Goal: Task Accomplishment & Management: Manage account settings

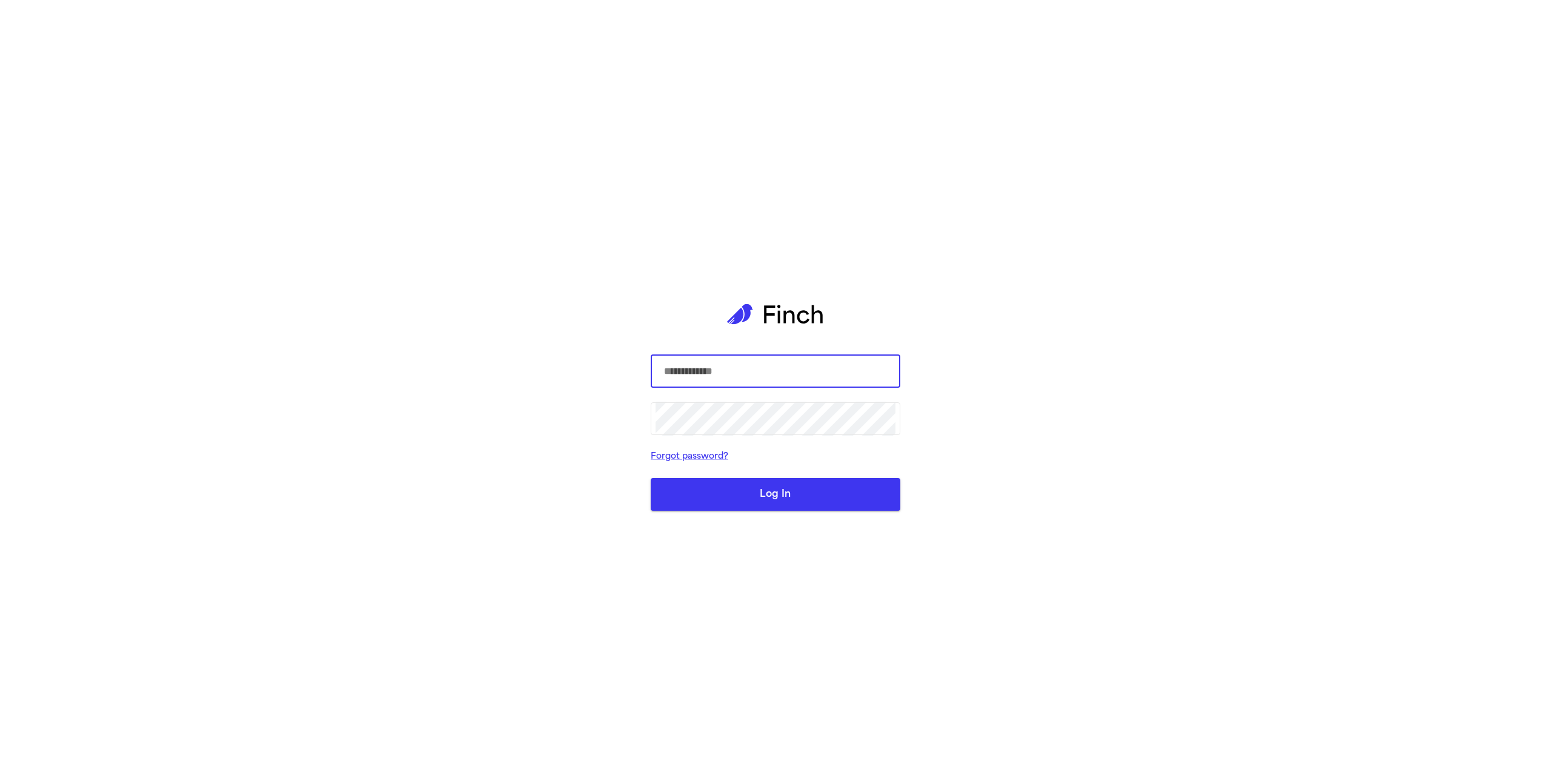
click at [0, 783] on com-1password-button at bounding box center [0, 784] width 0 height 0
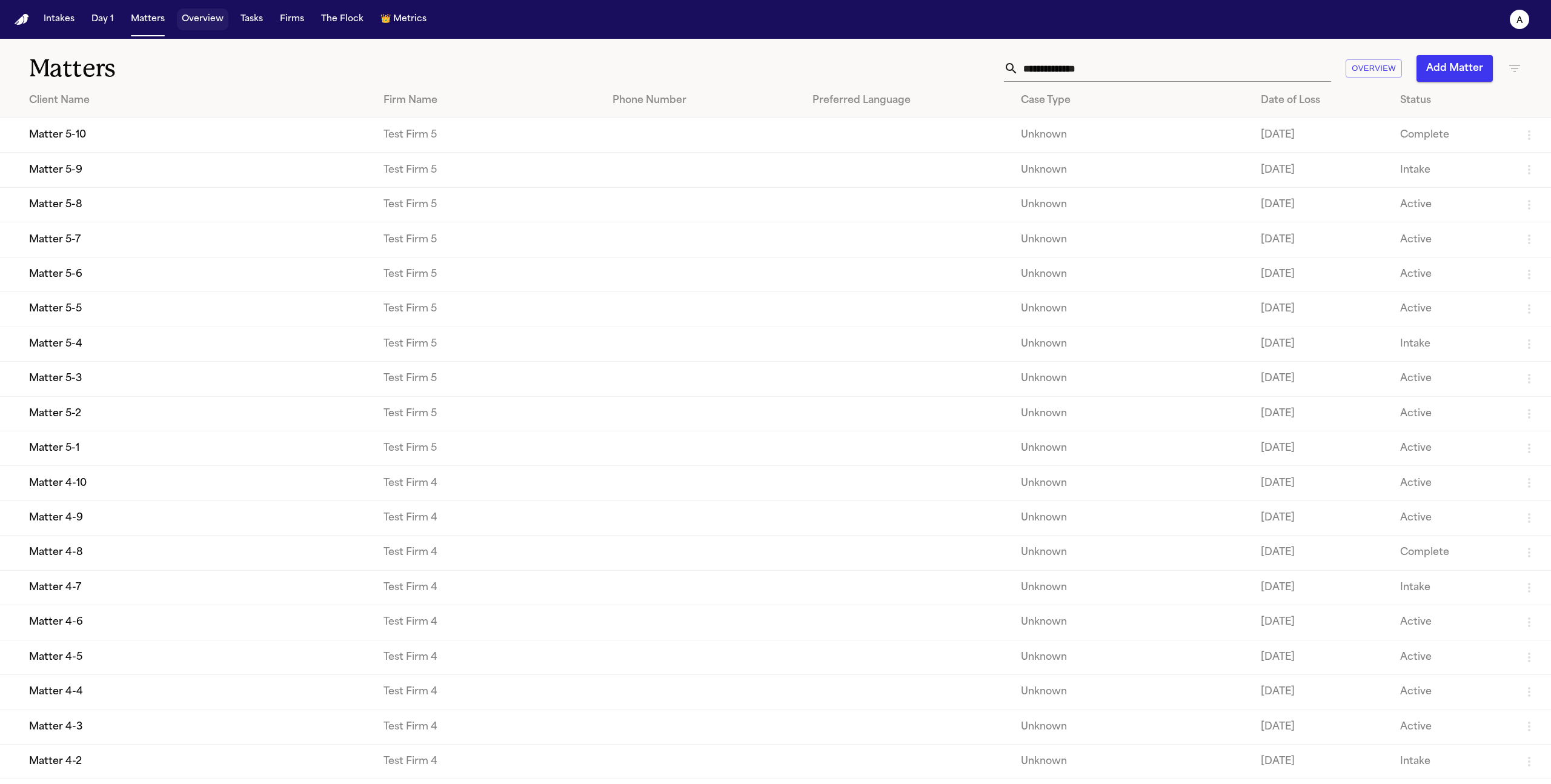
click at [194, 15] on button "Overview" at bounding box center [202, 19] width 52 height 22
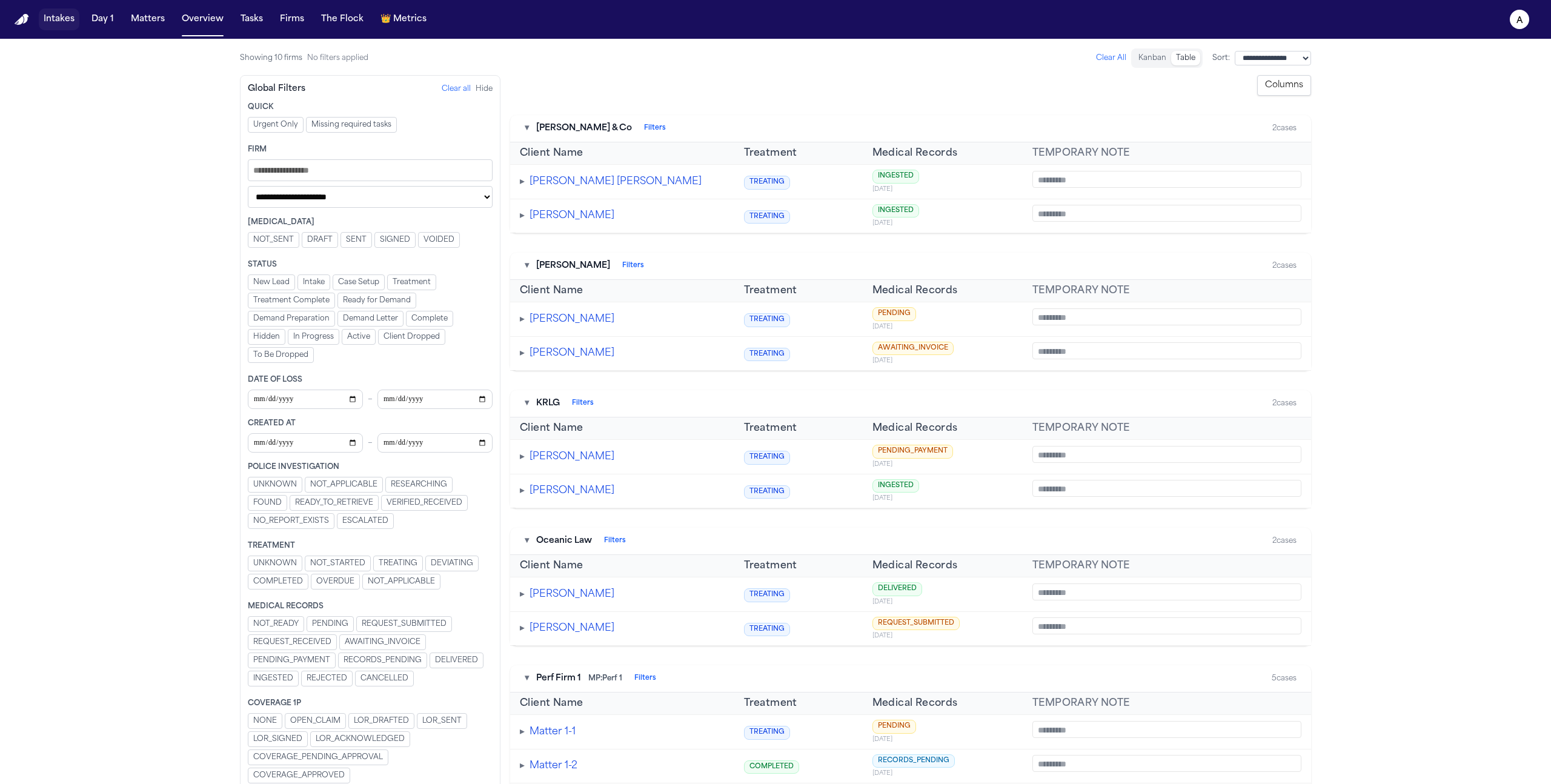
click at [64, 22] on button "Intakes" at bounding box center [59, 19] width 41 height 22
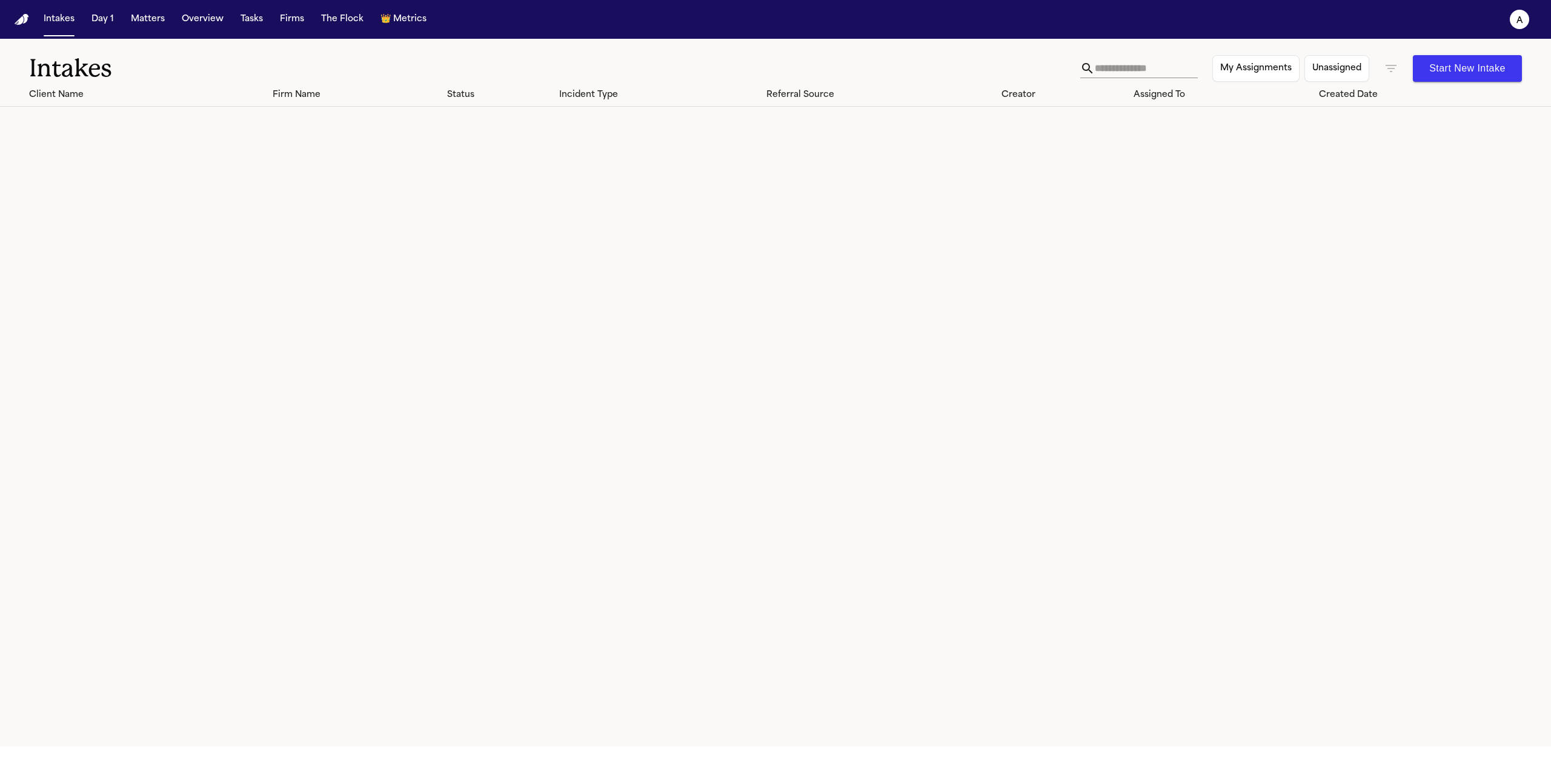
click at [169, 20] on div "Intakes Day 1 Matters Overview Tasks Firms The Flock 👑 Metrics" at bounding box center [235, 19] width 392 height 22
click at [148, 21] on button "Matters" at bounding box center [148, 19] width 44 height 22
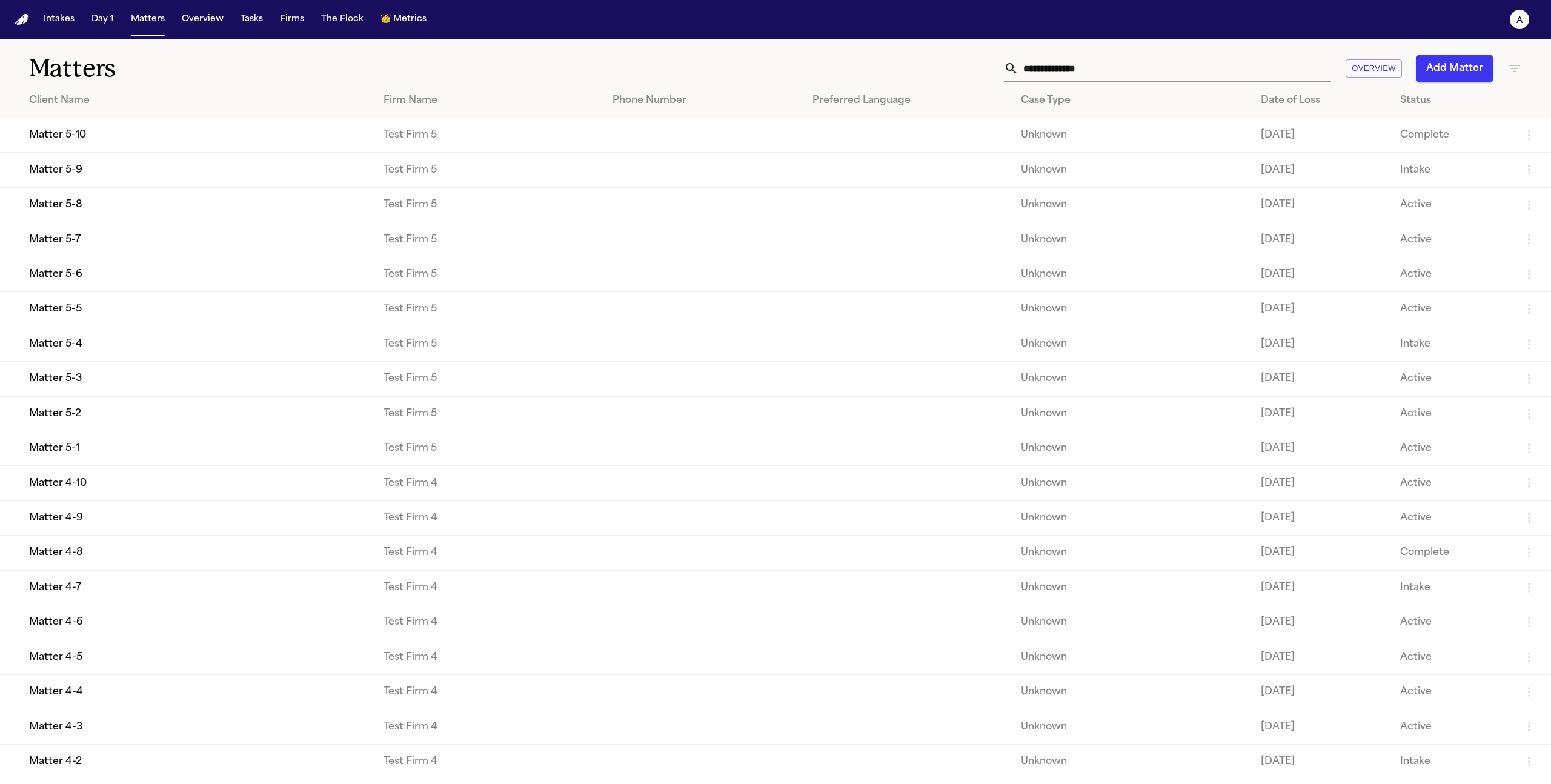
click at [79, 130] on td "Matter 5-10" at bounding box center [187, 135] width 374 height 34
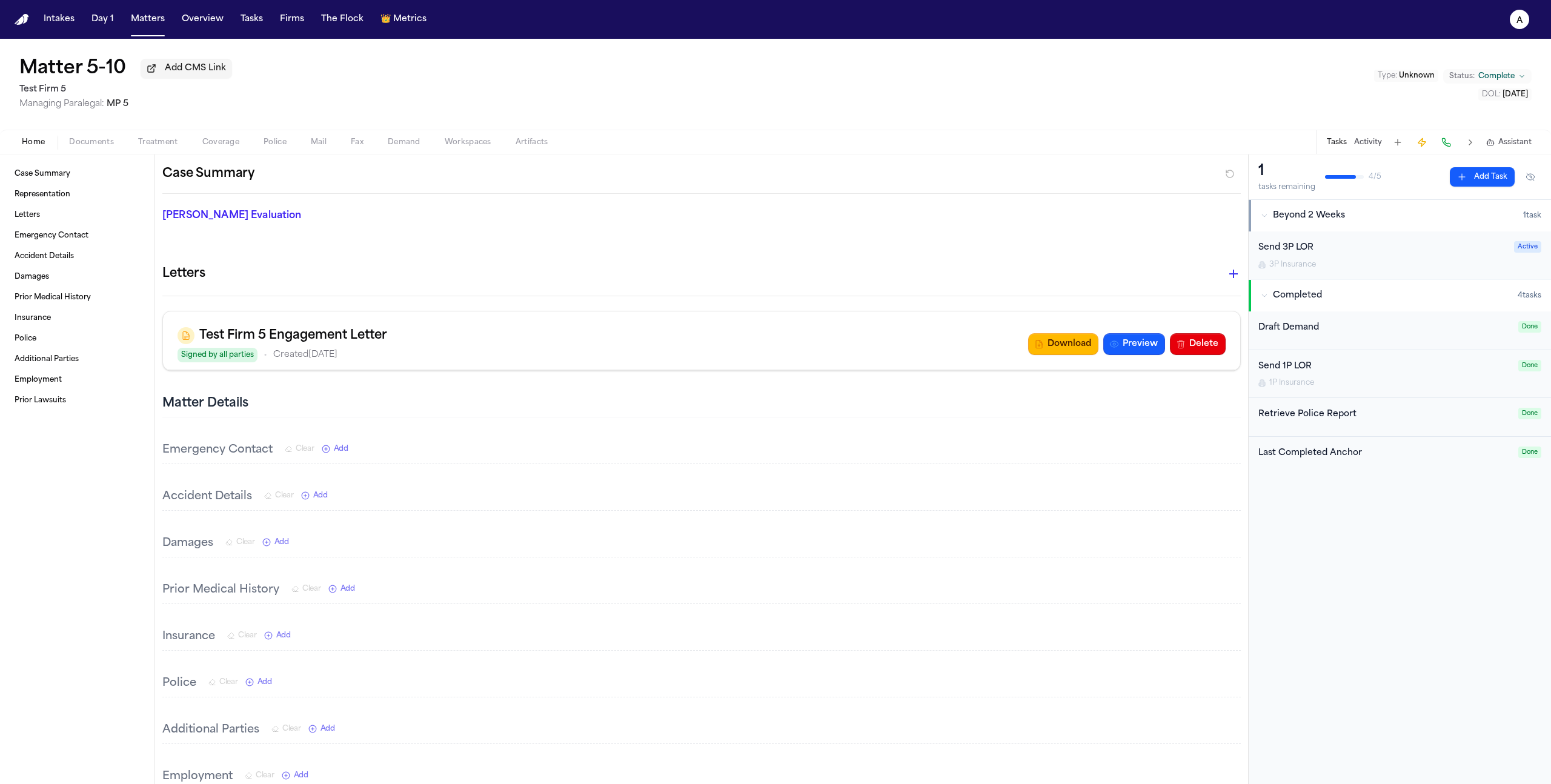
click at [224, 141] on span "Coverage" at bounding box center [221, 142] width 37 height 10
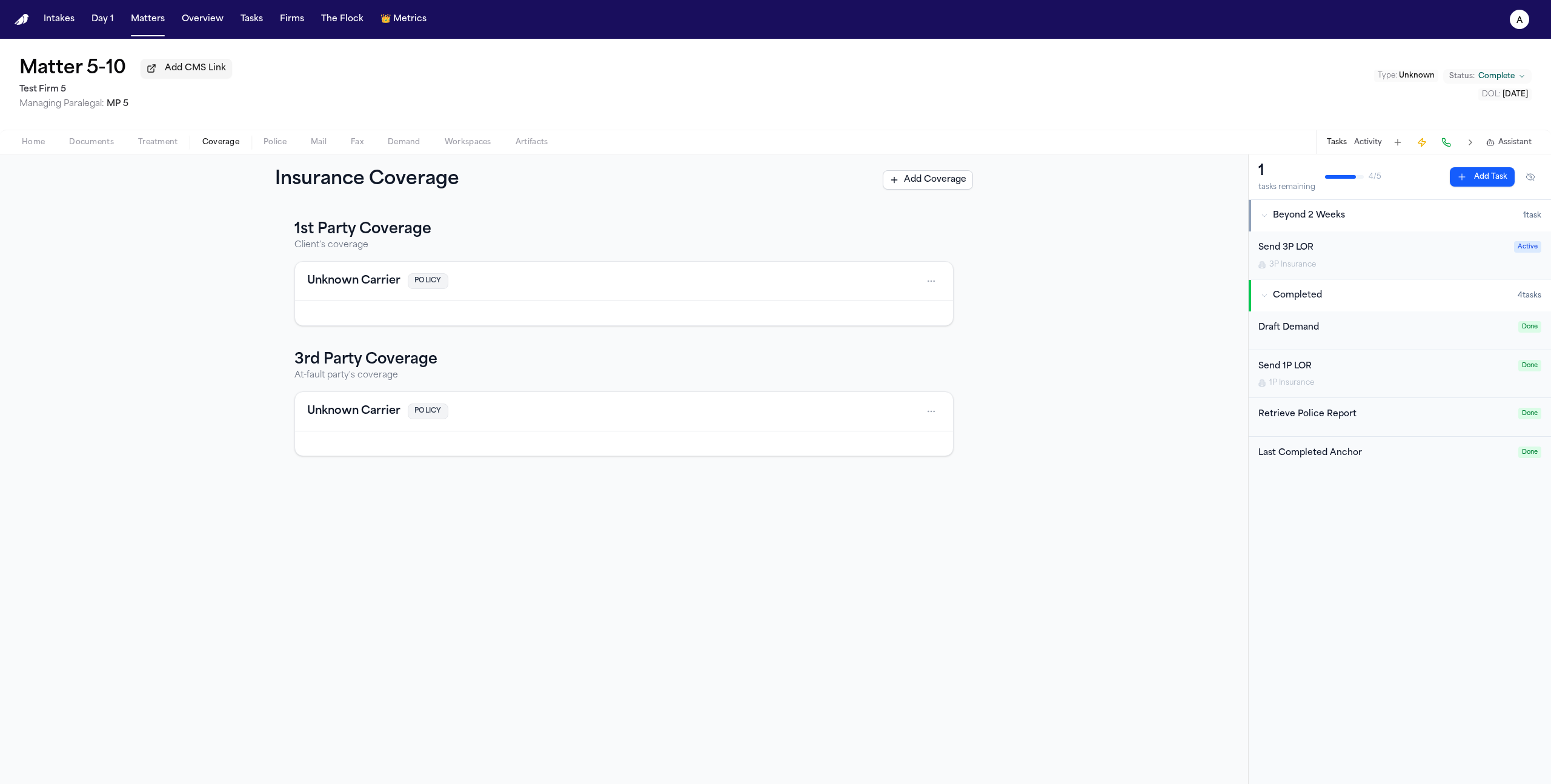
click at [955, 189] on button "Add Coverage" at bounding box center [928, 180] width 90 height 19
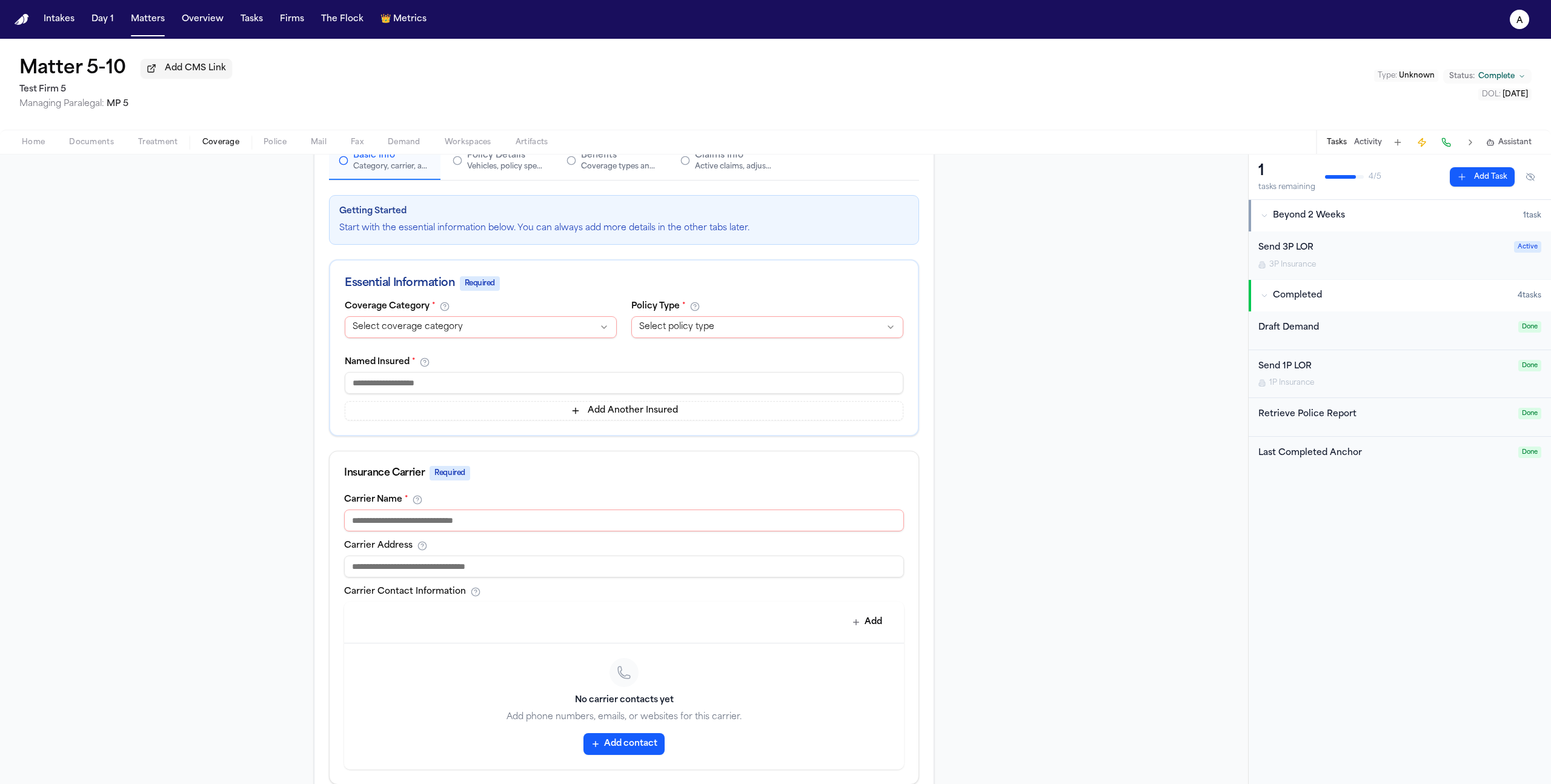
scroll to position [121, 0]
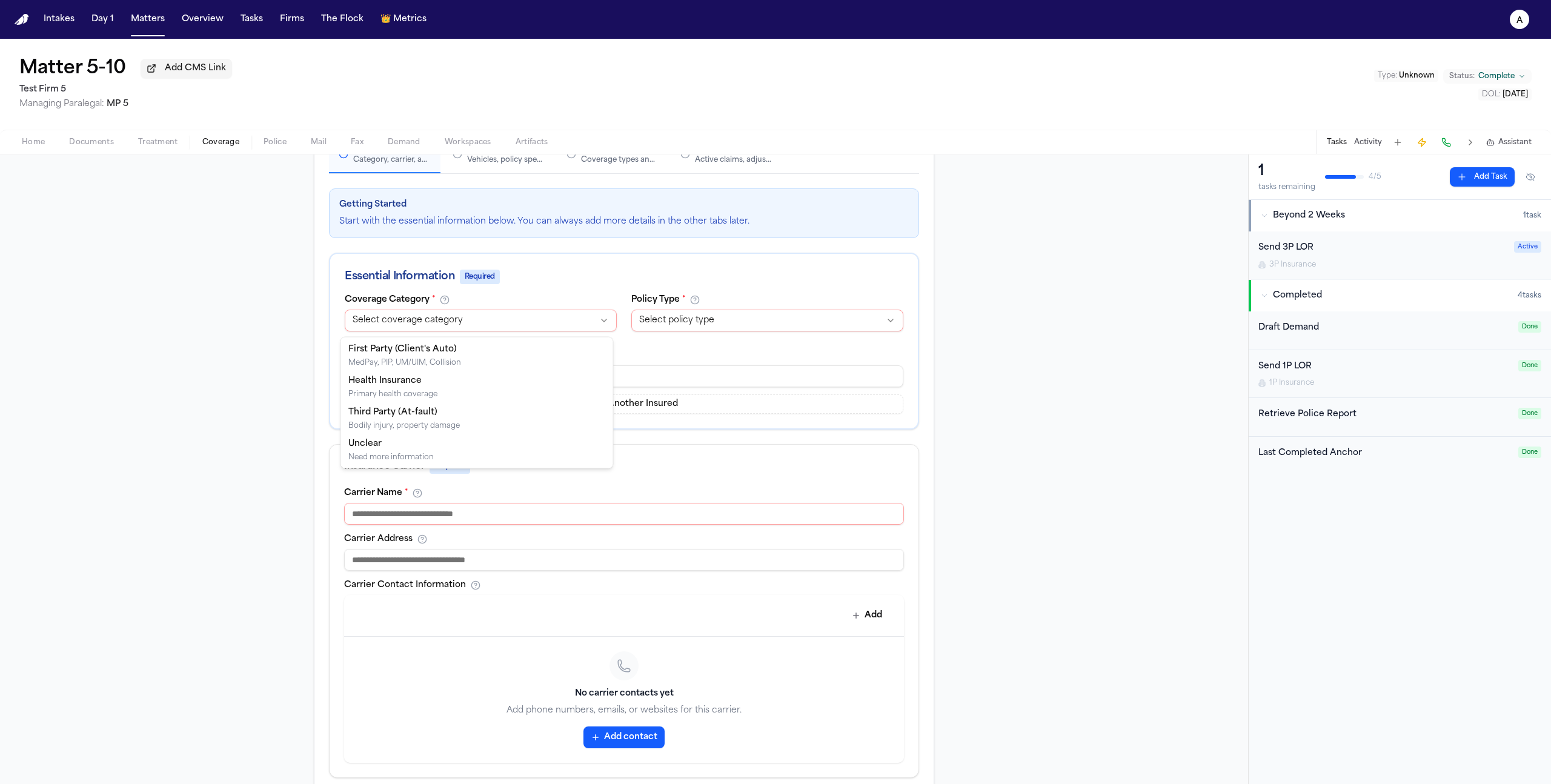
click at [484, 330] on html "**********" at bounding box center [775, 392] width 1551 height 784
select select "**********"
click at [684, 324] on html "**********" at bounding box center [775, 392] width 1551 height 784
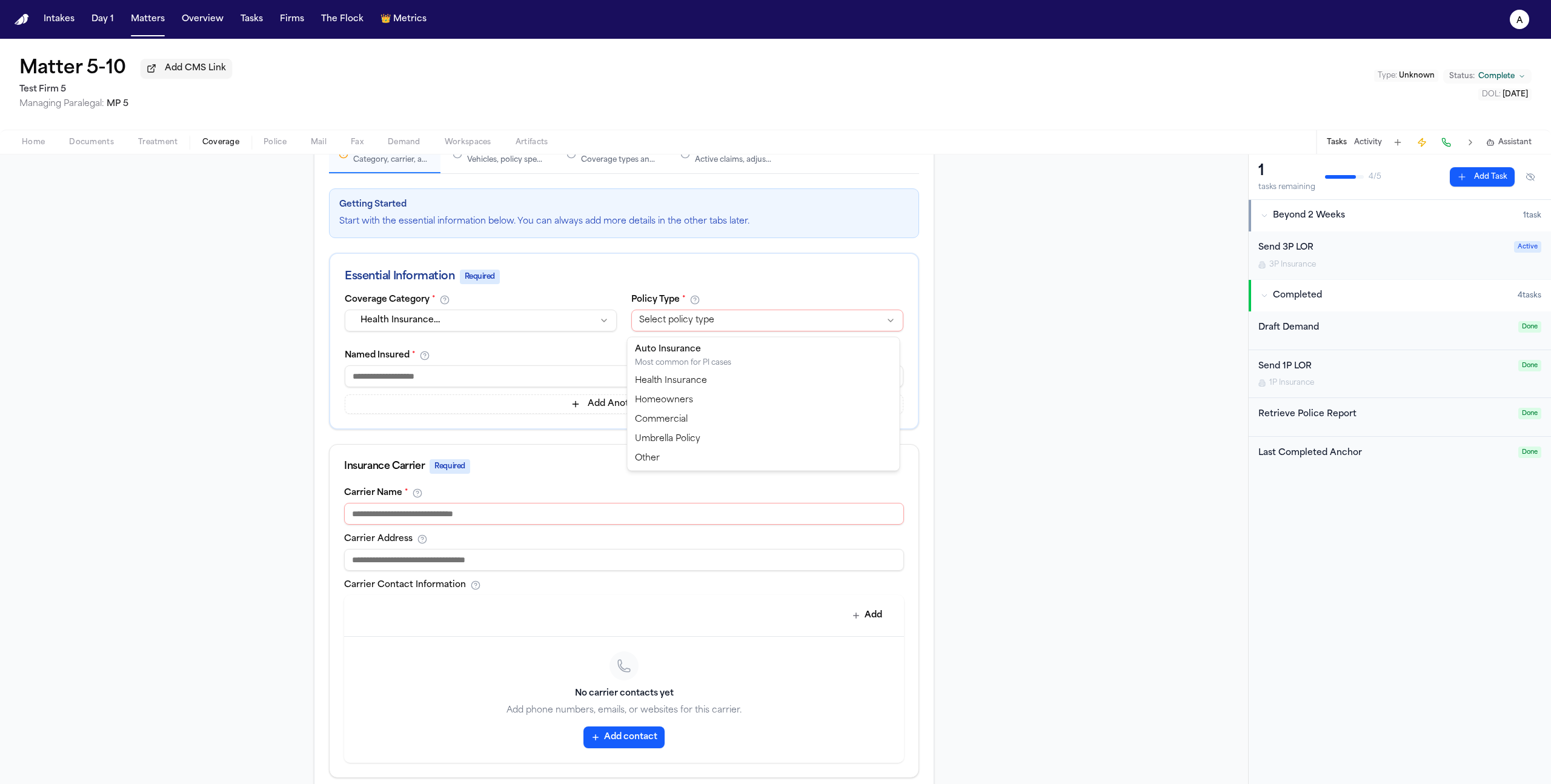
select select "******"
click at [505, 521] on input at bounding box center [624, 514] width 560 height 22
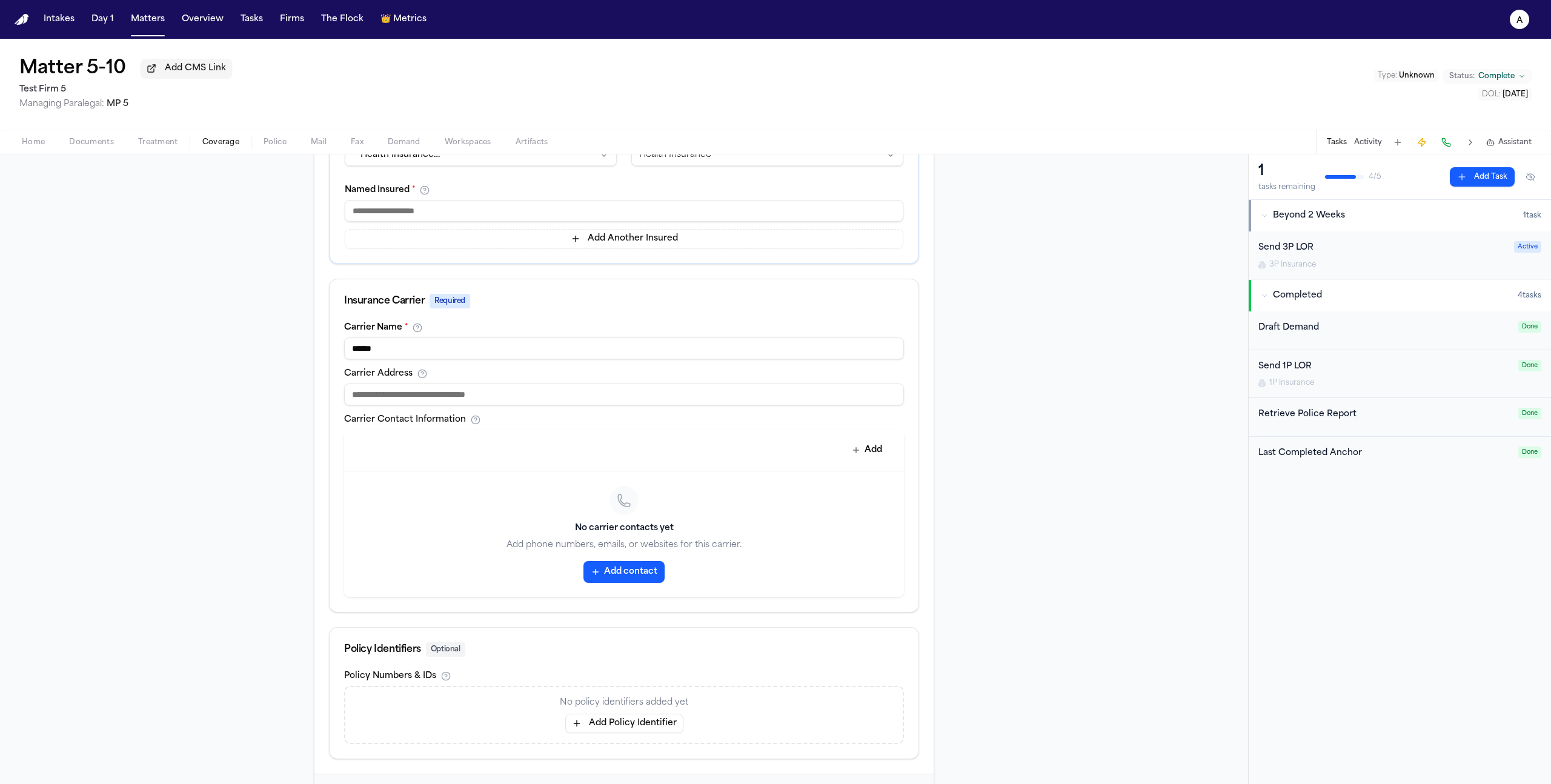
type input "******"
click at [823, 505] on div "No carrier contacts yet Add phone numbers, emails, or websites for this carrier…" at bounding box center [624, 534] width 560 height 126
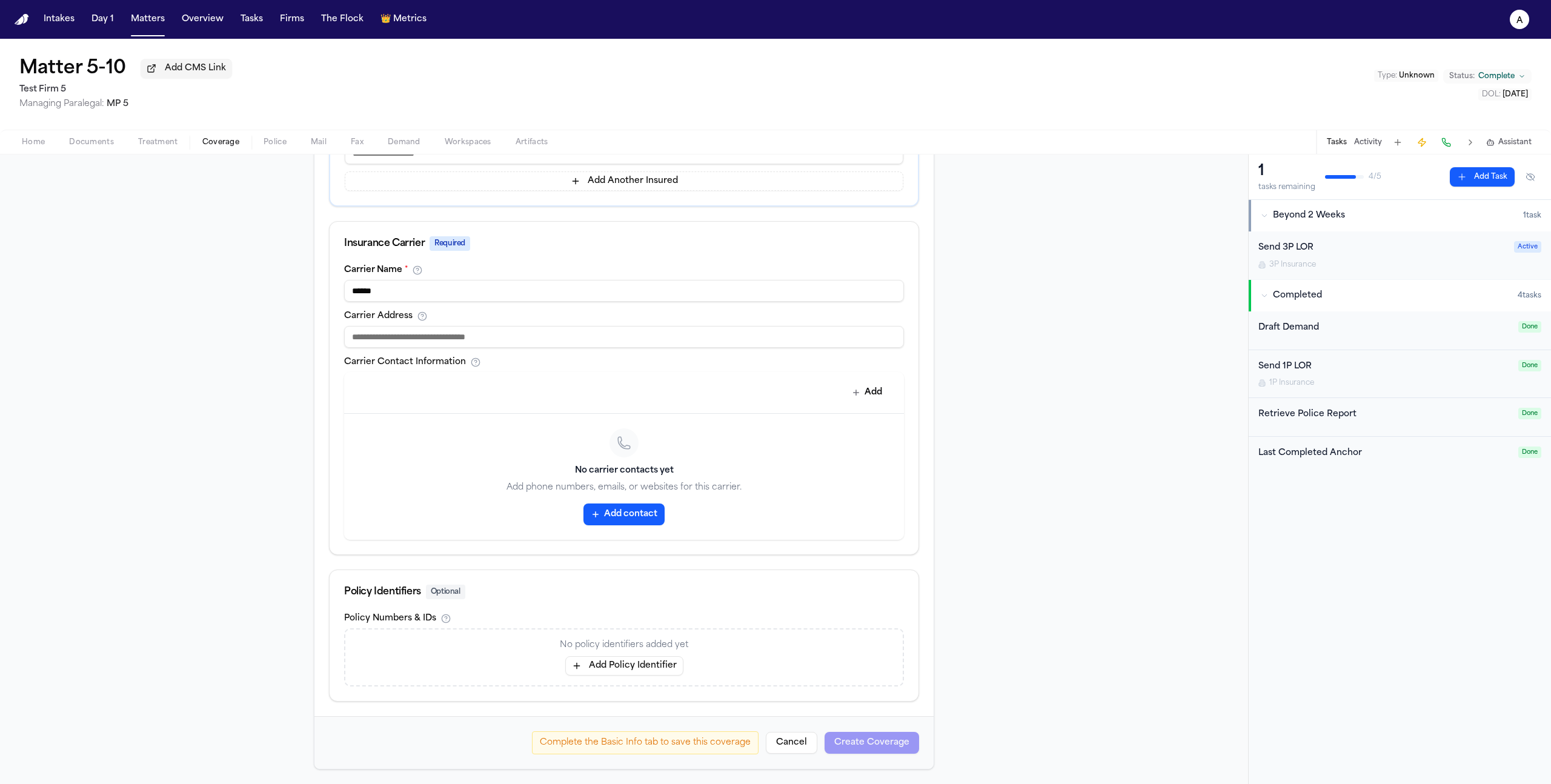
scroll to position [7, 0]
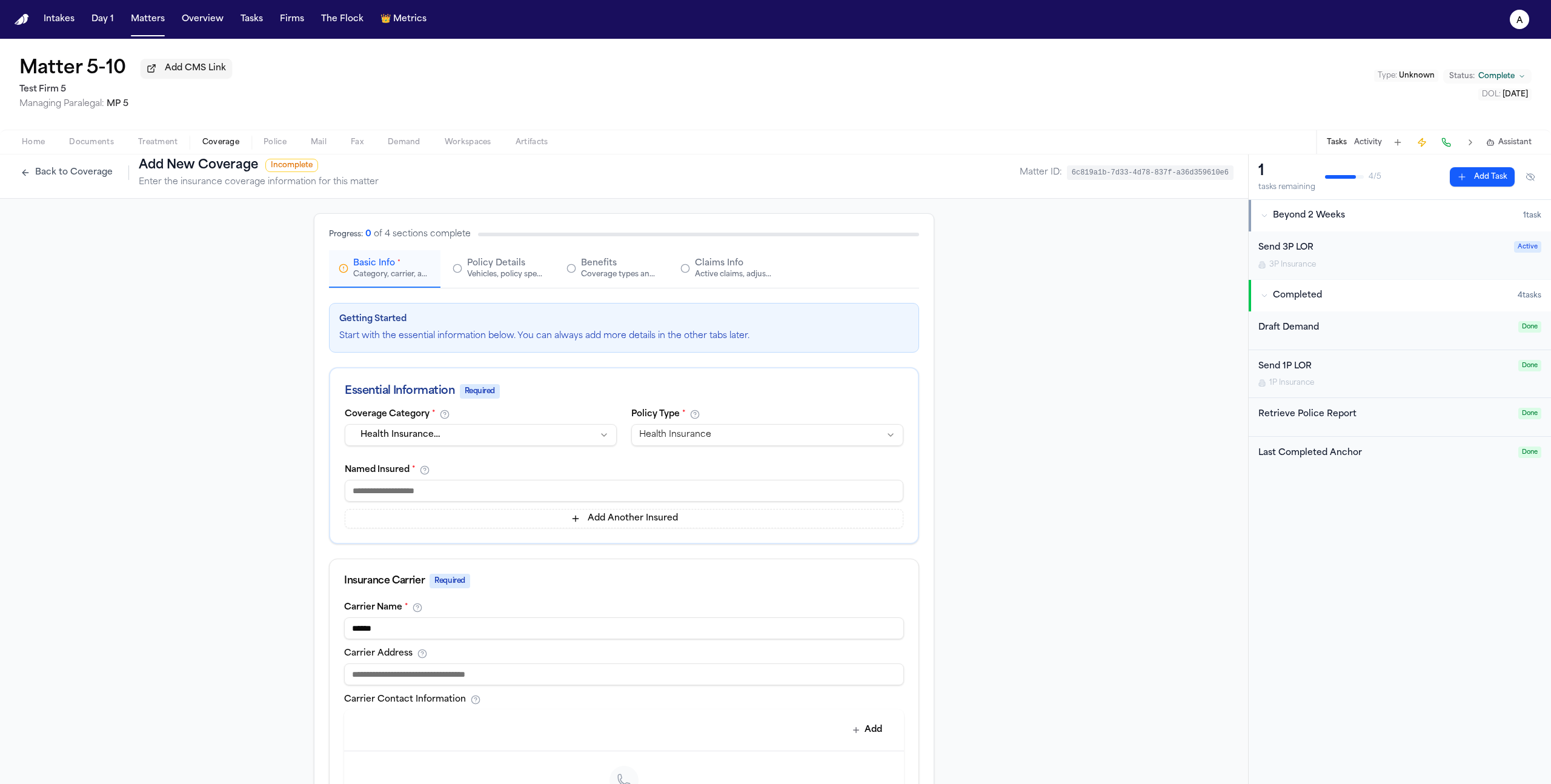
click at [684, 490] on input at bounding box center [624, 491] width 558 height 22
type input "*"
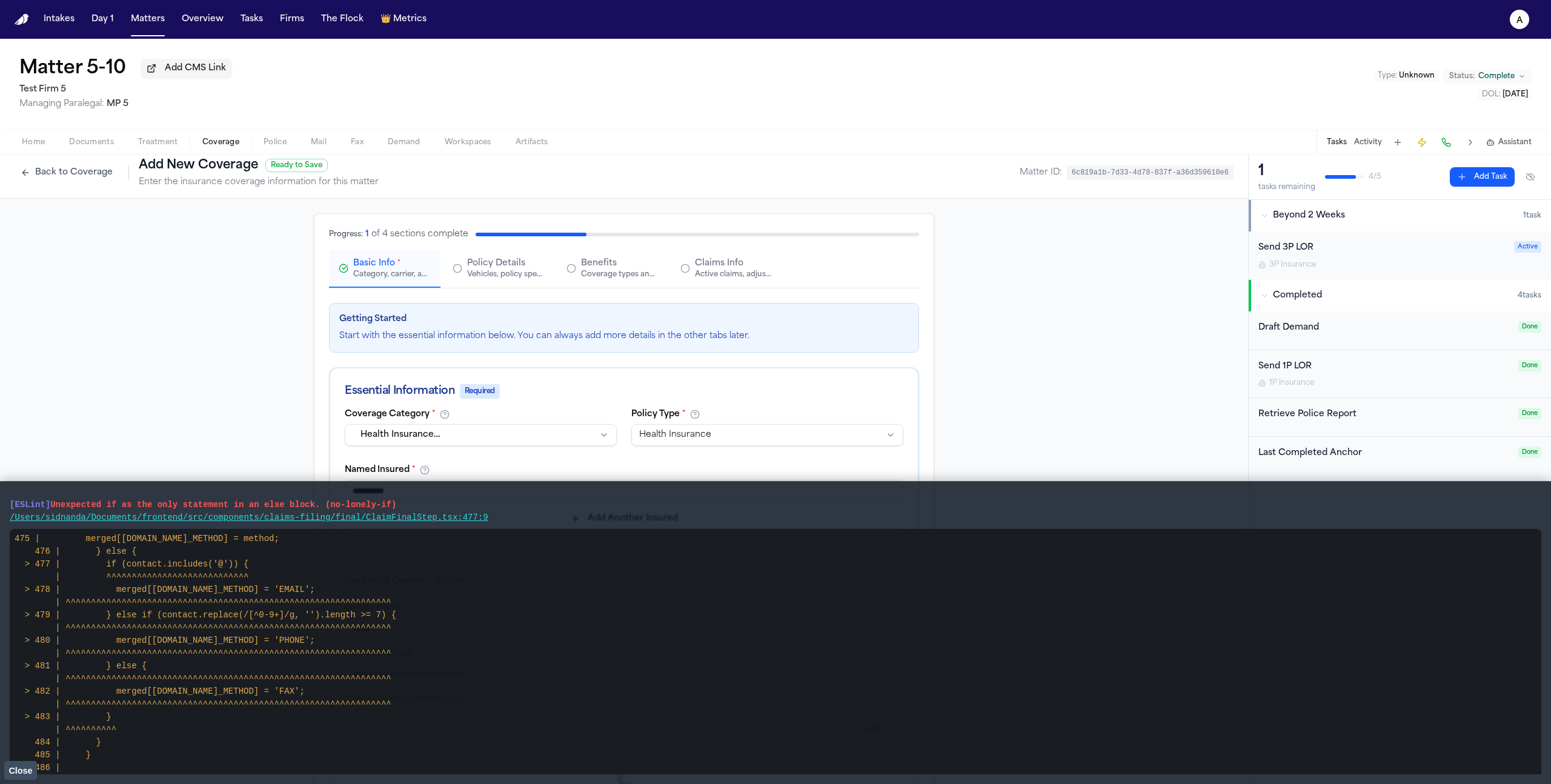
type input "**********"
drag, startPoint x: 505, startPoint y: 523, endPoint x: -13, endPoint y: 497, distance: 518.7
click at [0, 497] on html "**********" at bounding box center [775, 392] width 1551 height 784
click at [8, 497] on main "[ESLint] Unexpected if as the only statement in an else block. (no-lonely-if) /…" at bounding box center [775, 632] width 1551 height 303
drag, startPoint x: 8, startPoint y: 504, endPoint x: 517, endPoint y: 524, distance: 509.4
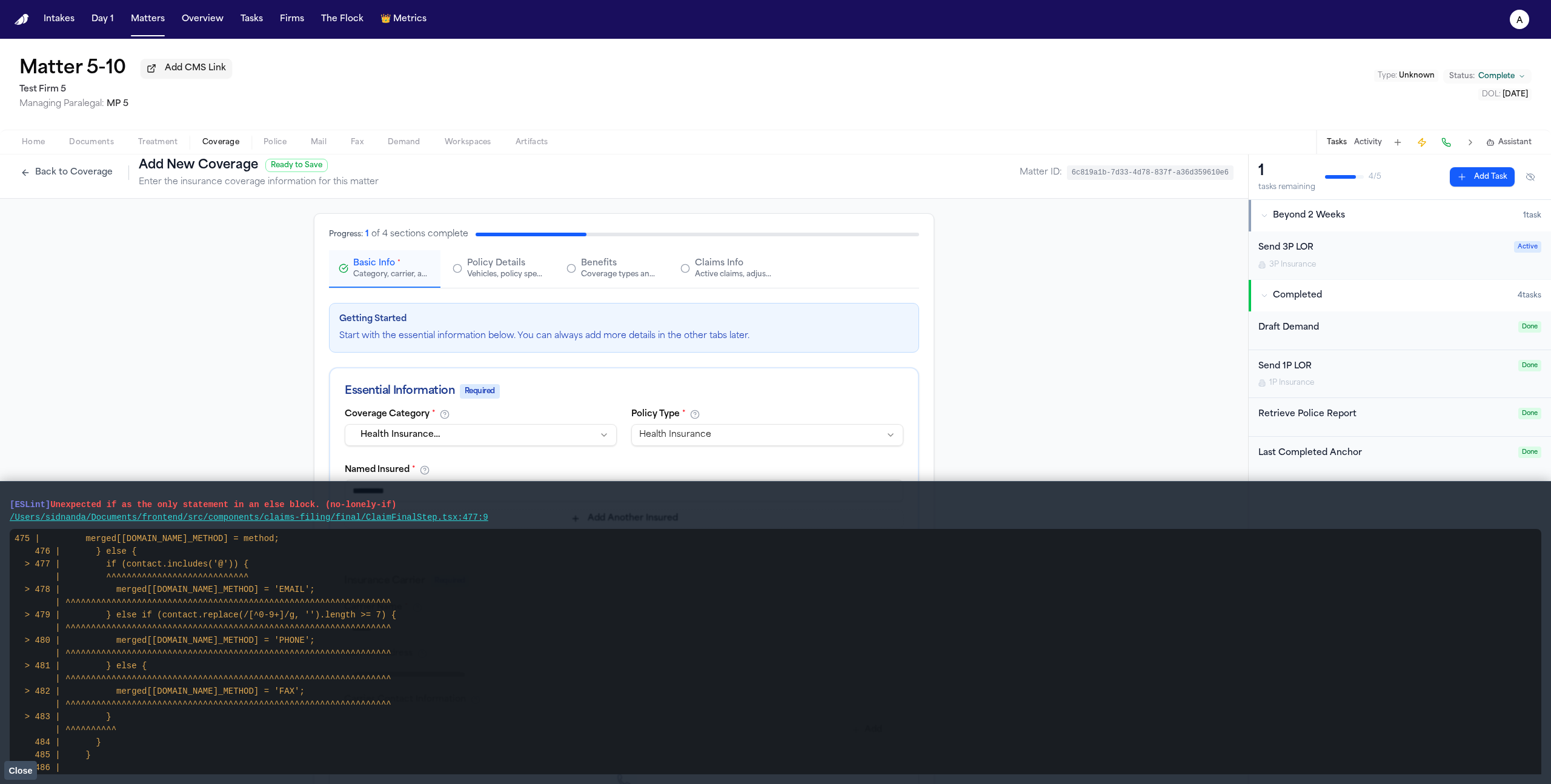
click at [517, 524] on main "[ESLint] Unexpected if as the only statement in an else block. (no-lonely-if) /…" at bounding box center [775, 632] width 1551 height 303
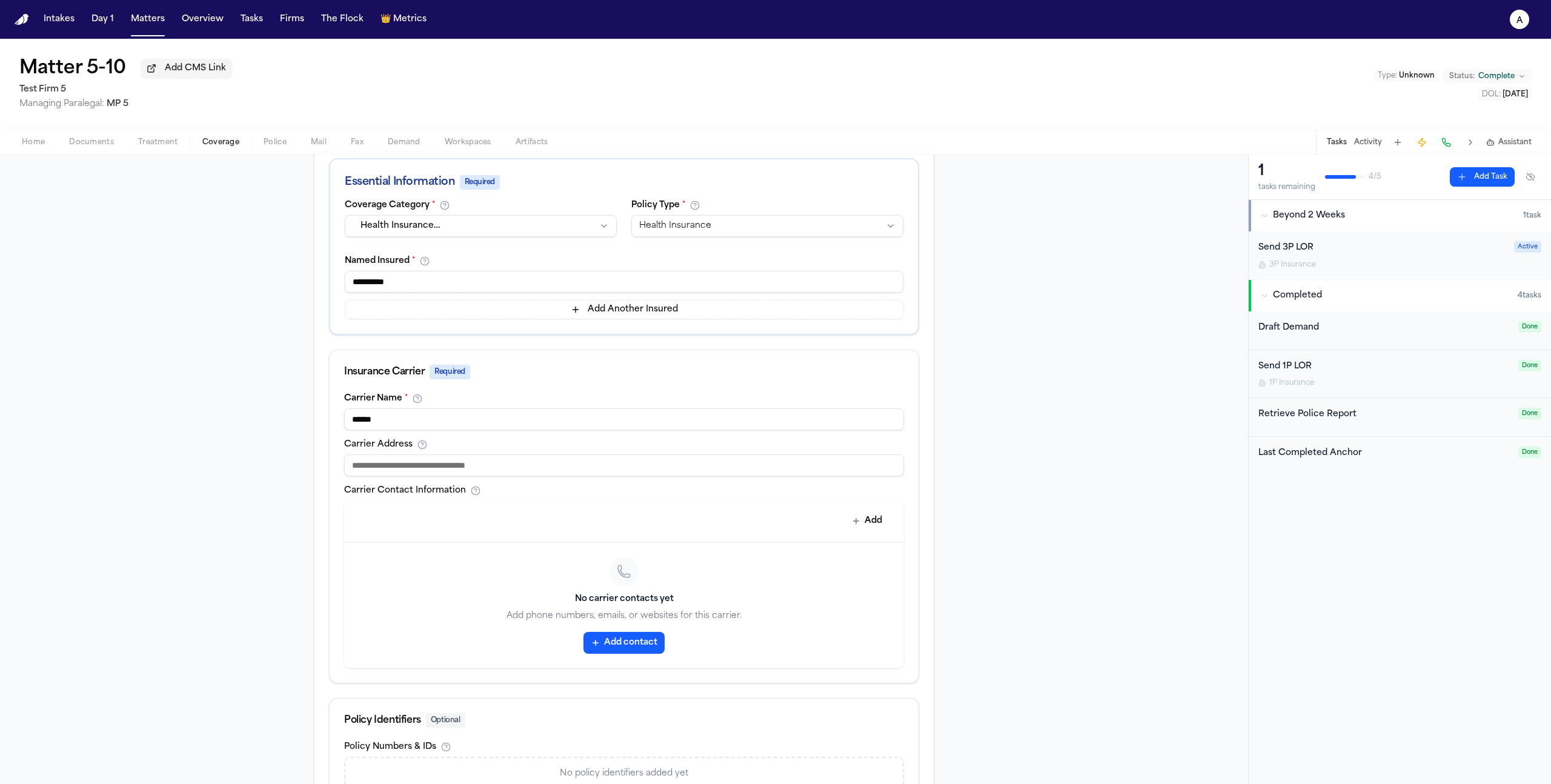
scroll to position [346, 0]
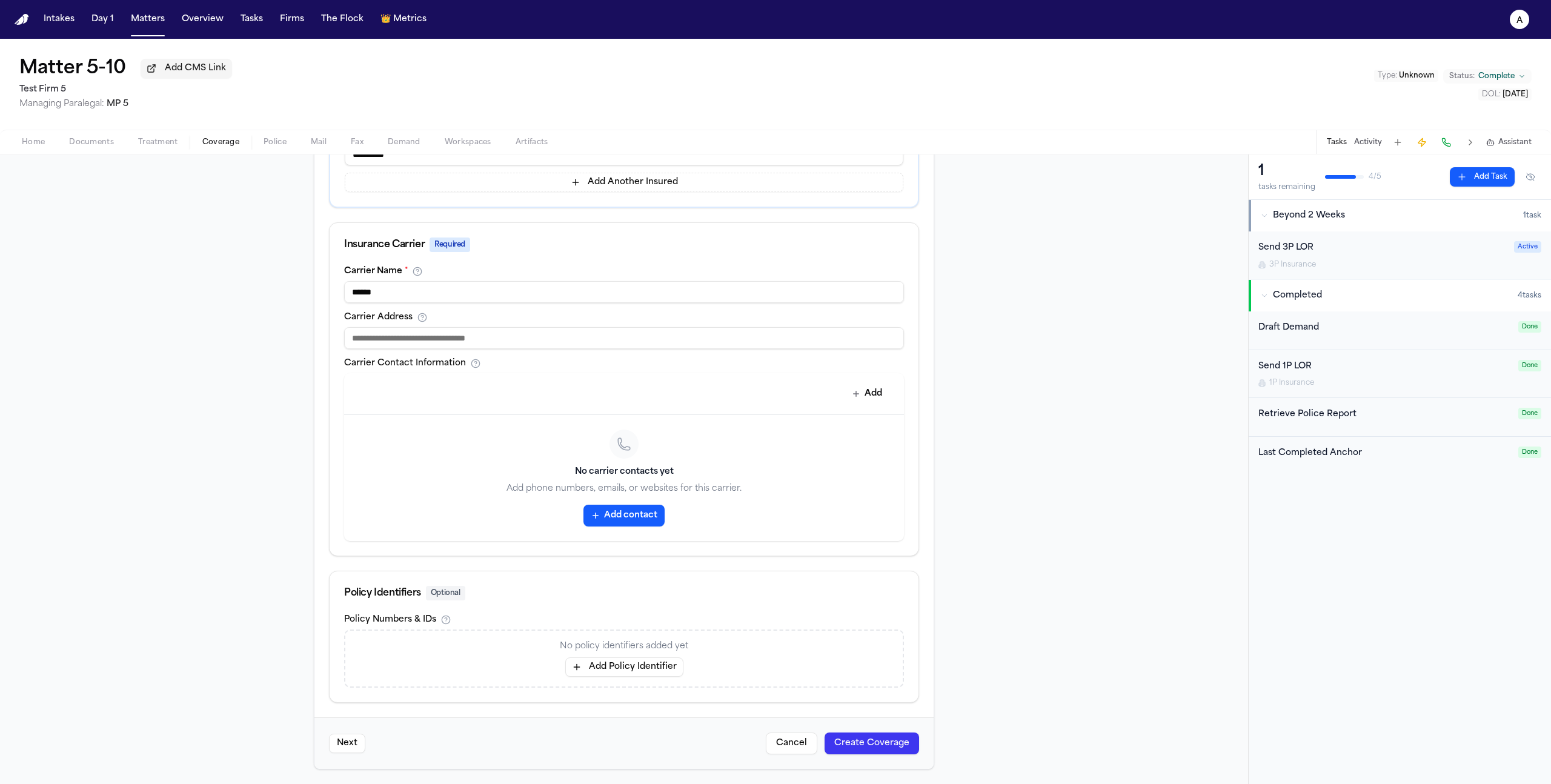
click at [870, 747] on button "Create Coverage" at bounding box center [872, 743] width 95 height 22
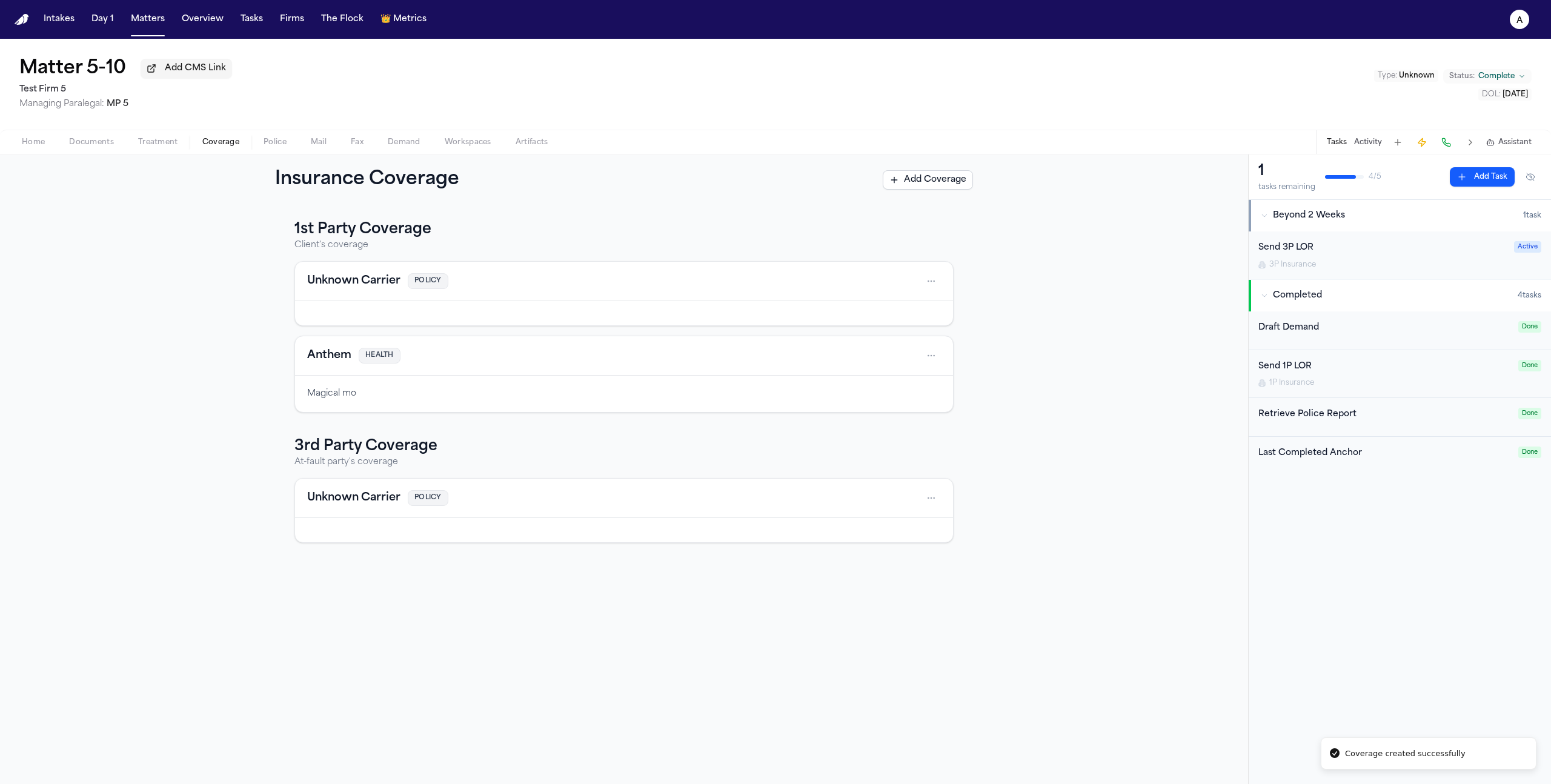
click at [848, 347] on div "Anthem HEALTH" at bounding box center [624, 356] width 658 height 39
click at [928, 361] on html "Coverage created successfully Intakes Day 1 Matters Overview Tasks Firms The Fl…" at bounding box center [775, 392] width 1551 height 784
click at [906, 386] on div "View coverage details" at bounding box center [892, 390] width 91 height 32
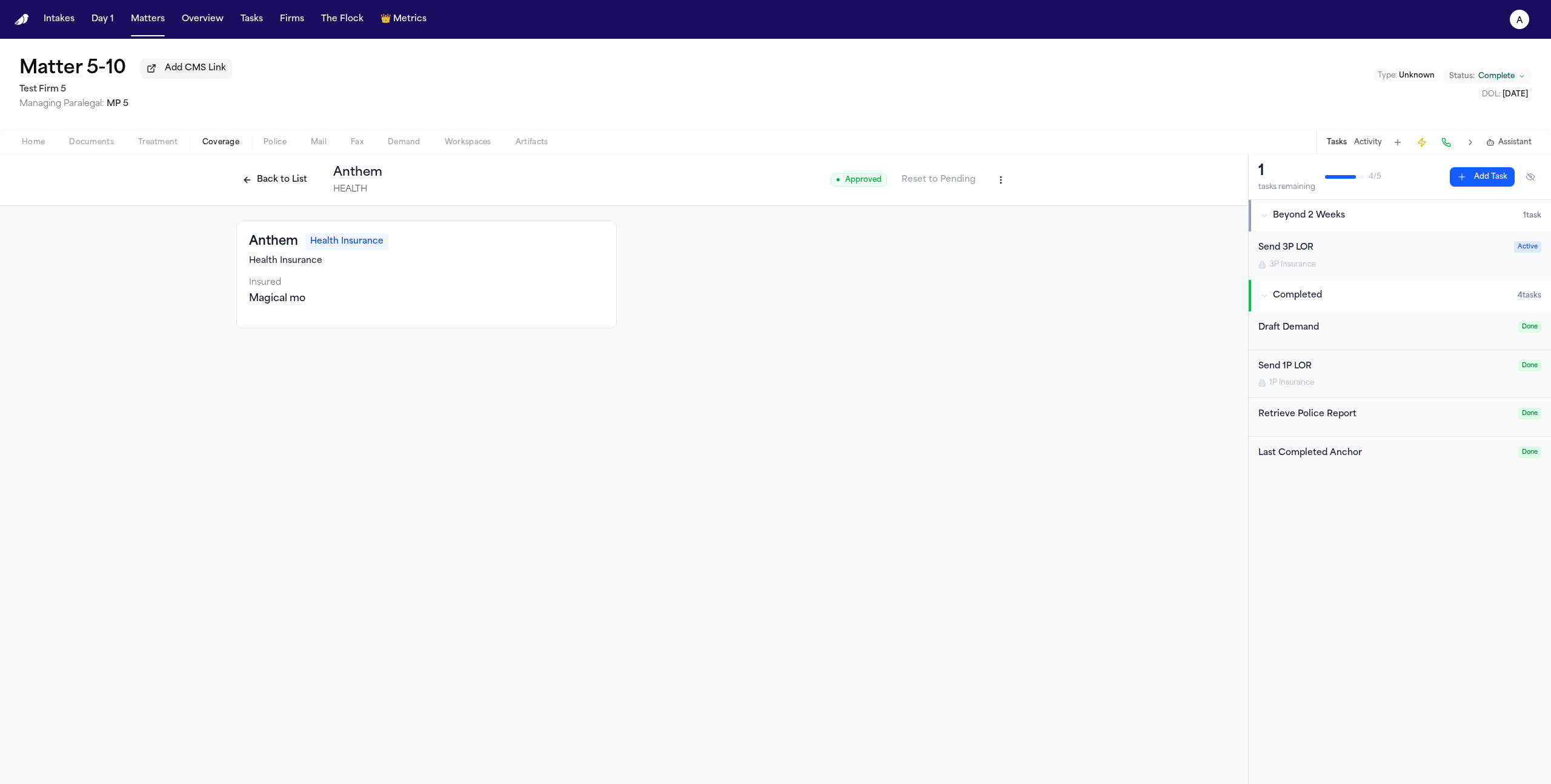
click at [1002, 182] on html "Intakes Day 1 Matters Overview Tasks Firms The Flock 👑 Metrics a Matter 5-10 Ad…" at bounding box center [775, 392] width 1551 height 784
click at [797, 298] on html "Intakes Day 1 Matters Overview Tasks Firms The Flock 👑 Metrics a Matter 5-10 Ad…" at bounding box center [775, 392] width 1551 height 784
click at [268, 182] on button "Back to List" at bounding box center [275, 180] width 77 height 19
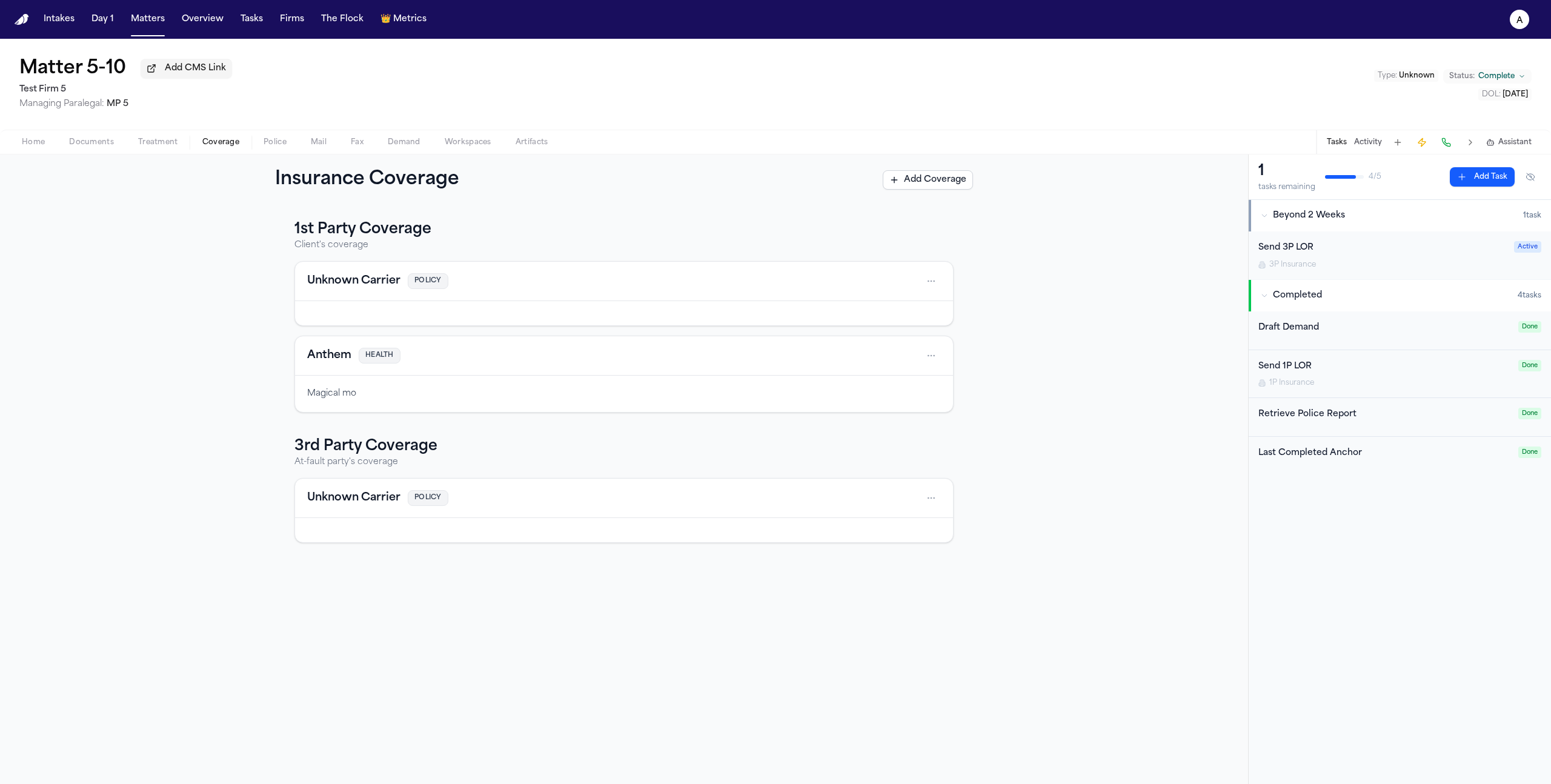
click at [377, 376] on div "Anthem HEALTH" at bounding box center [624, 356] width 658 height 39
click at [214, 142] on span "Coverage" at bounding box center [221, 142] width 37 height 10
click at [930, 284] on html "Intakes Day 1 Matters Overview Tasks Firms The Flock 👑 Metrics a Matter 5-10 Ad…" at bounding box center [775, 392] width 1551 height 784
click at [1253, 351] on html "Intakes Day 1 Matters Overview Tasks Firms The Flock 👑 Metrics a Matter 5-10 Ad…" at bounding box center [775, 392] width 1551 height 784
click at [1325, 252] on div "Send 3P LOR" at bounding box center [1382, 248] width 249 height 14
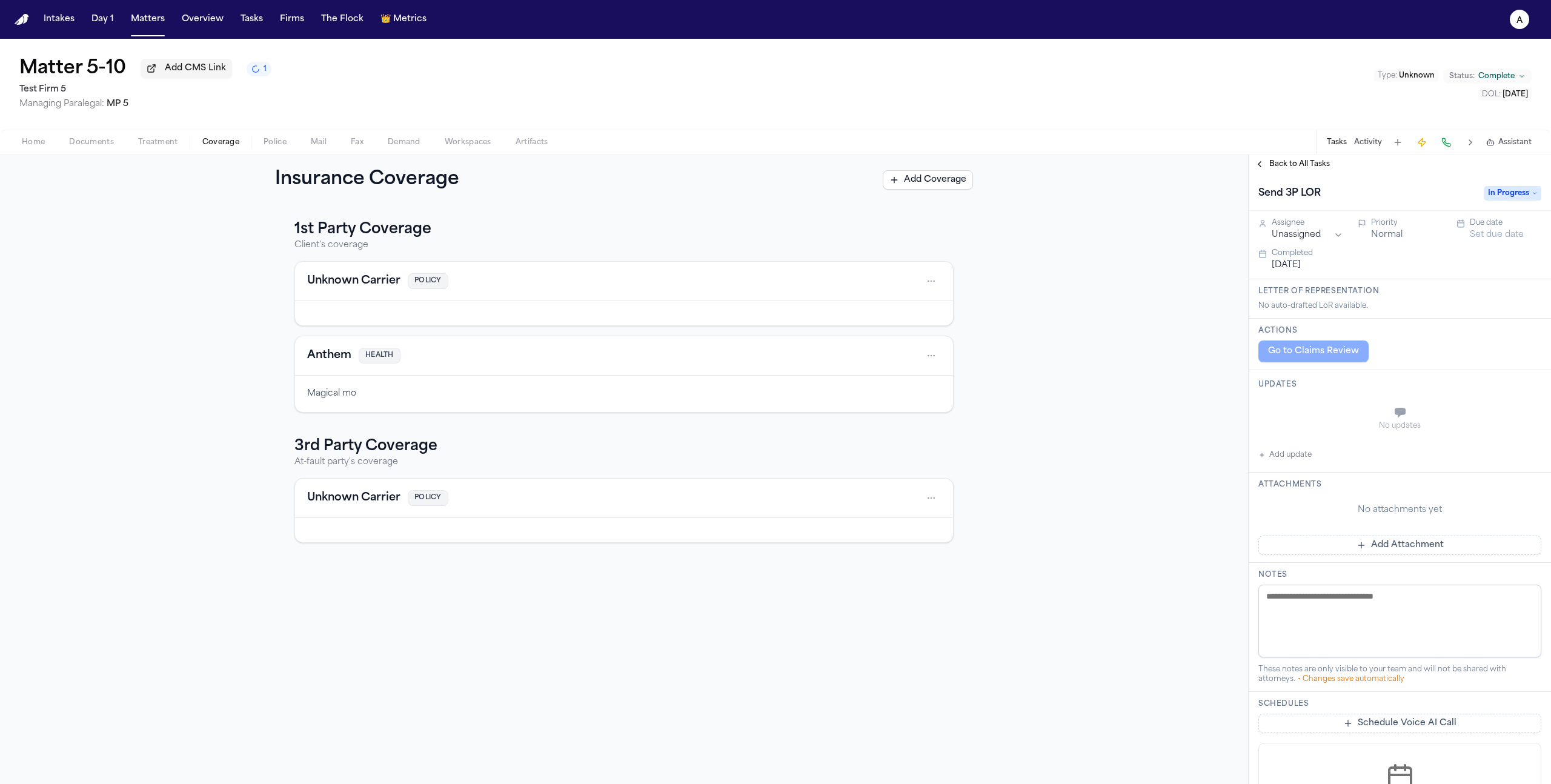
click at [1320, 362] on div "Go to Claims Review" at bounding box center [1400, 351] width 283 height 22
click at [1281, 165] on span "Back to All Tasks" at bounding box center [1299, 164] width 60 height 10
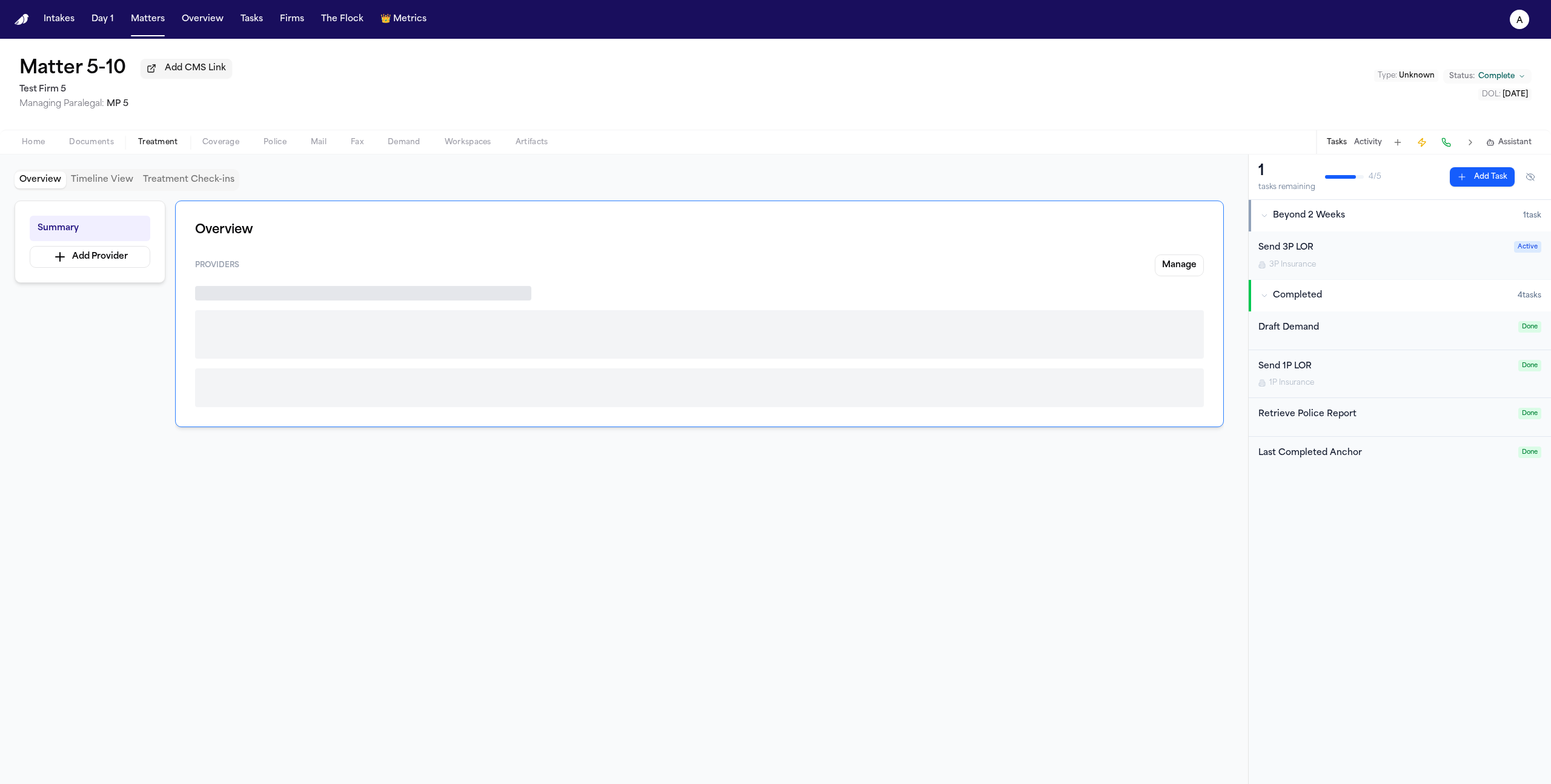
click at [158, 146] on span "Treatment" at bounding box center [158, 142] width 40 height 10
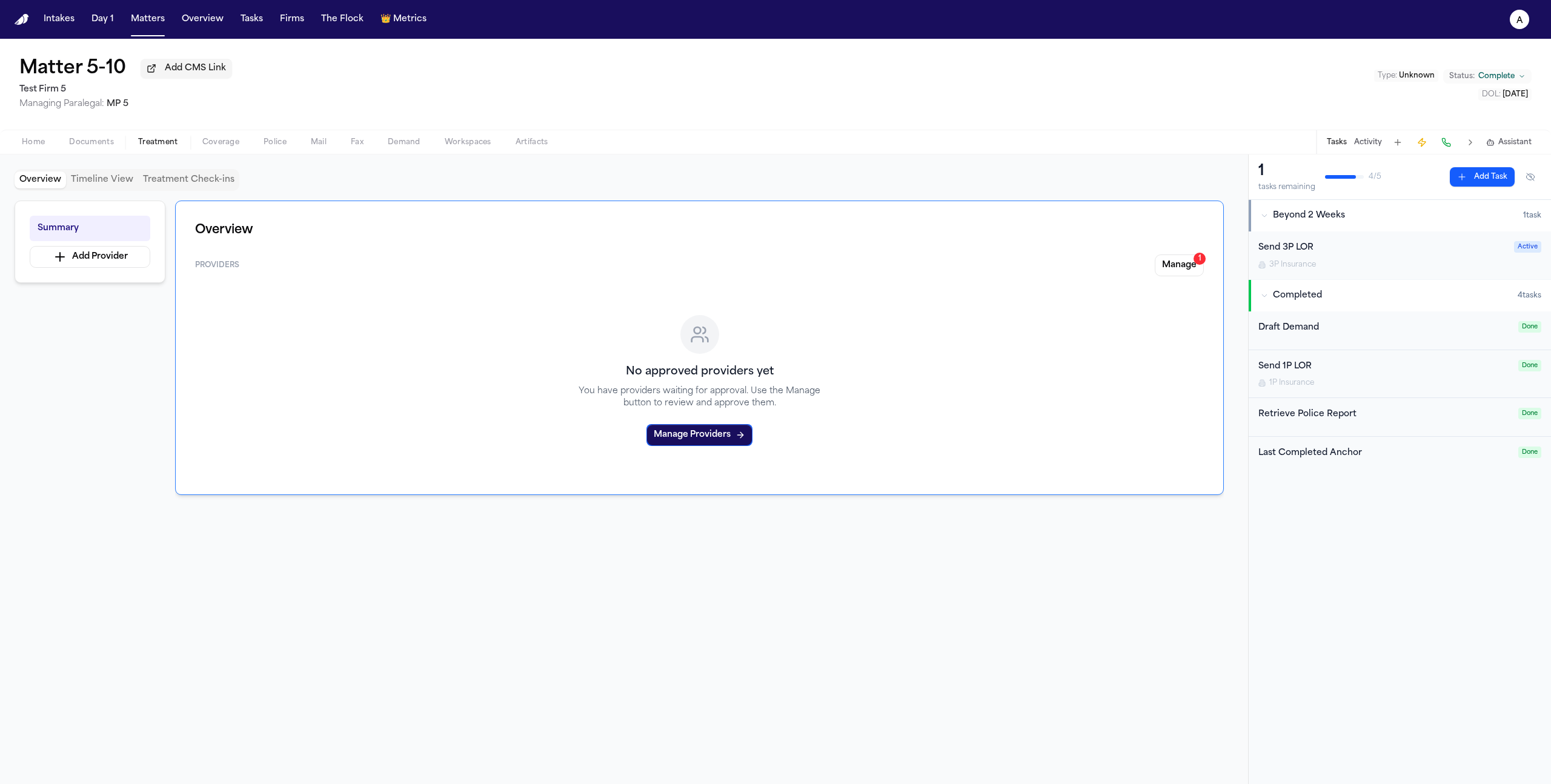
click at [100, 146] on span "Documents" at bounding box center [92, 142] width 45 height 10
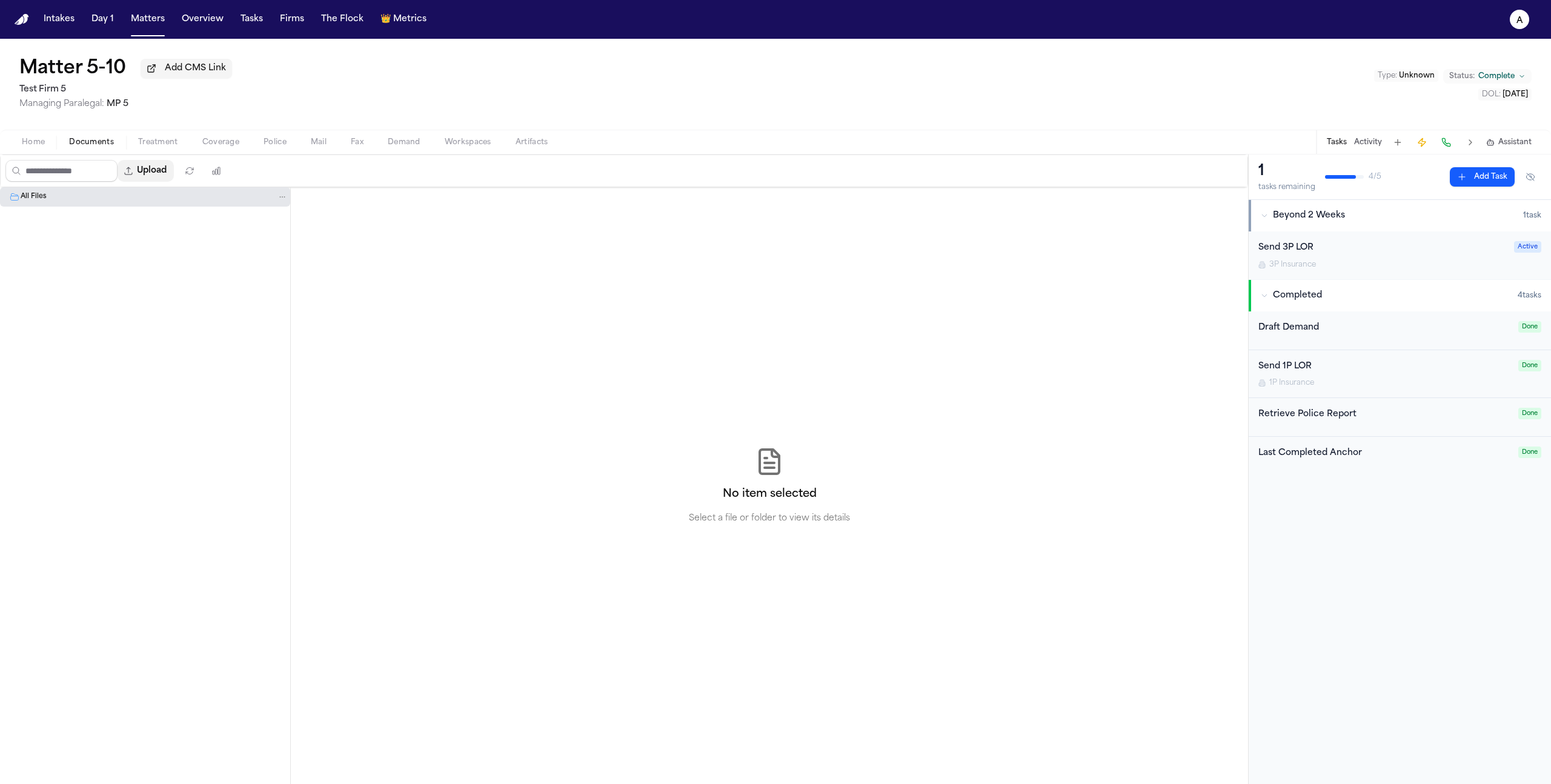
click at [153, 174] on button "Upload" at bounding box center [146, 171] width 57 height 22
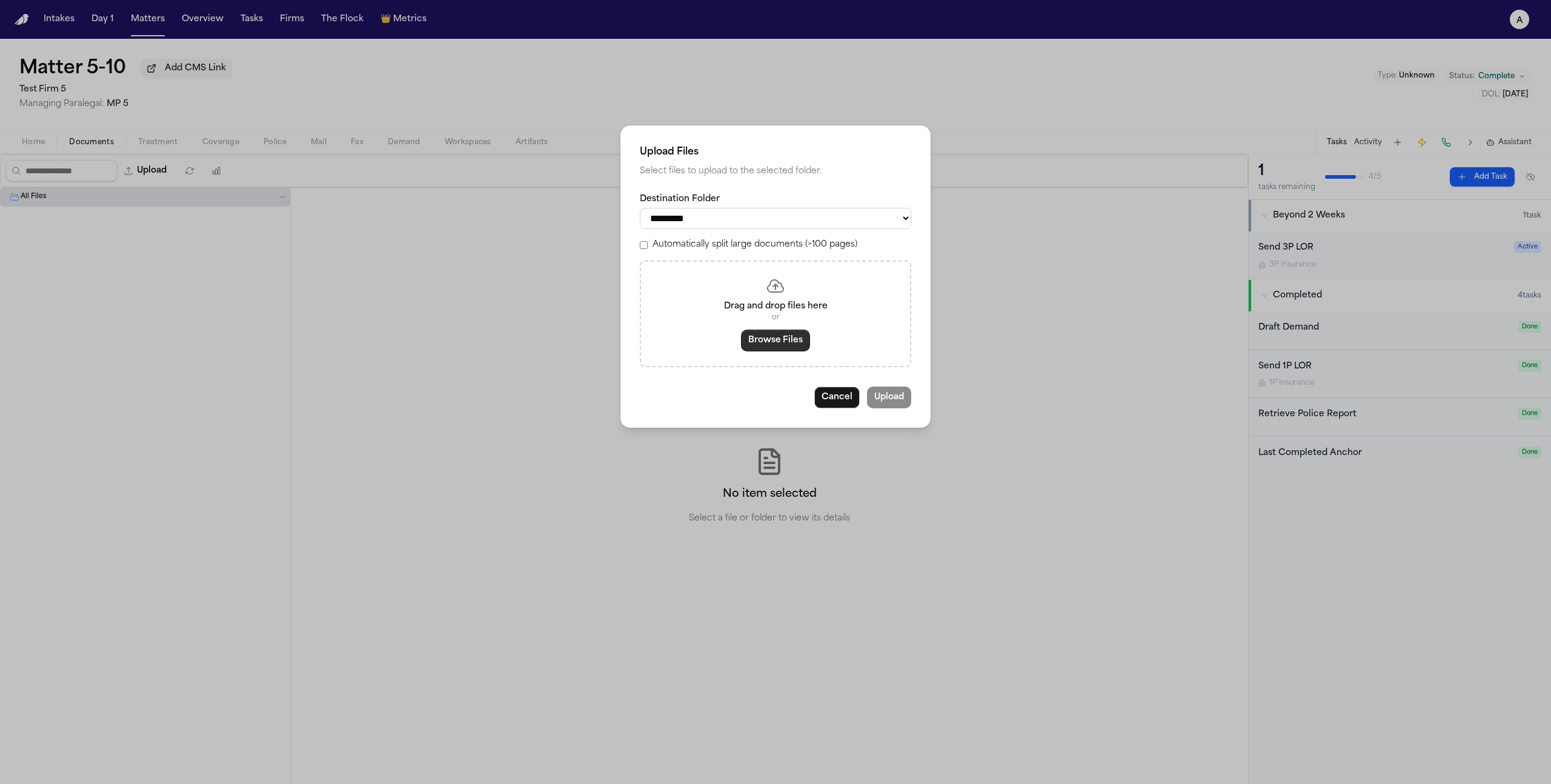
click at [758, 340] on button "Browse Files" at bounding box center [775, 340] width 69 height 22
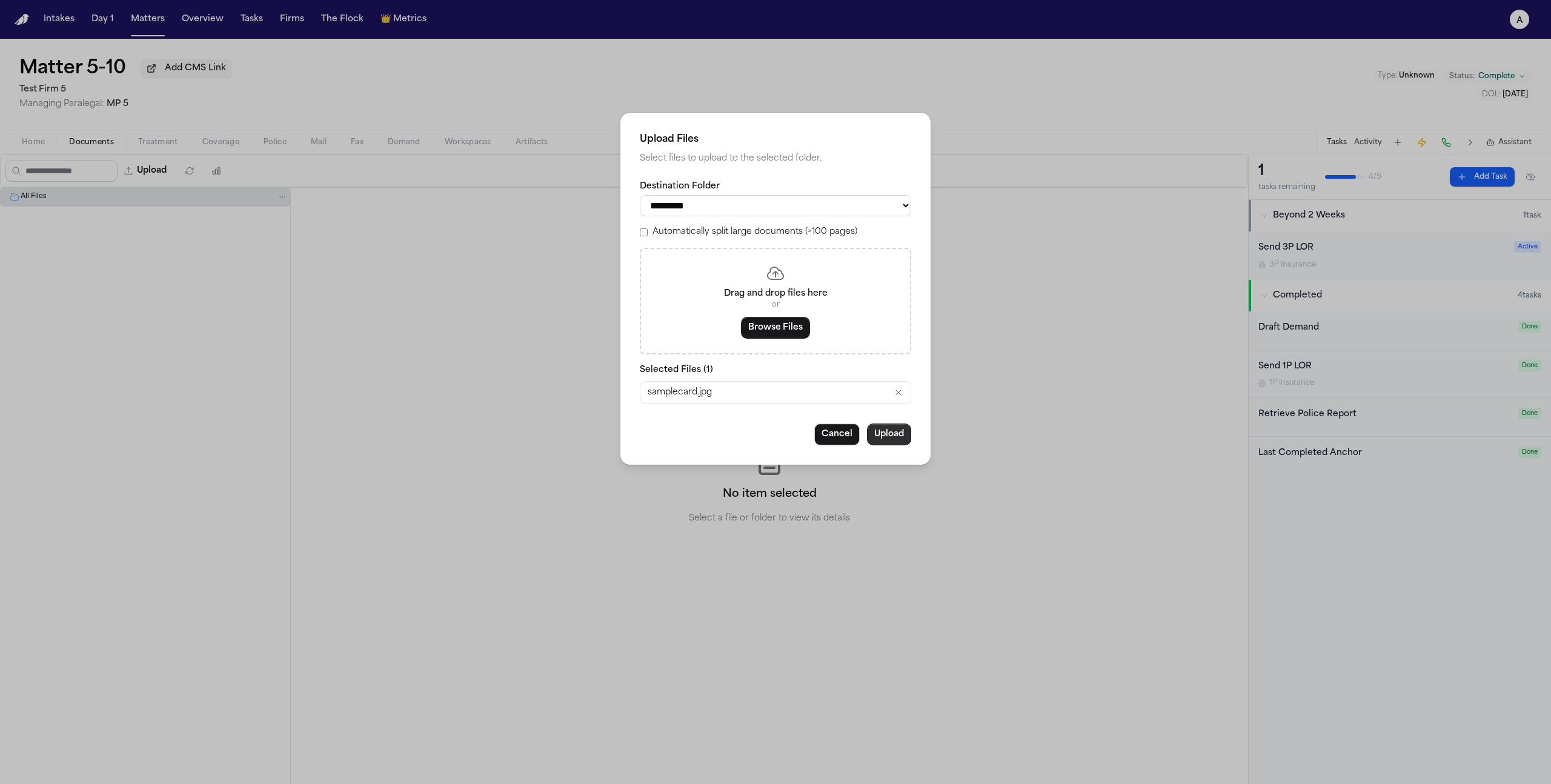
click at [877, 442] on button "Upload" at bounding box center [889, 434] width 45 height 22
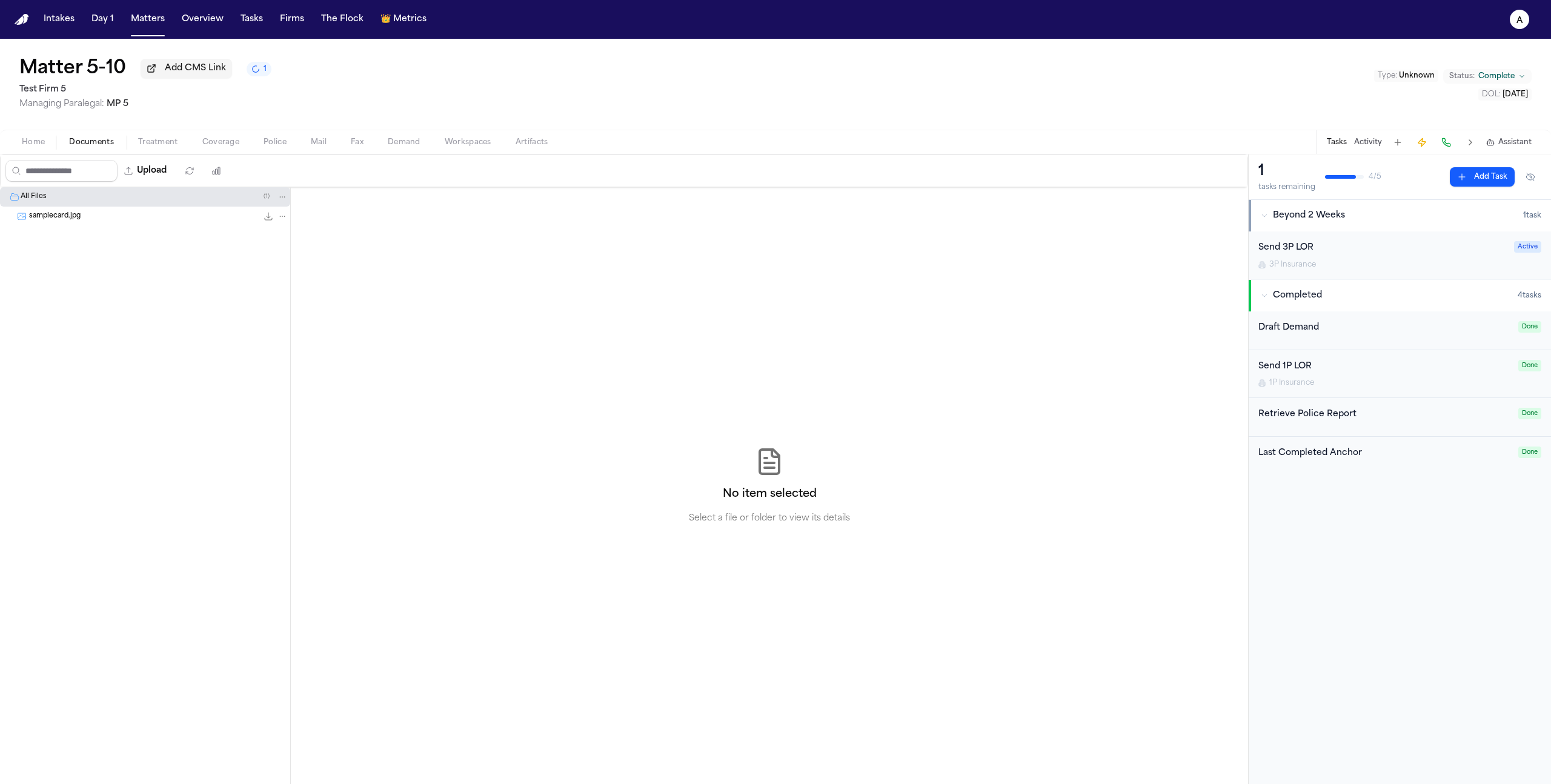
click at [261, 73] on button "1" at bounding box center [259, 69] width 25 height 15
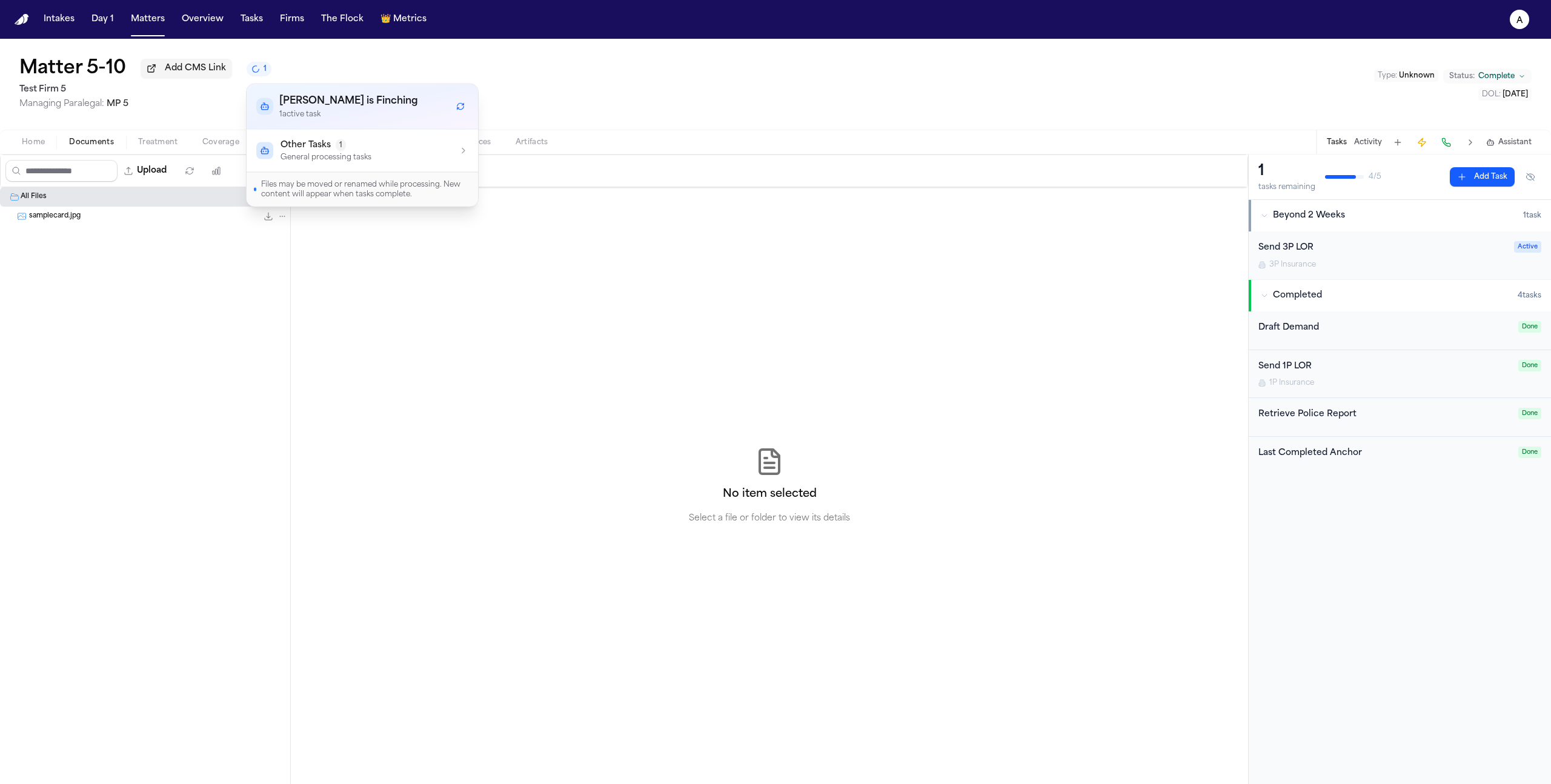
click at [348, 153] on p "General processing tasks" at bounding box center [326, 157] width 91 height 10
click at [352, 115] on p "1 active task" at bounding box center [348, 114] width 139 height 10
click at [408, 340] on div "No item selected Select a file or folder to view its details" at bounding box center [769, 485] width 957 height 596
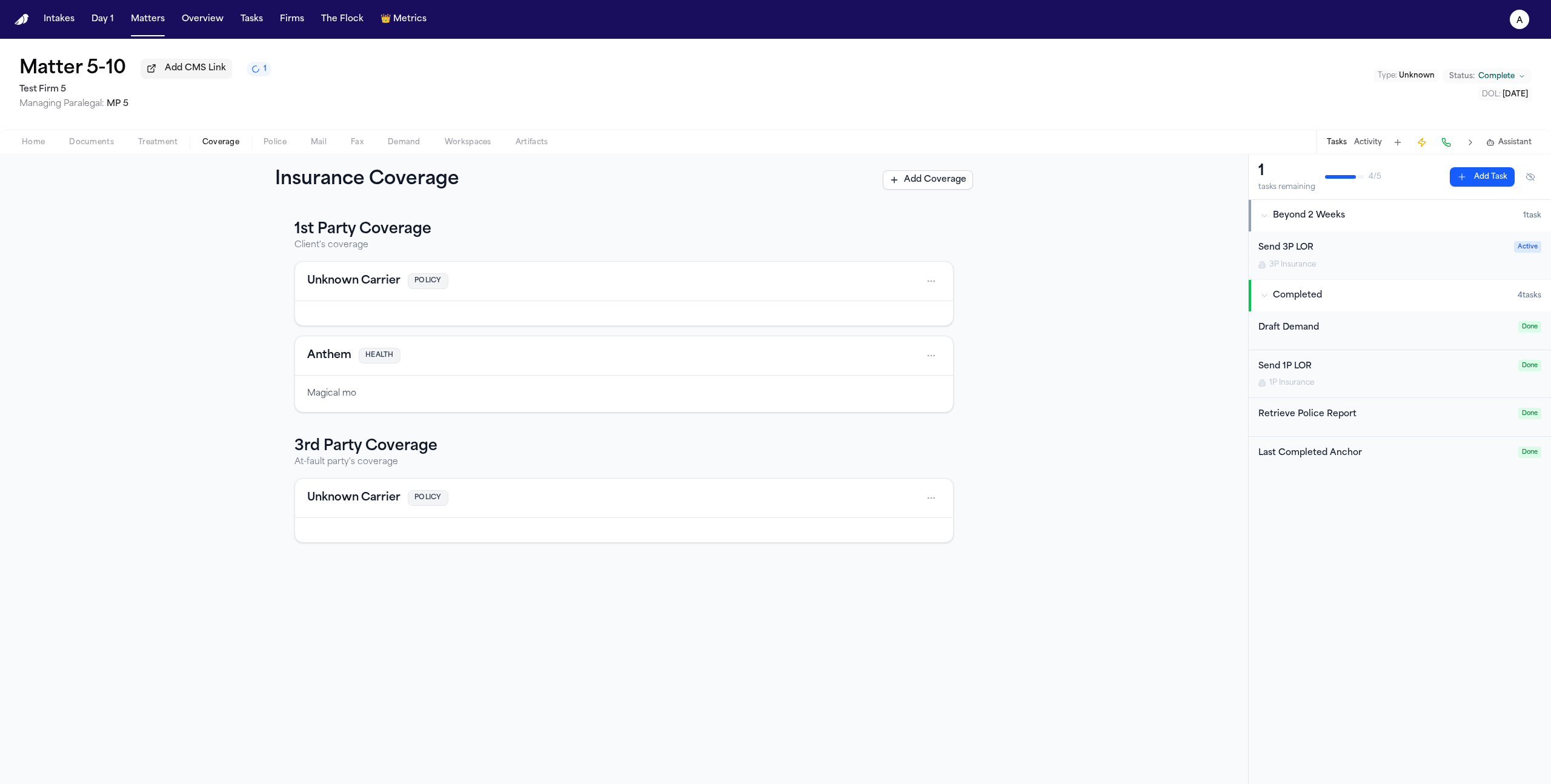
click at [218, 148] on span "Coverage" at bounding box center [221, 142] width 37 height 10
click at [930, 359] on html "Intakes Day 1 Matters Overview Tasks Firms The Flock 👑 Metrics a Matter 5-10 Ad…" at bounding box center [775, 392] width 1551 height 784
click at [1004, 226] on html "Intakes Day 1 Matters Overview Tasks Firms The Flock 👑 Metrics a Matter 5-10 Ad…" at bounding box center [775, 392] width 1551 height 784
click at [945, 189] on button "Add Coverage" at bounding box center [928, 180] width 90 height 19
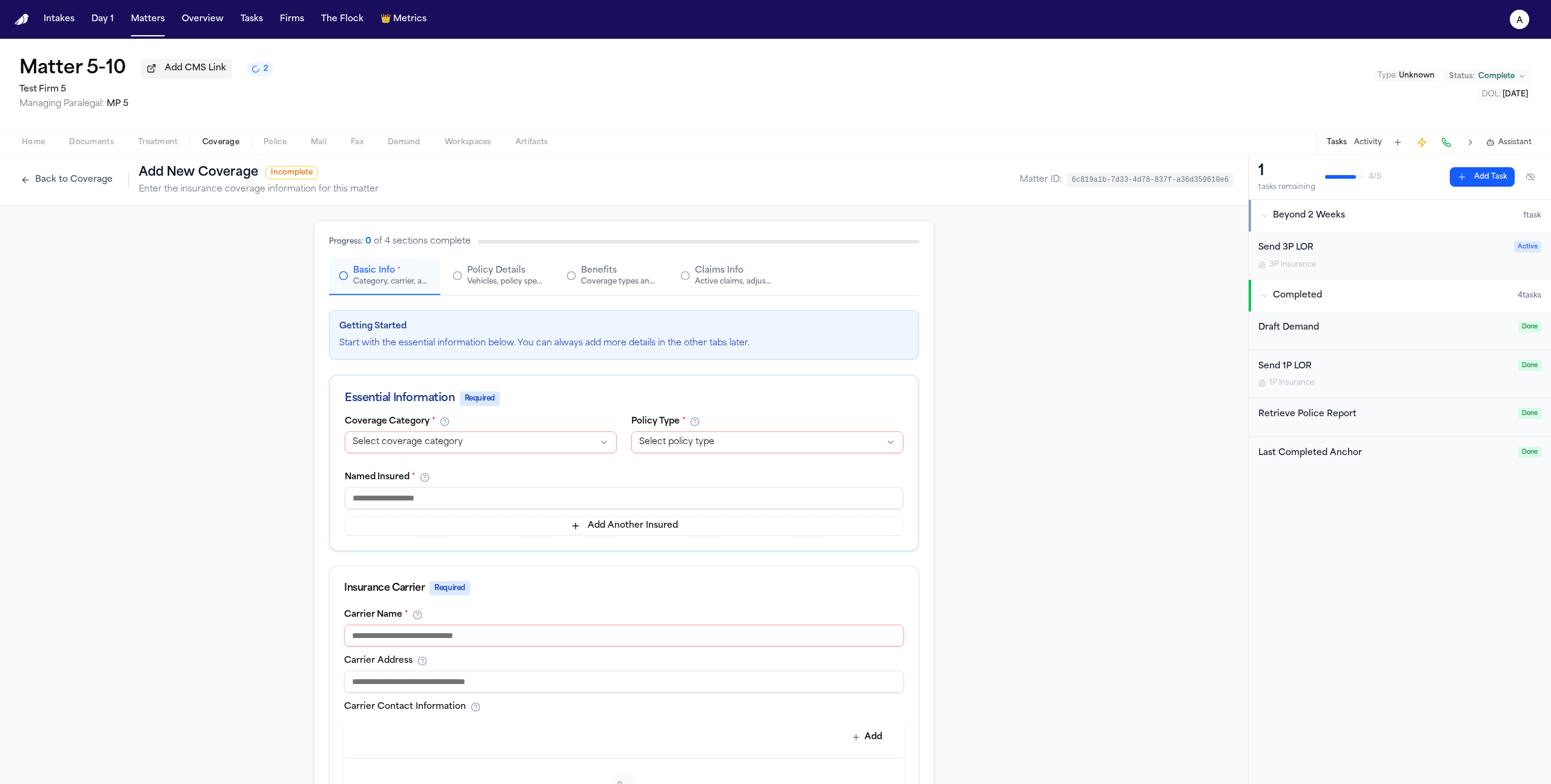
click at [727, 287] on div "Active claims, adjusters, and subrogation details" at bounding box center [734, 281] width 78 height 10
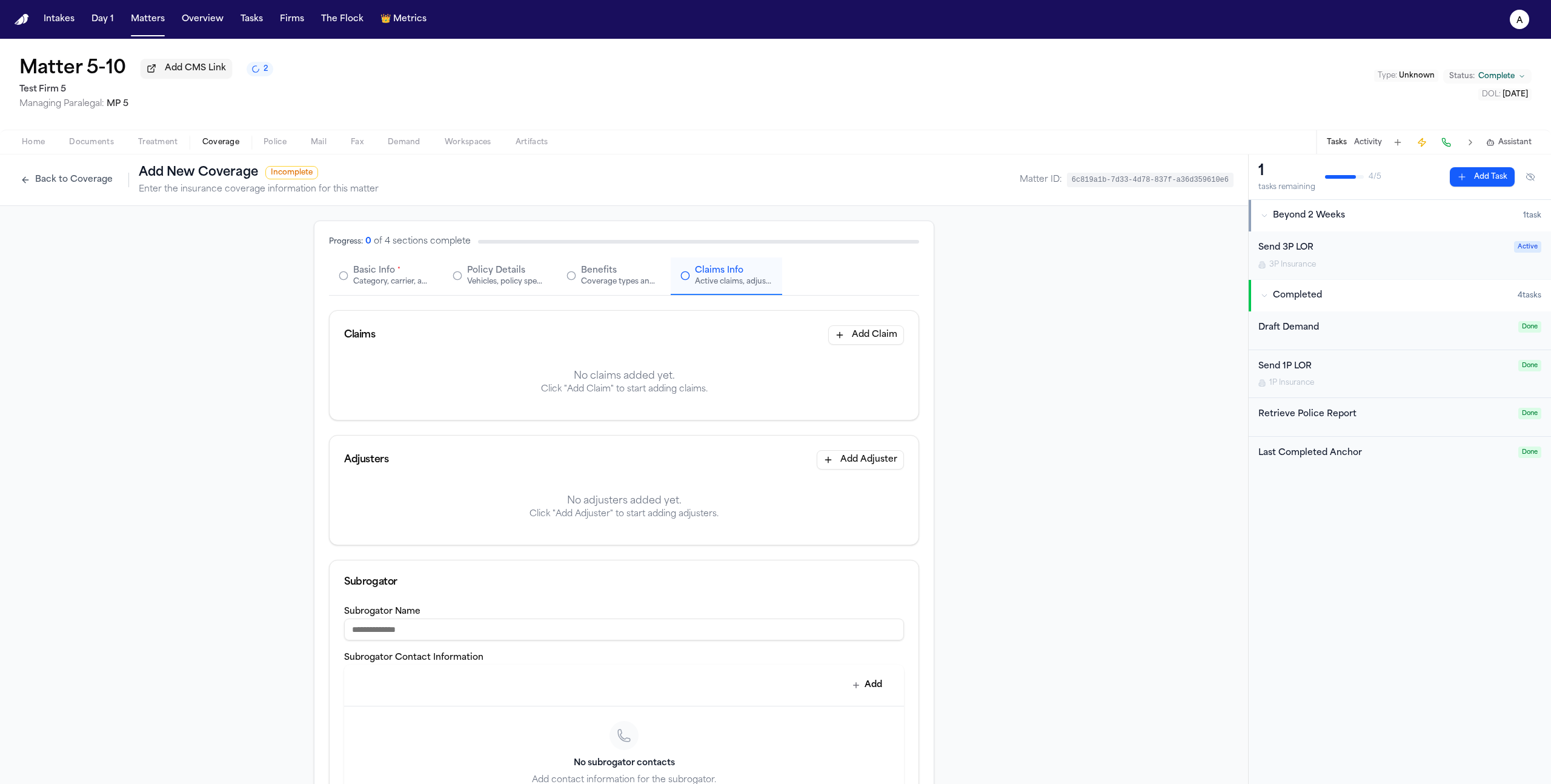
click at [857, 474] on div "Adjusters Add Adjuster" at bounding box center [624, 460] width 589 height 48
click at [78, 178] on button "Back to Coverage" at bounding box center [67, 180] width 104 height 19
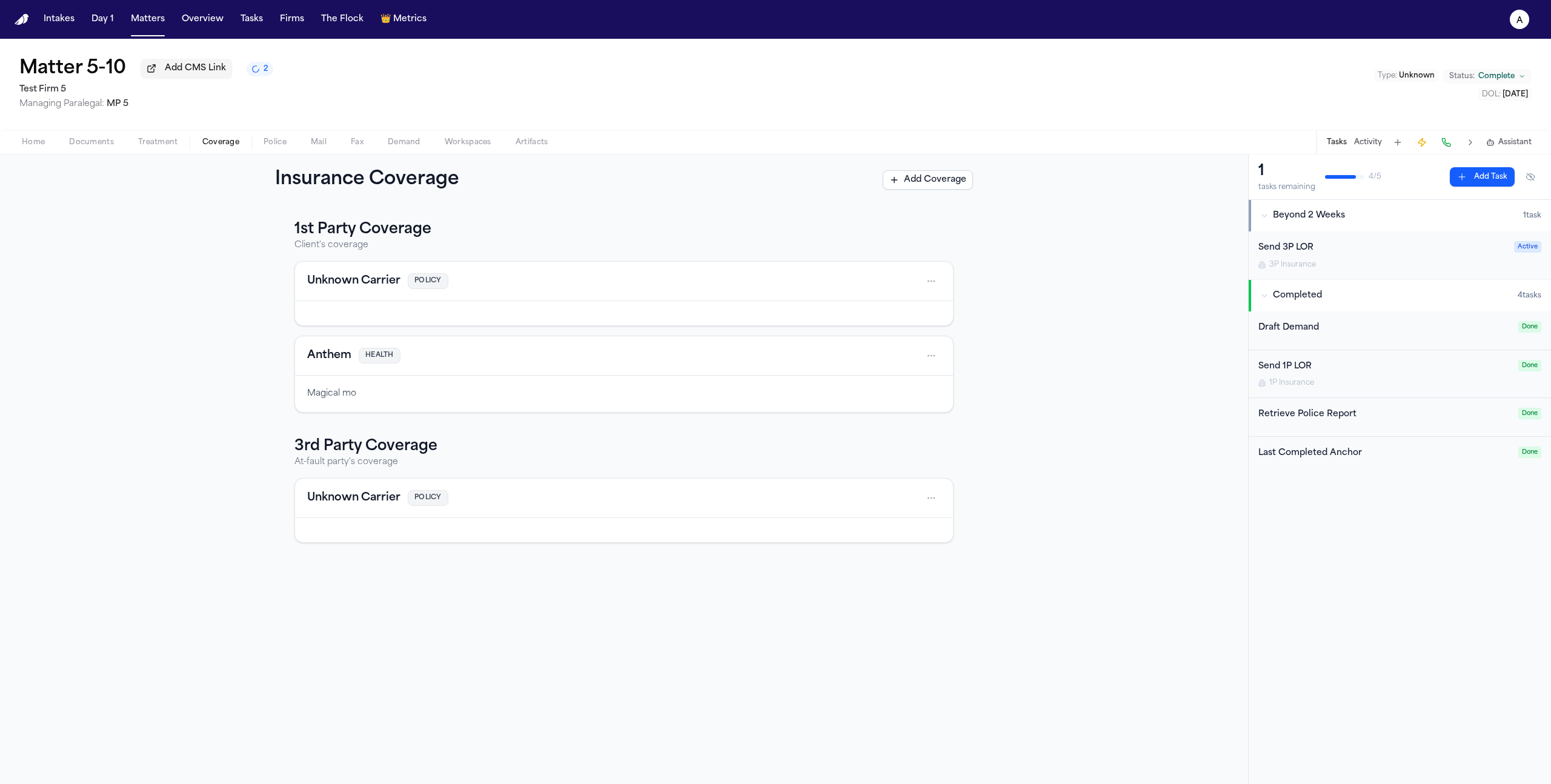
drag, startPoint x: 375, startPoint y: 368, endPoint x: 380, endPoint y: 366, distance: 5.4
click at [375, 368] on div "Anthem HEALTH" at bounding box center [624, 356] width 658 height 39
click at [942, 352] on div "Anthem HEALTH" at bounding box center [624, 356] width 658 height 39
click at [934, 353] on html "Intakes Day 1 Matters Overview Tasks Firms The Flock 👑 Metrics a Matter 5-10 Ad…" at bounding box center [775, 392] width 1551 height 784
click at [894, 391] on div "View coverage details" at bounding box center [892, 390] width 91 height 32
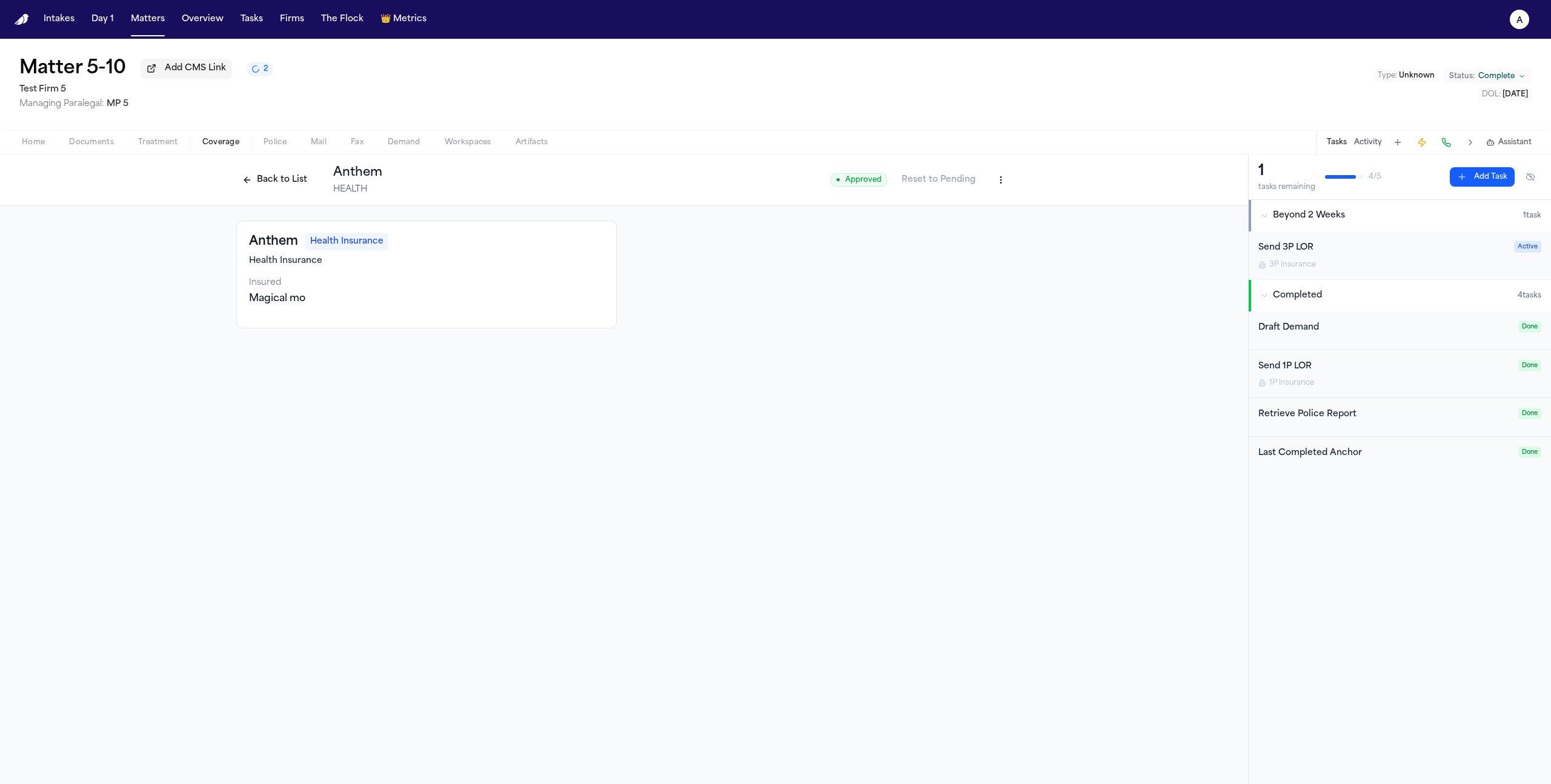
click at [996, 185] on html "Intakes Day 1 Matters Overview Tasks Firms The Flock 👑 Metrics a Matter 5-10 Ad…" at bounding box center [775, 392] width 1551 height 784
click at [974, 210] on div "Edit Coverage" at bounding box center [959, 209] width 102 height 19
select select "**********"
select select "******"
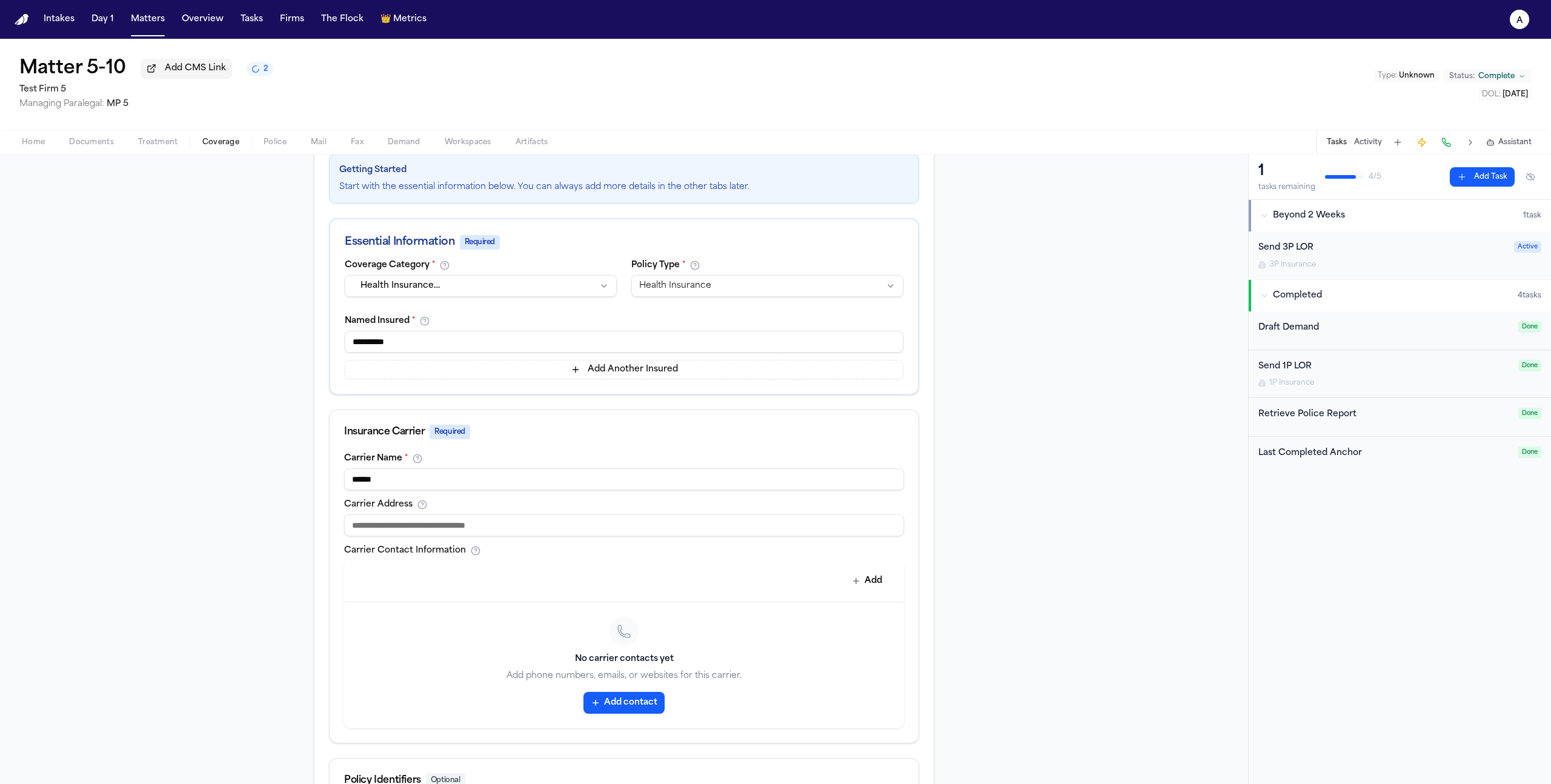
scroll to position [346, 0]
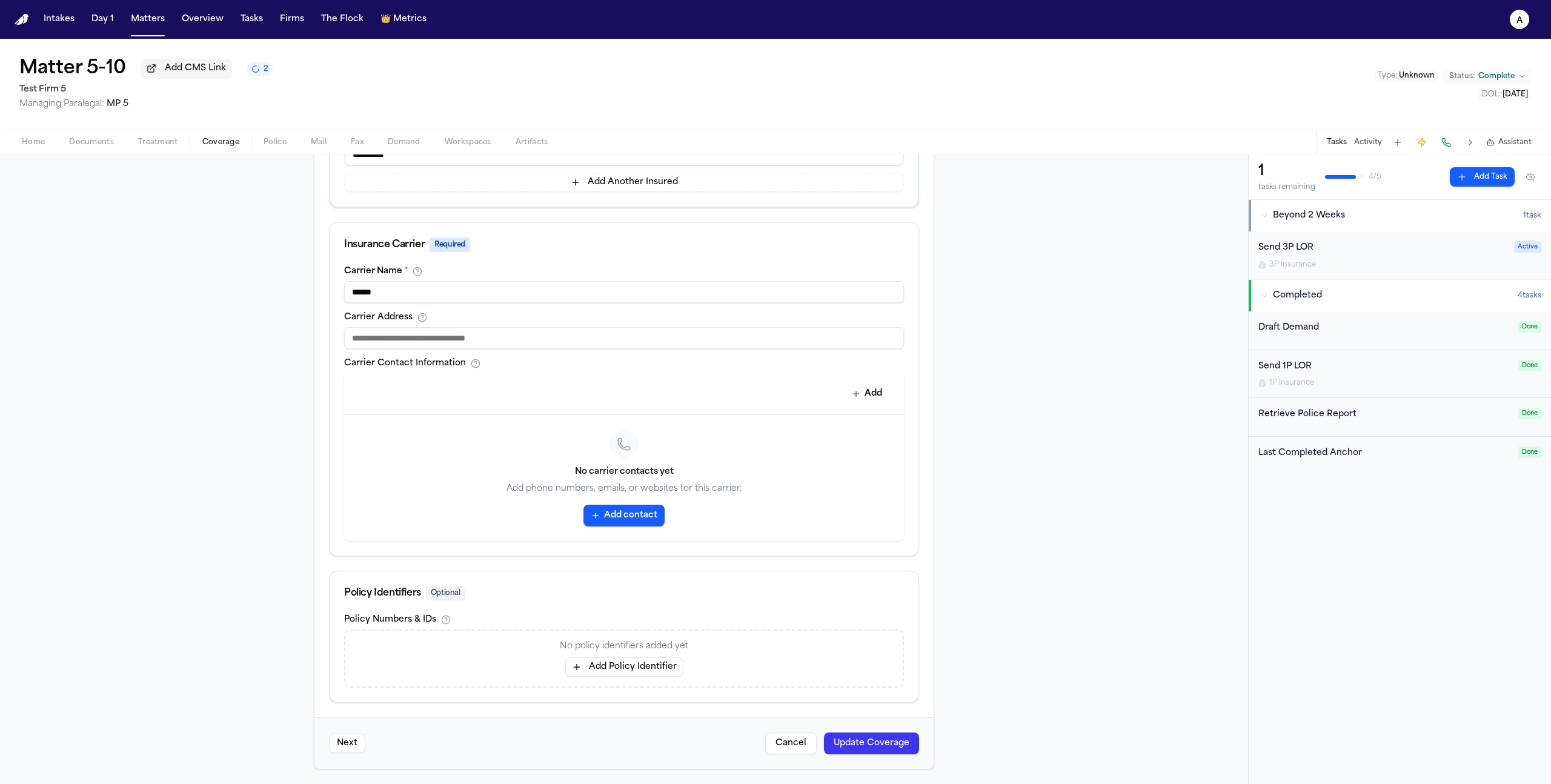
click at [788, 743] on button "Cancel" at bounding box center [790, 743] width 52 height 22
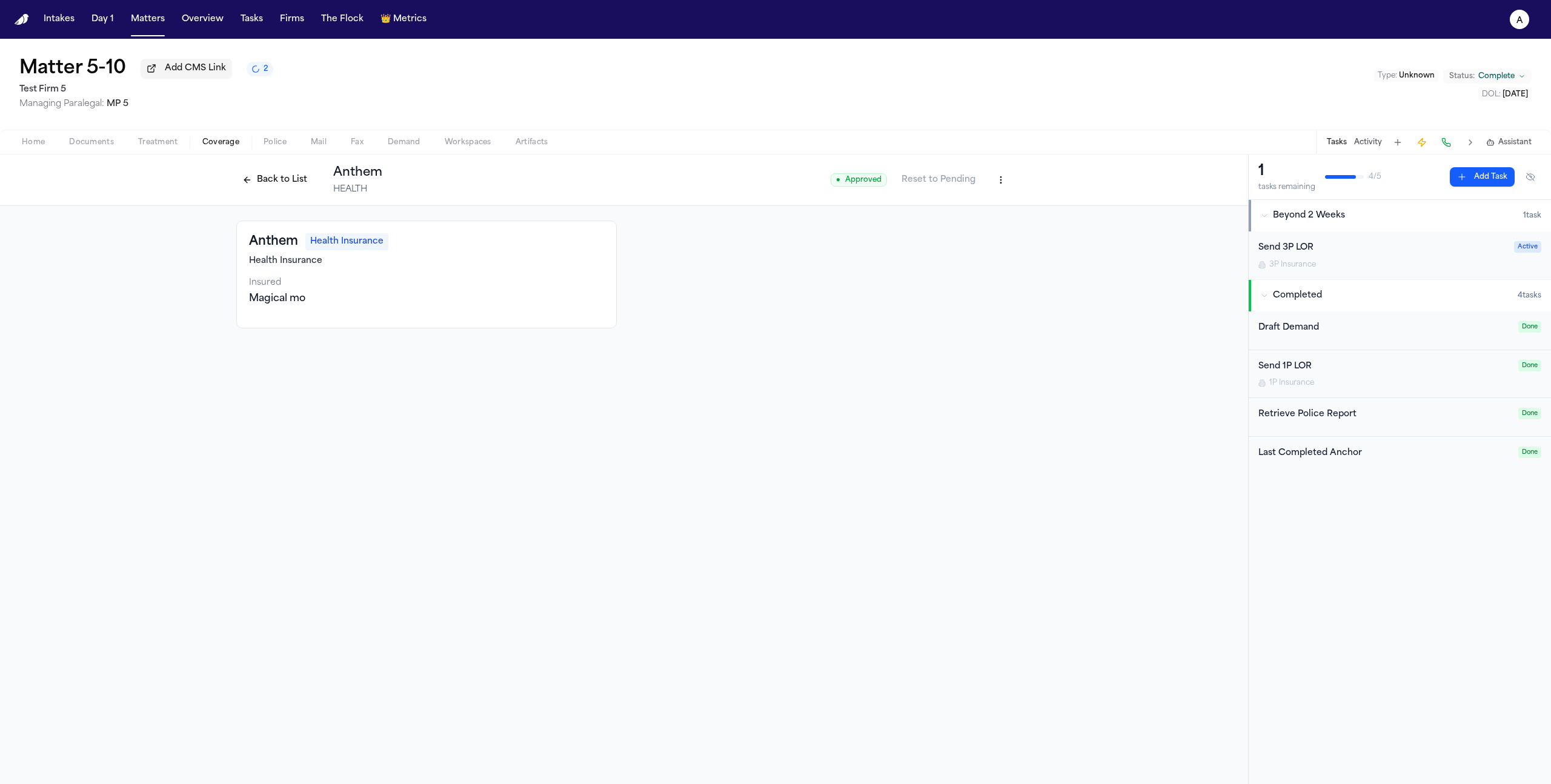
click at [275, 179] on button "Back to List" at bounding box center [275, 180] width 77 height 19
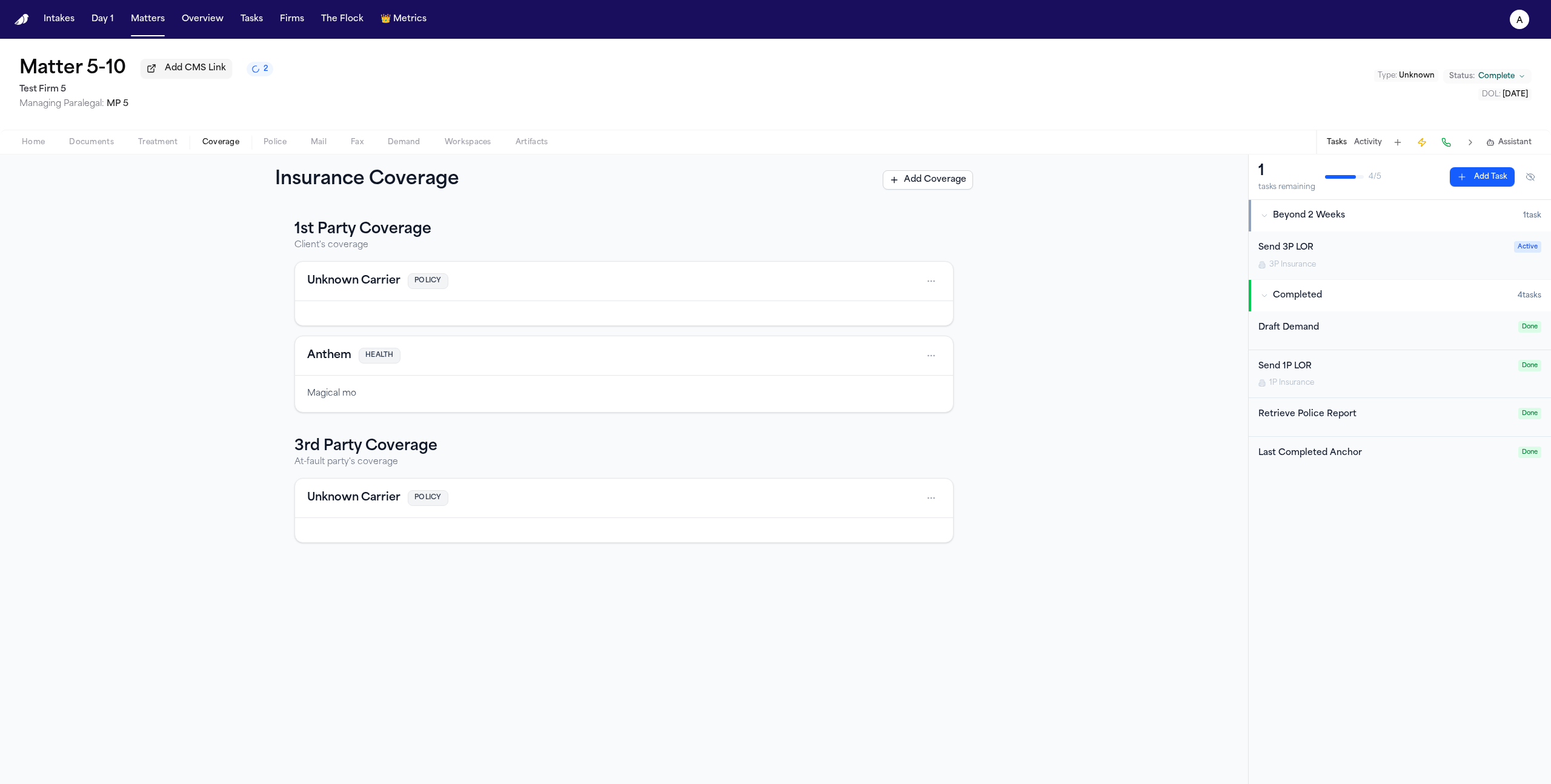
click at [261, 67] on button "2" at bounding box center [260, 69] width 27 height 15
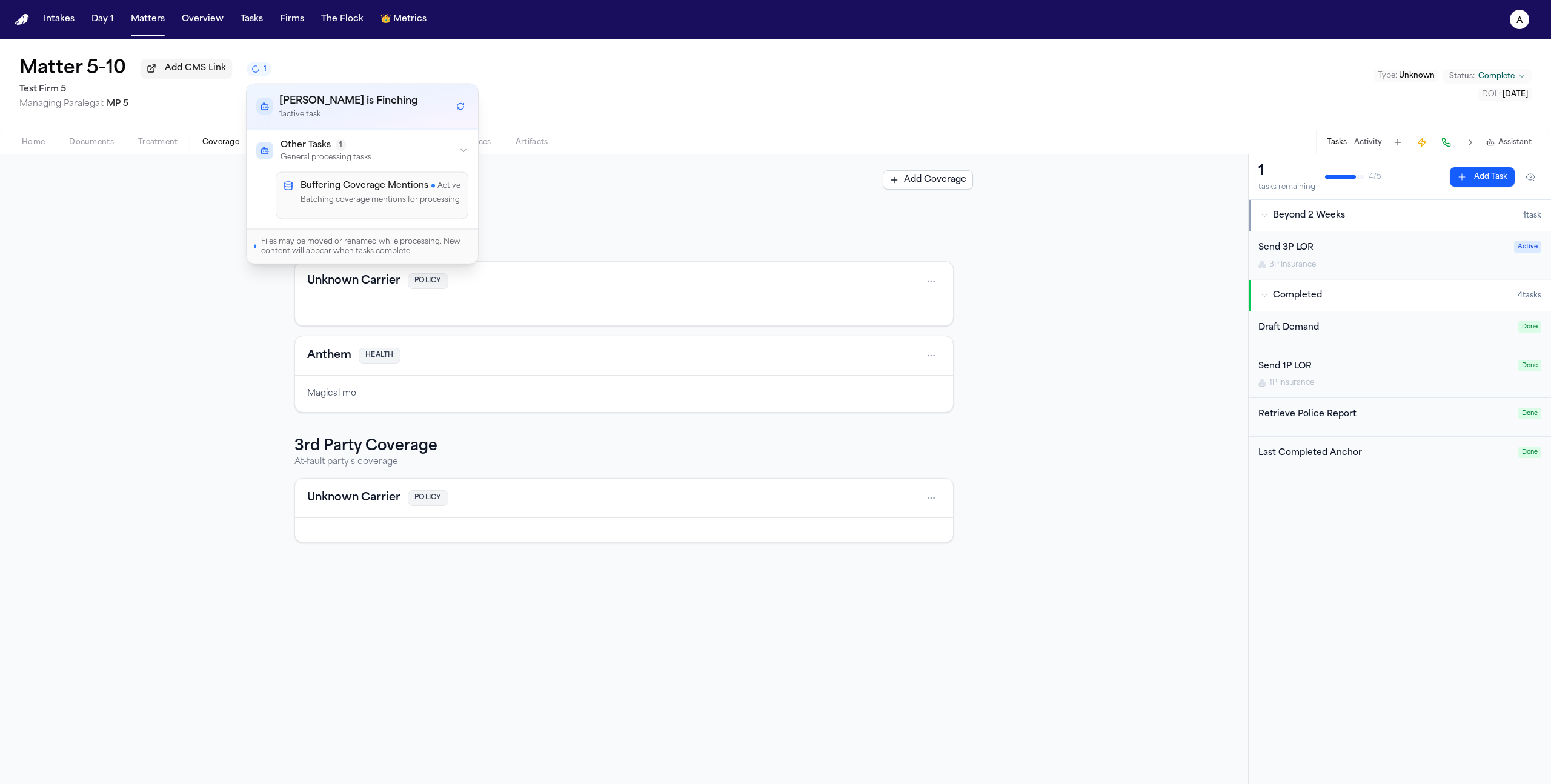
click at [357, 180] on h4 "Buffering Coverage Mentions" at bounding box center [364, 186] width 128 height 12
click at [1518, 71] on button "Status: Complete" at bounding box center [1487, 76] width 88 height 15
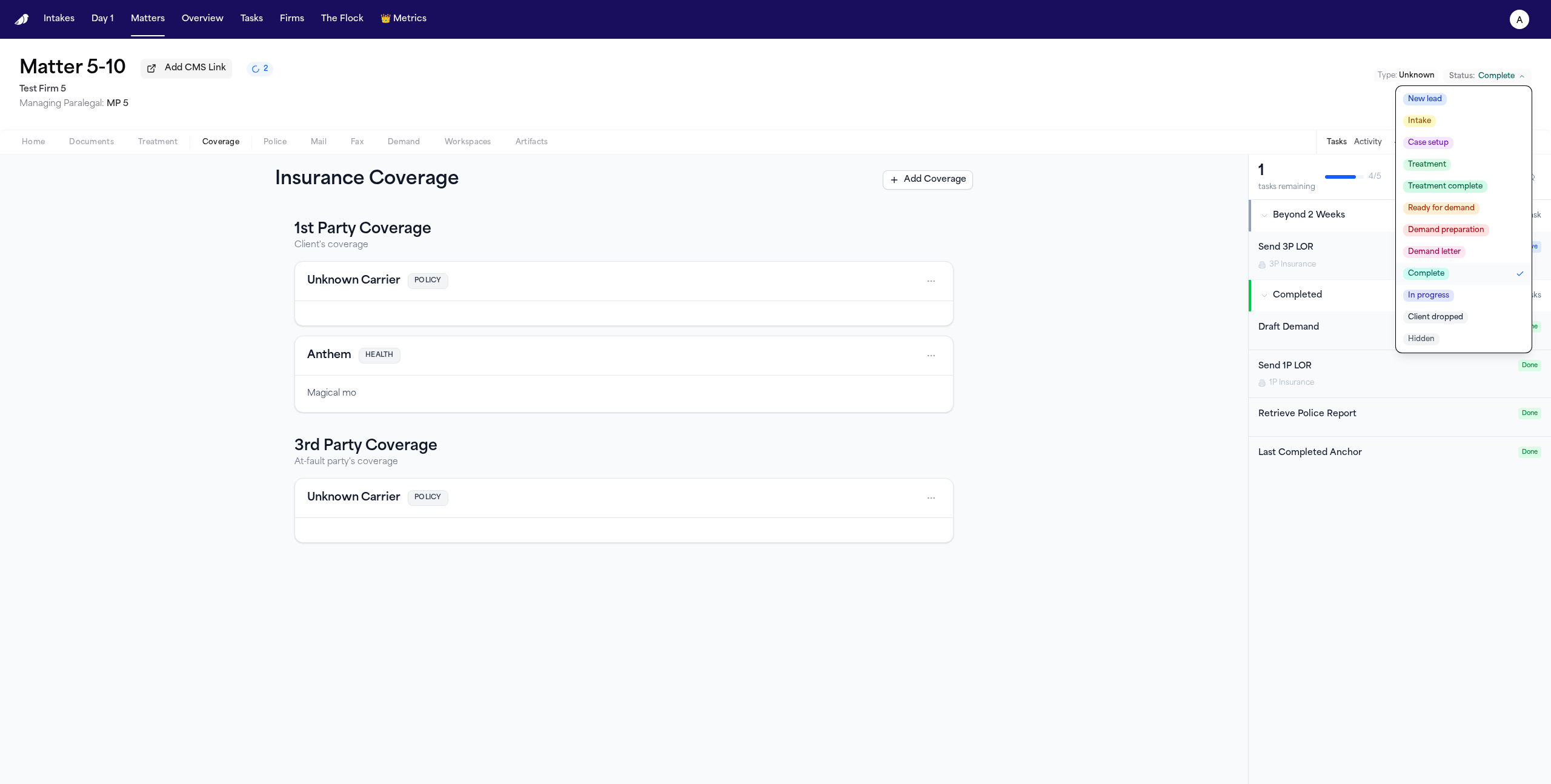
click at [1446, 148] on span "Case setup" at bounding box center [1428, 142] width 50 height 12
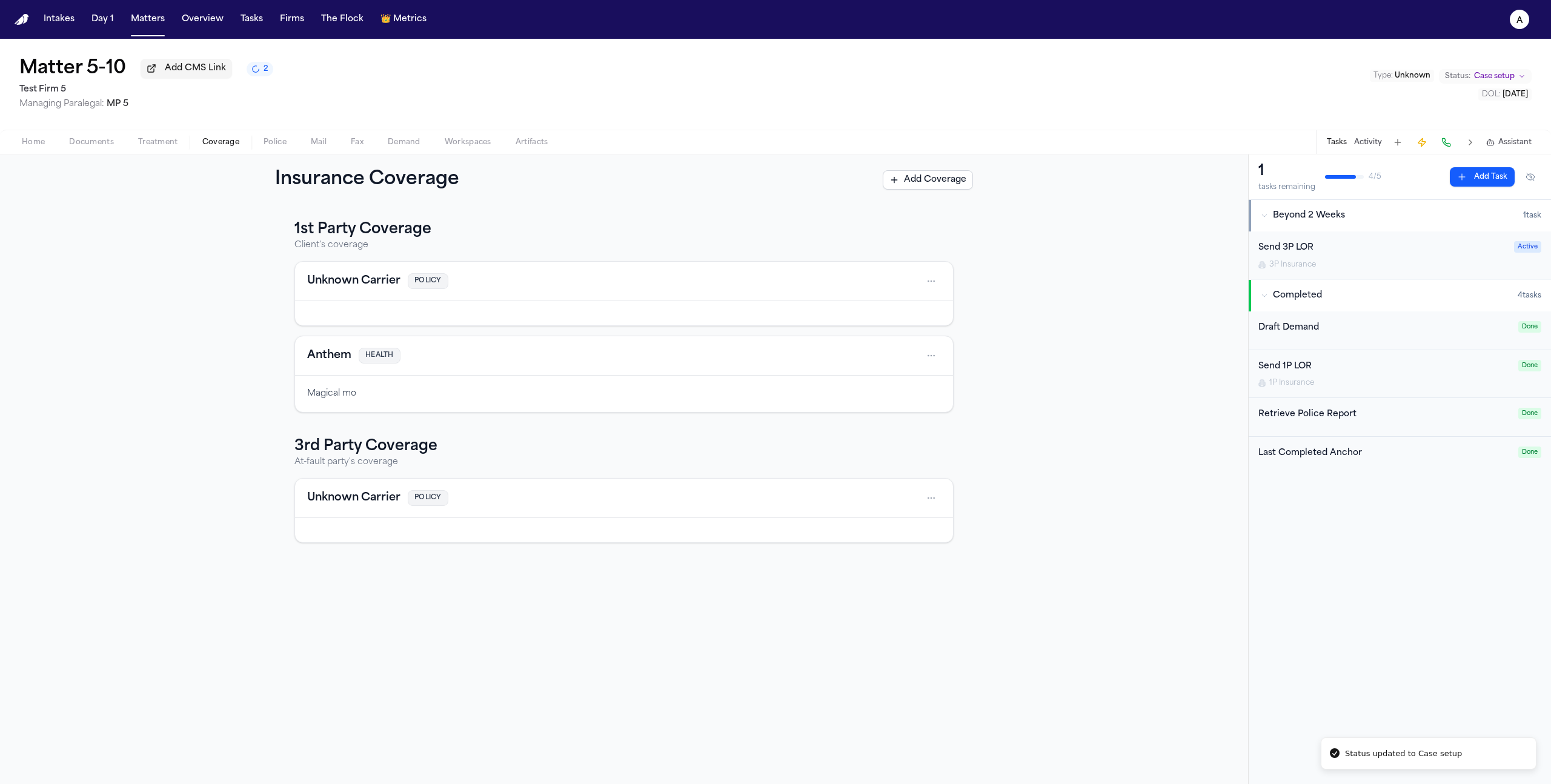
click at [1059, 389] on div "1st Party Coverage Client's coverage Unknown Carrier POLICY Anthem HEALTH Magic…" at bounding box center [624, 495] width 1248 height 579
click at [932, 443] on html "Intakes Day 1 Matters Overview Tasks Firms The Flock 👑 Metrics a Matter 5-10 Ad…" at bounding box center [775, 392] width 1551 height 784
click at [928, 446] on html "Intakes Day 1 Matters Overview Tasks Firms The Flock 👑 Metrics a Matter 5-10 Ad…" at bounding box center [775, 392] width 1551 height 784
click at [929, 446] on html "Intakes Day 1 Matters Overview Tasks Firms The Flock 👑 Metrics a Matter 5-10 Ad…" at bounding box center [775, 392] width 1551 height 784
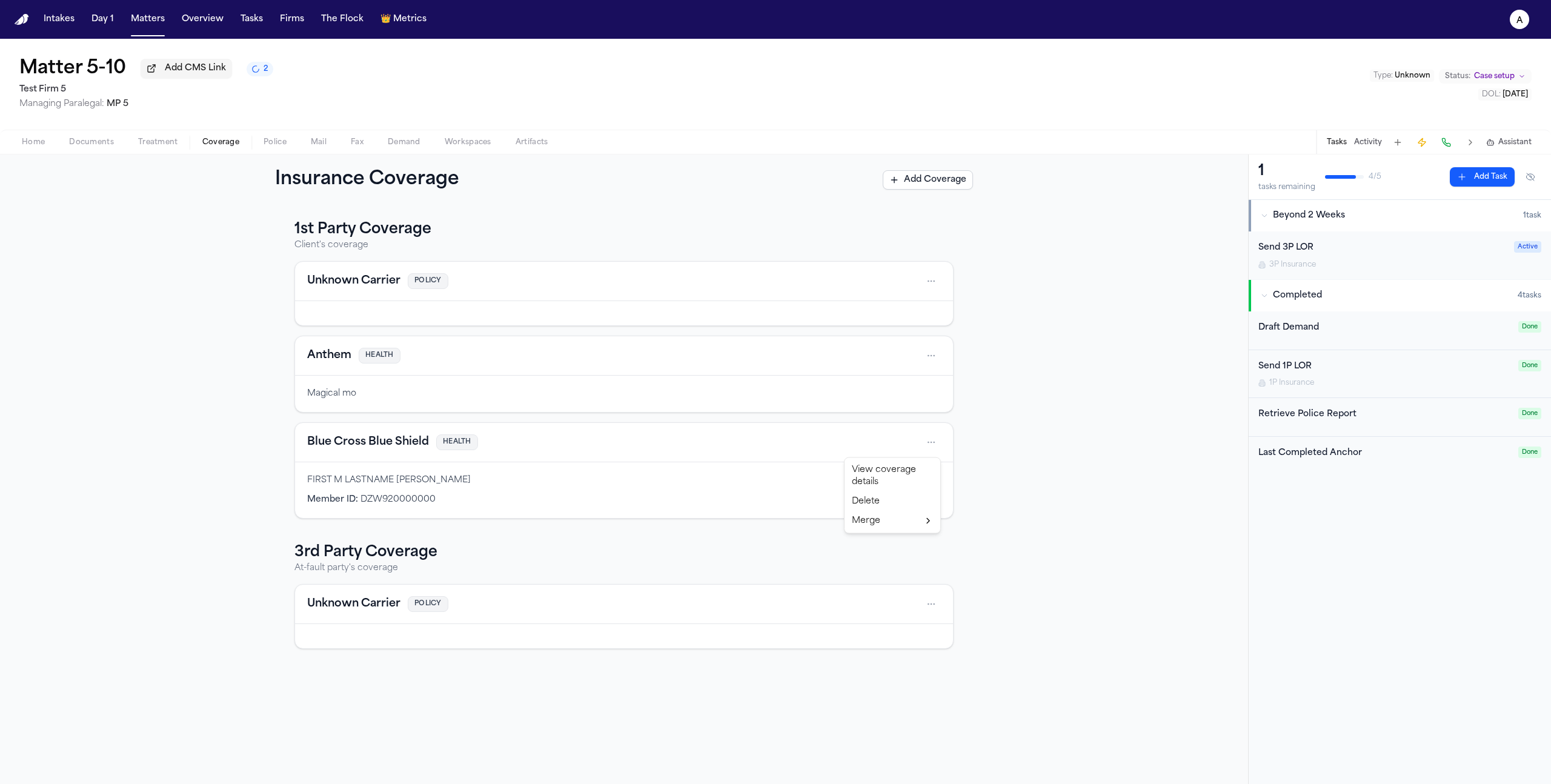
click at [1008, 444] on html "Intakes Day 1 Matters Overview Tasks Firms The Flock 👑 Metrics a Matter 5-10 Ad…" at bounding box center [775, 392] width 1551 height 784
click at [148, 25] on button "Matters" at bounding box center [148, 19] width 44 height 22
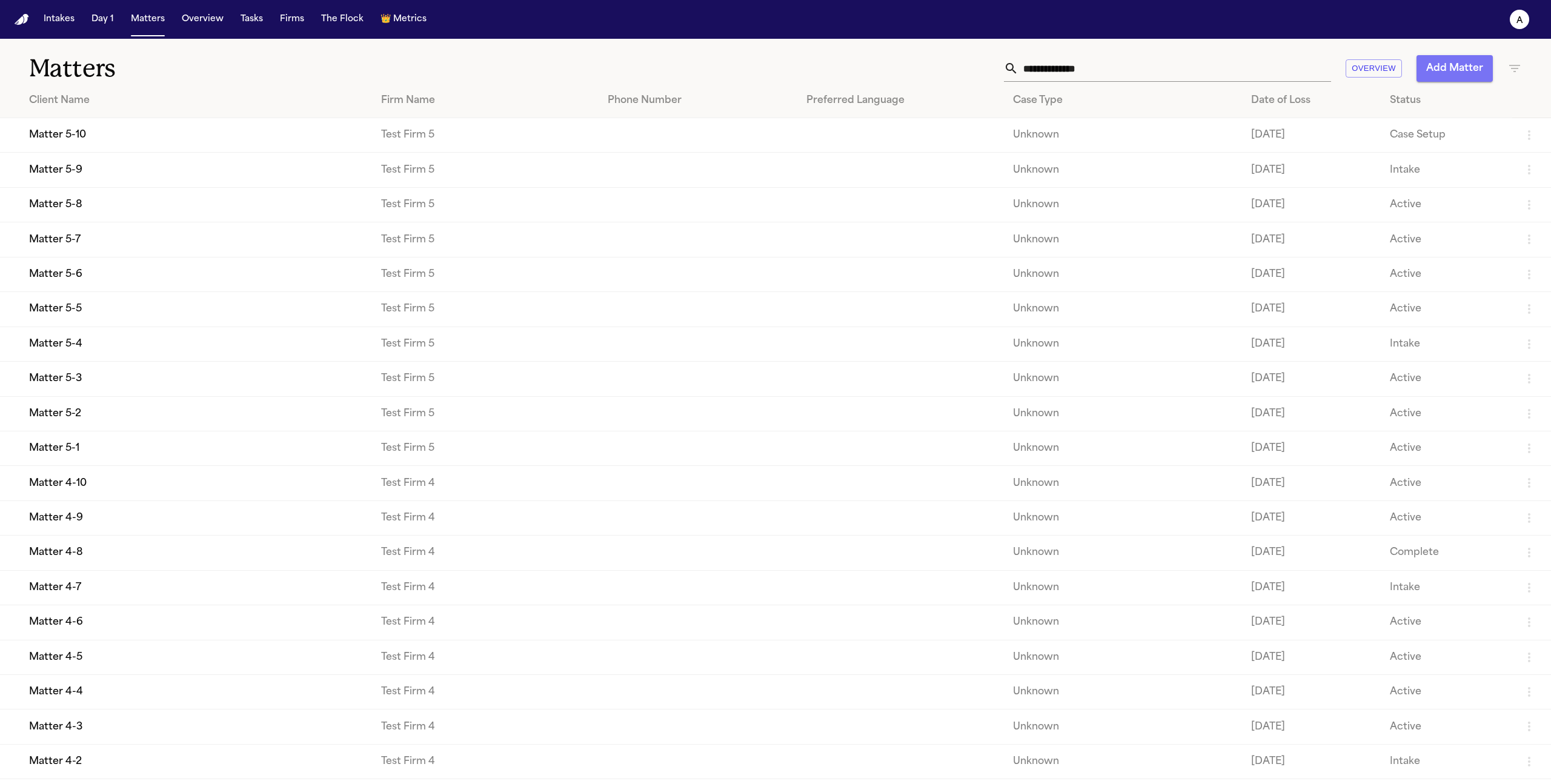
click at [1468, 69] on button "Add Matter" at bounding box center [1454, 69] width 76 height 27
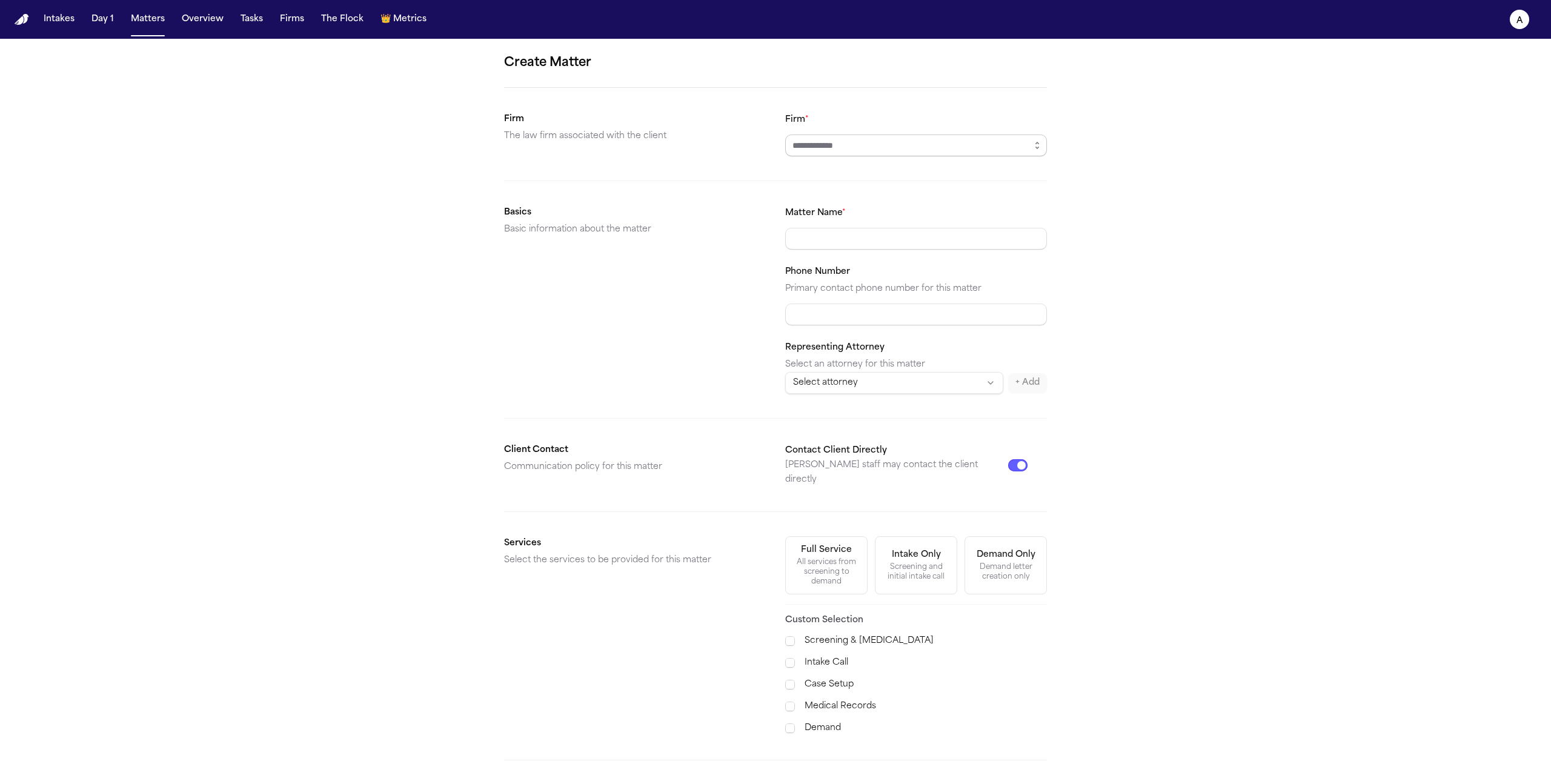
click at [897, 148] on input "Firm *" at bounding box center [916, 145] width 262 height 22
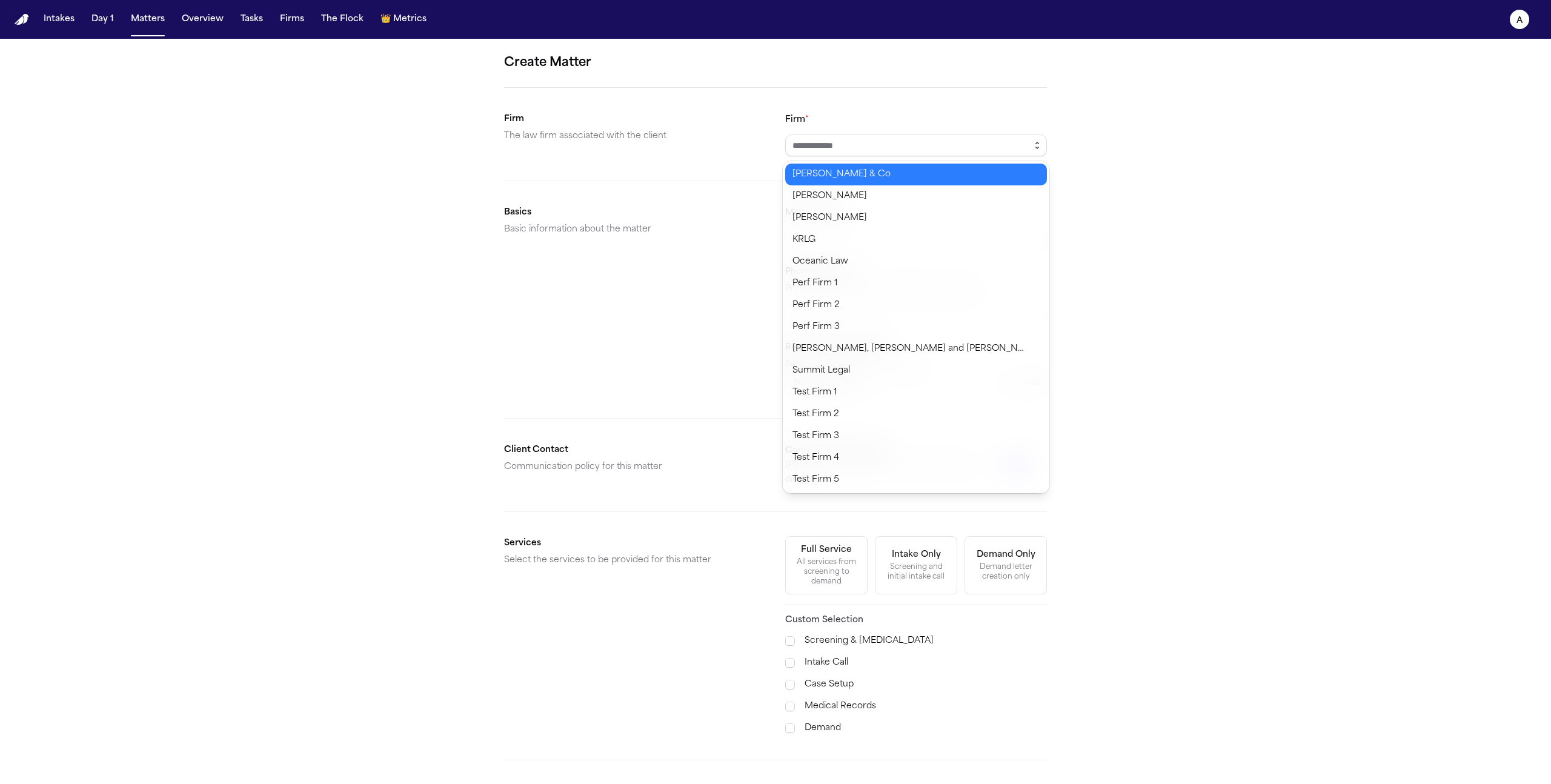
click at [1038, 148] on icon "button" at bounding box center [1037, 148] width 3 height 1
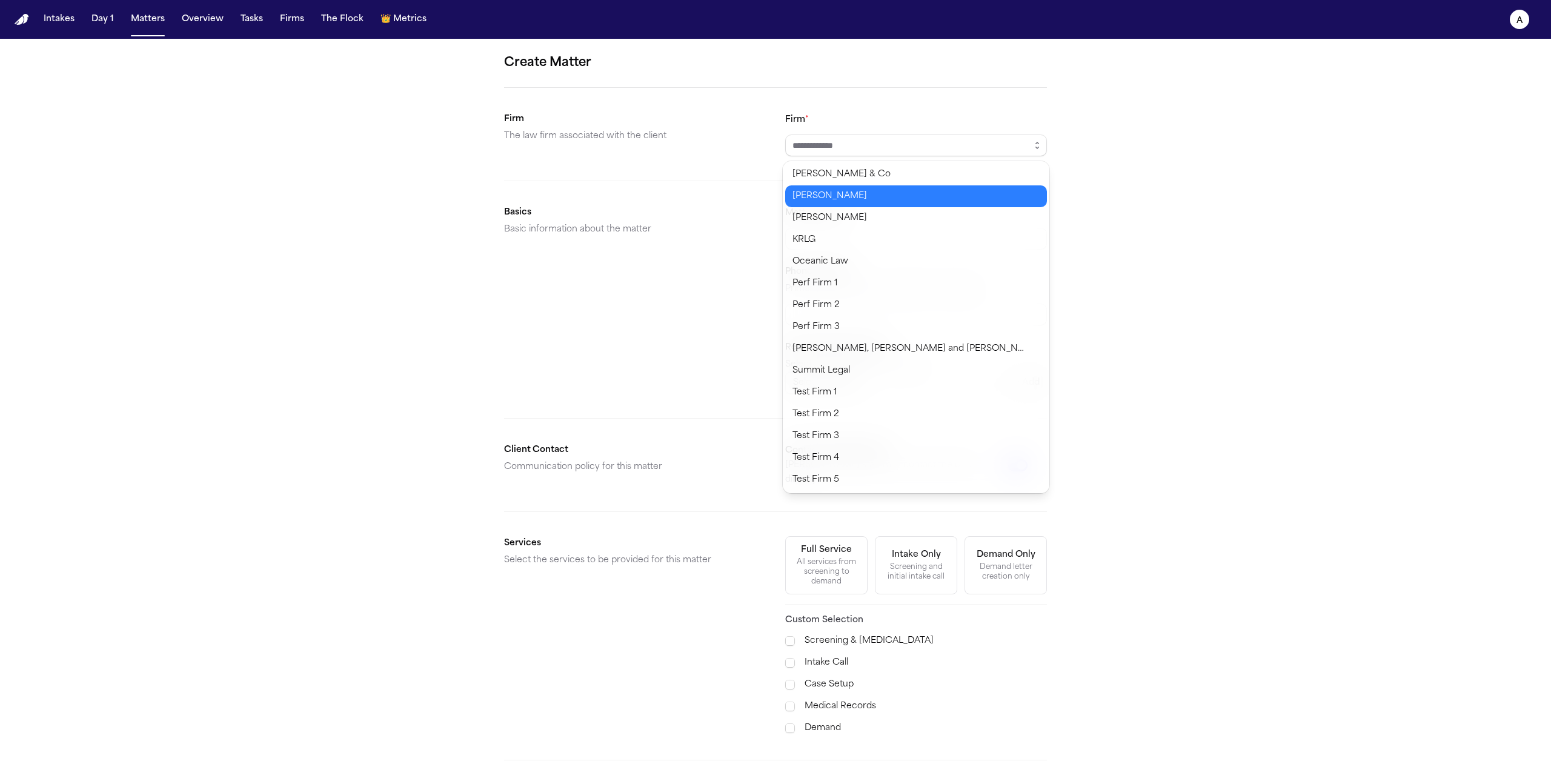
type input "*****"
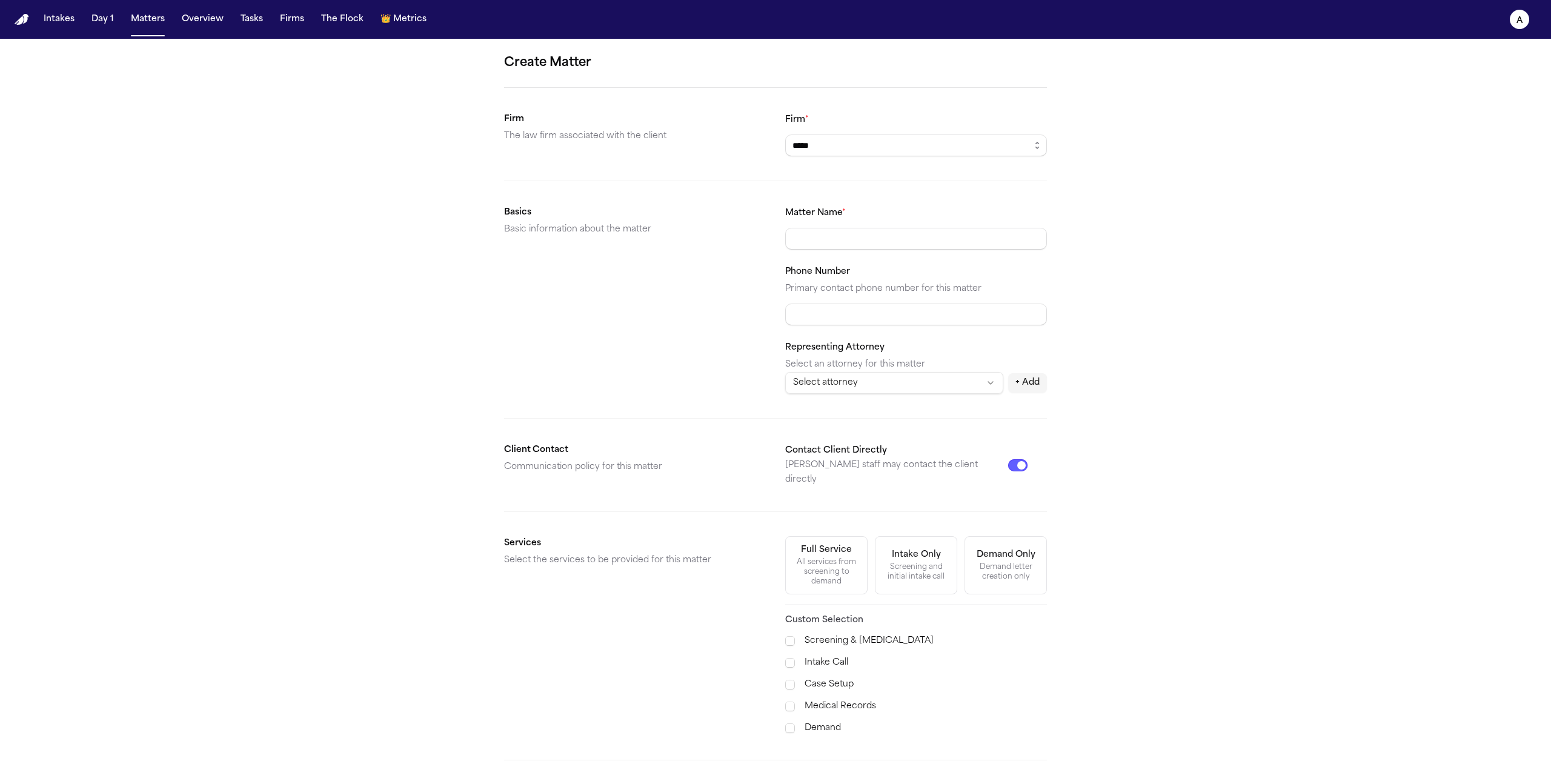
click at [954, 243] on input "Matter Name *" at bounding box center [916, 238] width 262 height 22
type input "********"
click at [1231, 395] on div "Create Matter Firm The law firm associated with the client Firm * ***** Basics …" at bounding box center [775, 458] width 1551 height 838
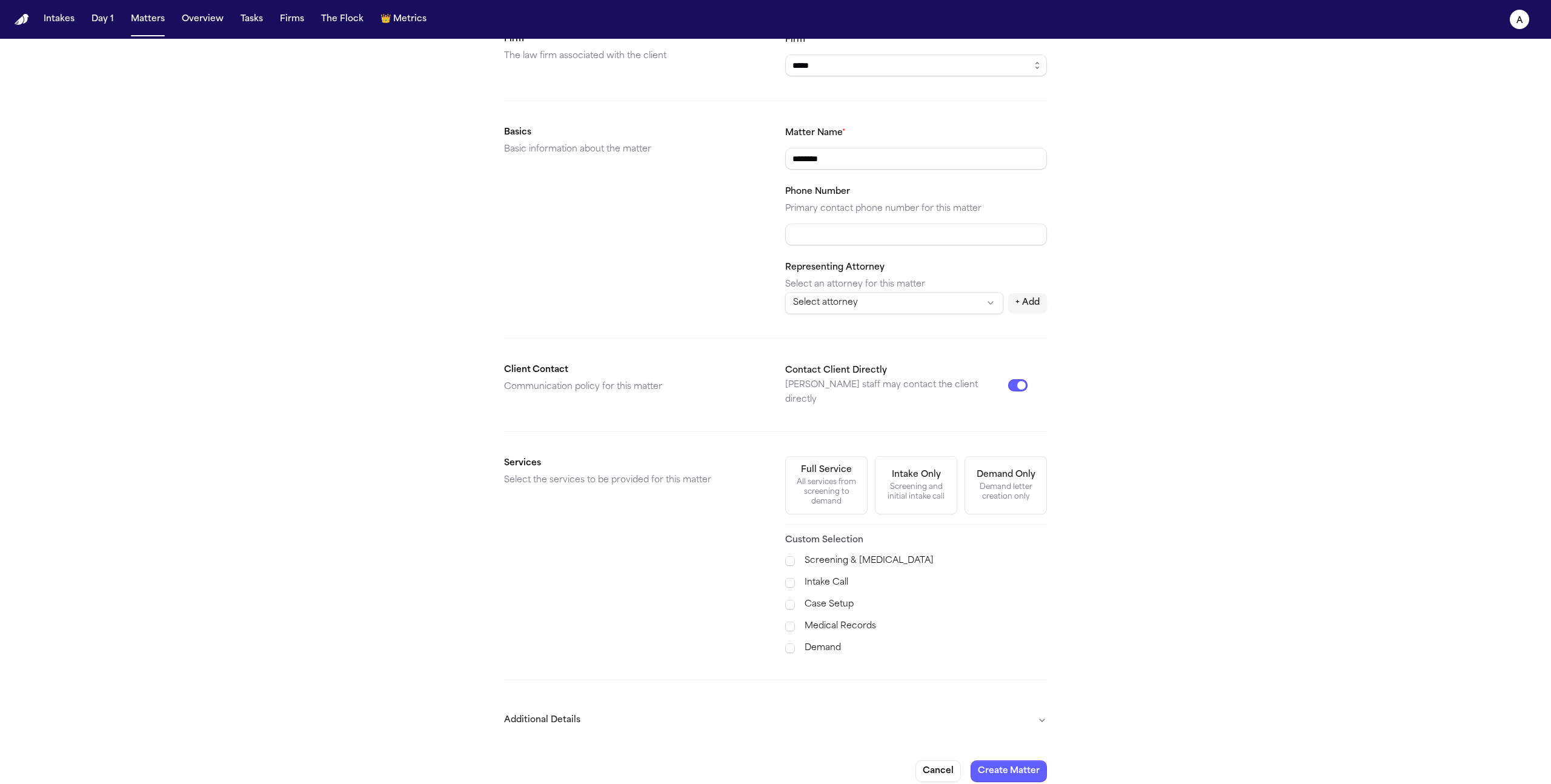
click at [851, 619] on label "Medical Records" at bounding box center [925, 626] width 242 height 15
click at [841, 464] on div "Full Service" at bounding box center [826, 470] width 51 height 12
click at [1003, 760] on button "Create Matter" at bounding box center [1009, 771] width 76 height 22
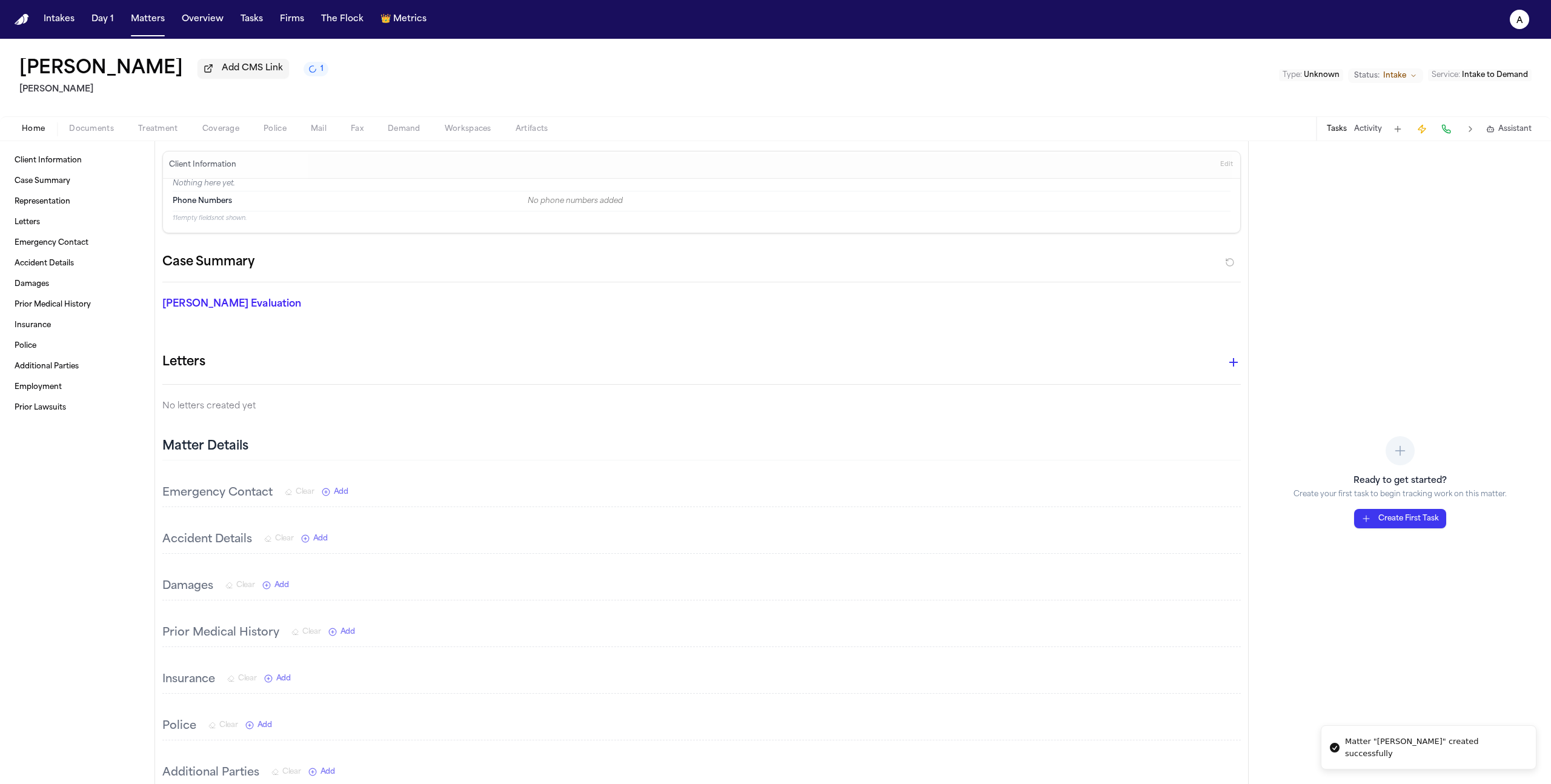
click at [91, 134] on span "Documents" at bounding box center [92, 128] width 45 height 10
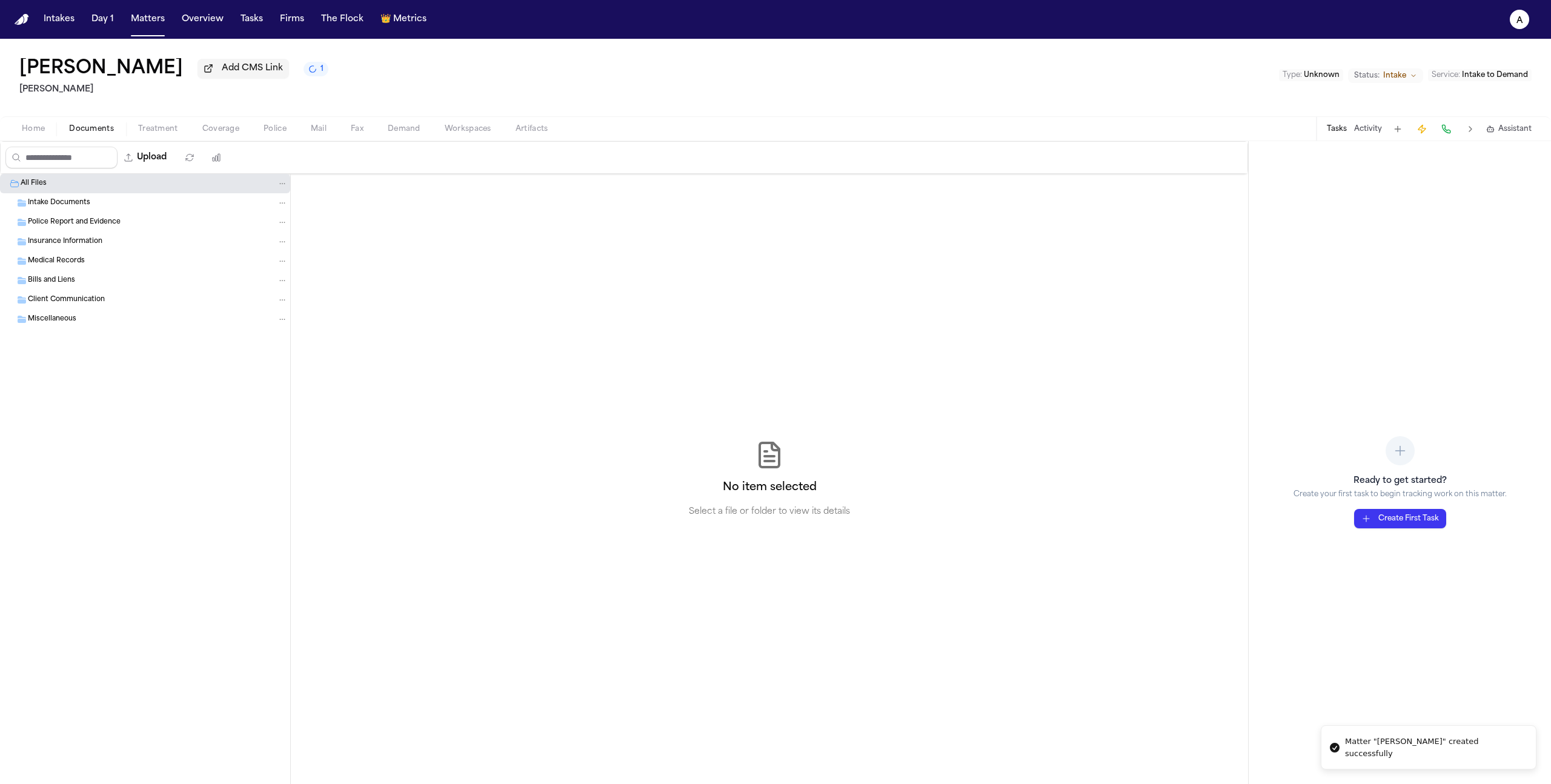
click at [154, 165] on button "Upload" at bounding box center [146, 158] width 57 height 22
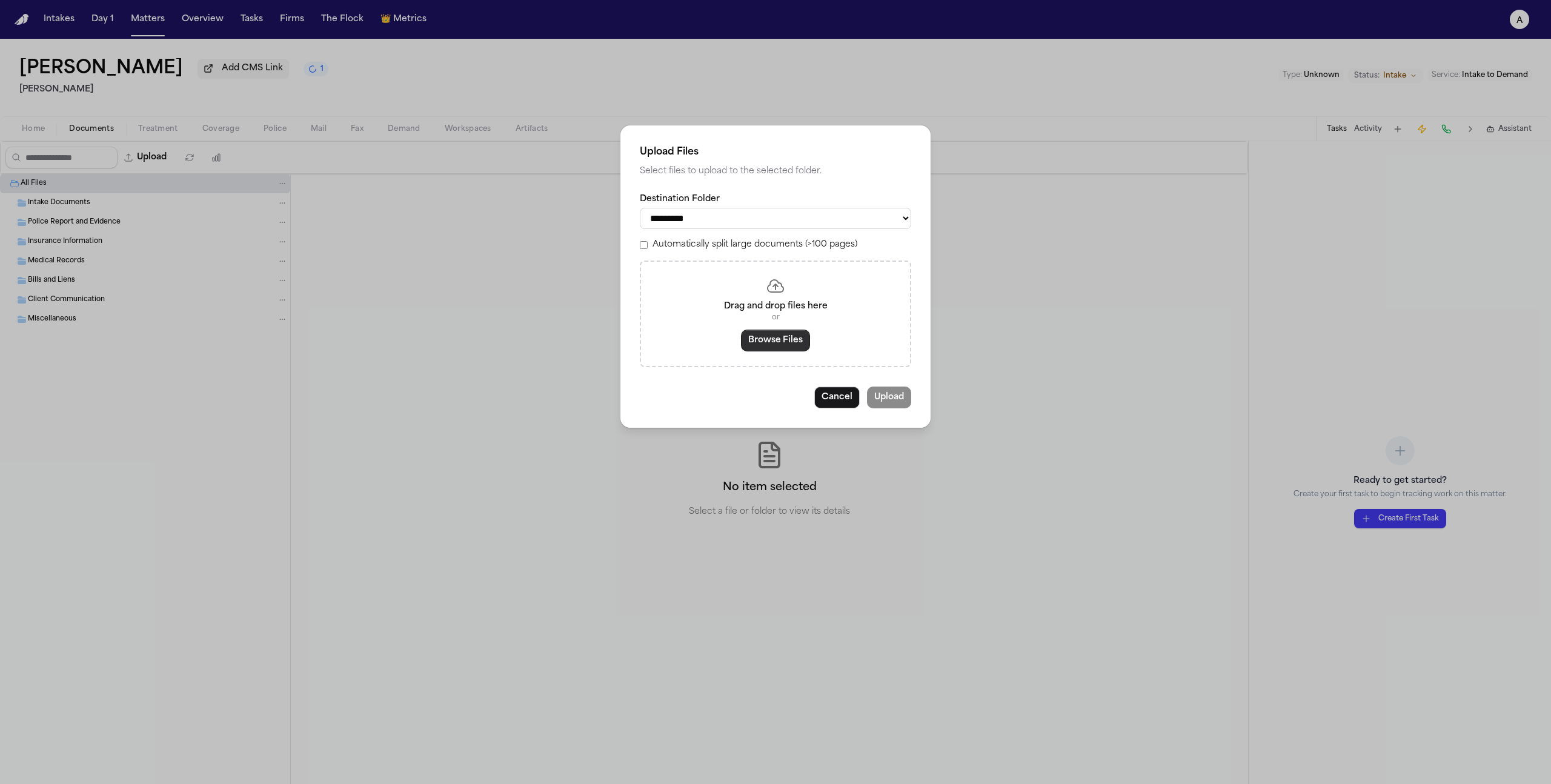
click at [787, 343] on button "Browse Files" at bounding box center [775, 340] width 69 height 22
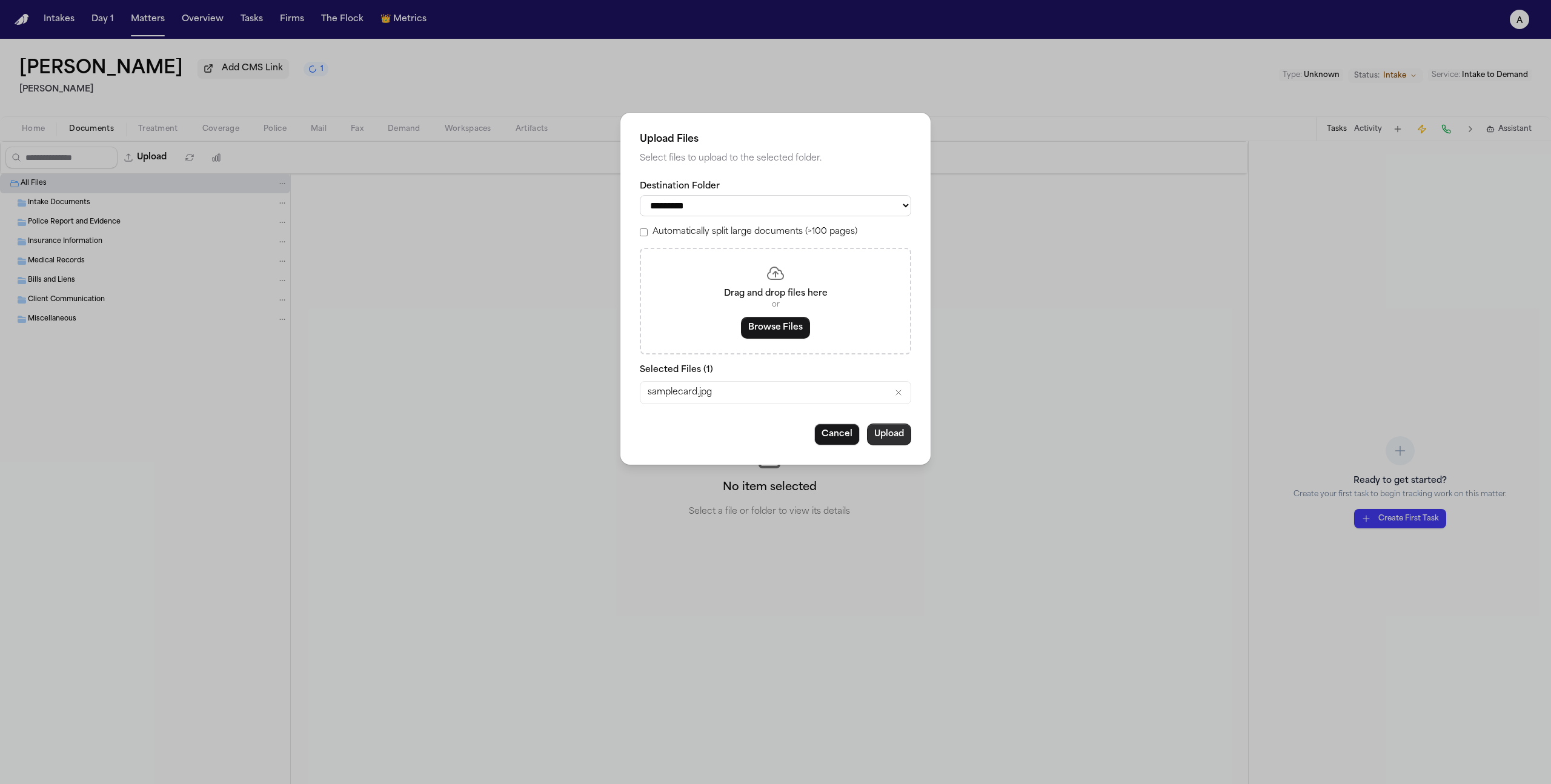
click at [898, 442] on button "Upload" at bounding box center [889, 434] width 45 height 22
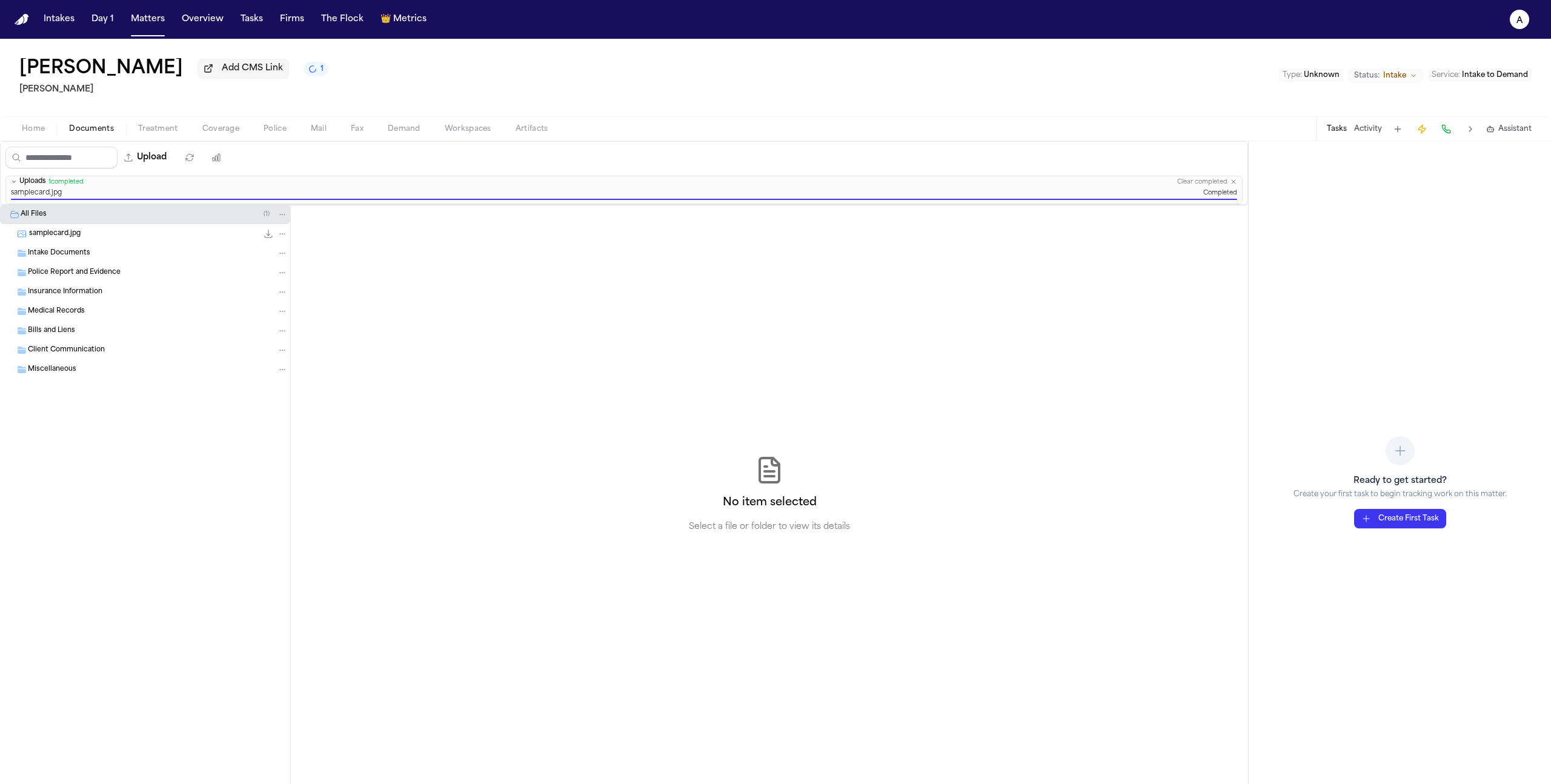
click at [303, 76] on button "1" at bounding box center [315, 69] width 25 height 15
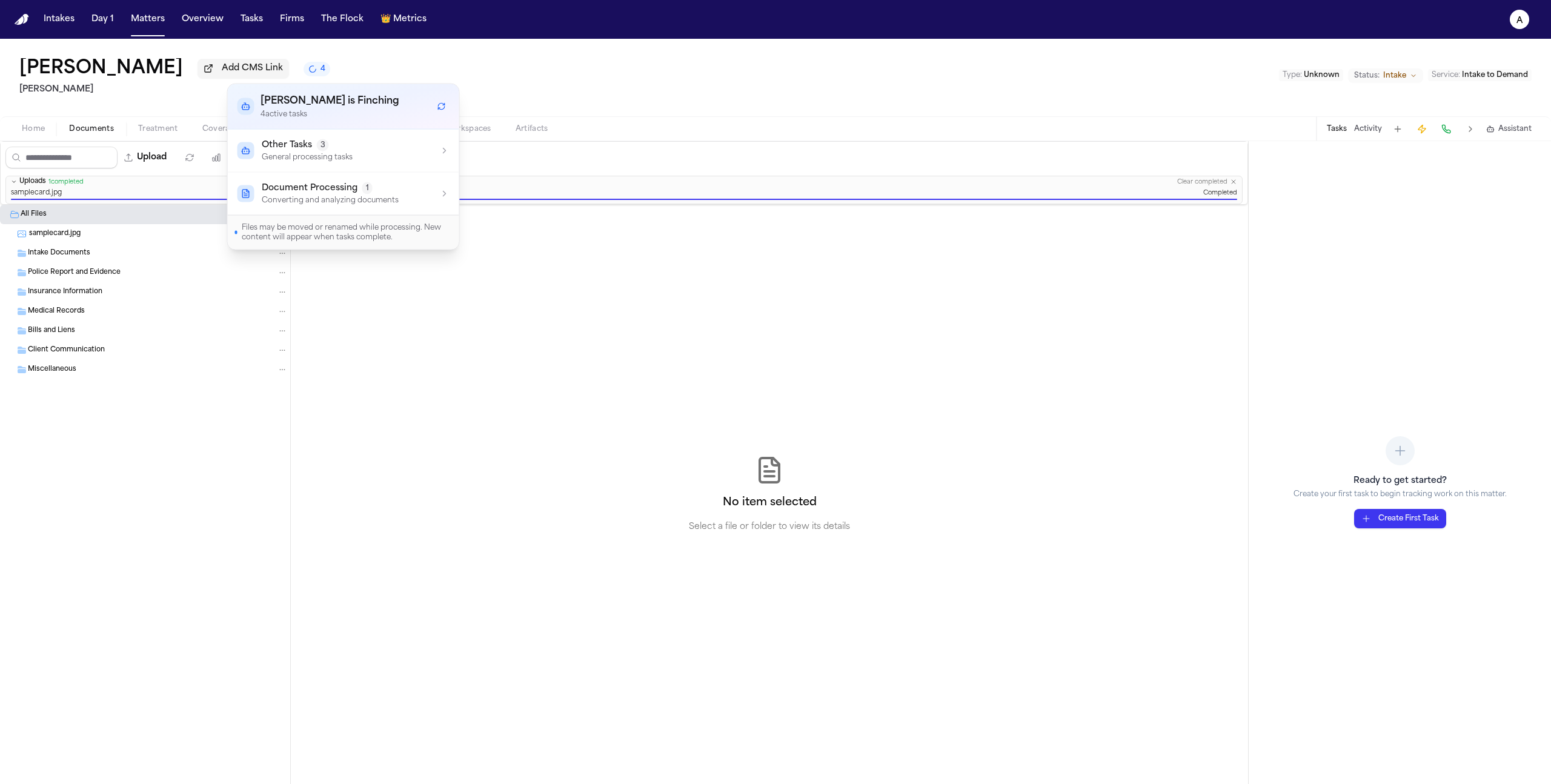
click at [195, 103] on div "John Doe Add CMS Link 4 Hecht Type : Unknown Status: Intake Service : Intake to…" at bounding box center [775, 78] width 1551 height 78
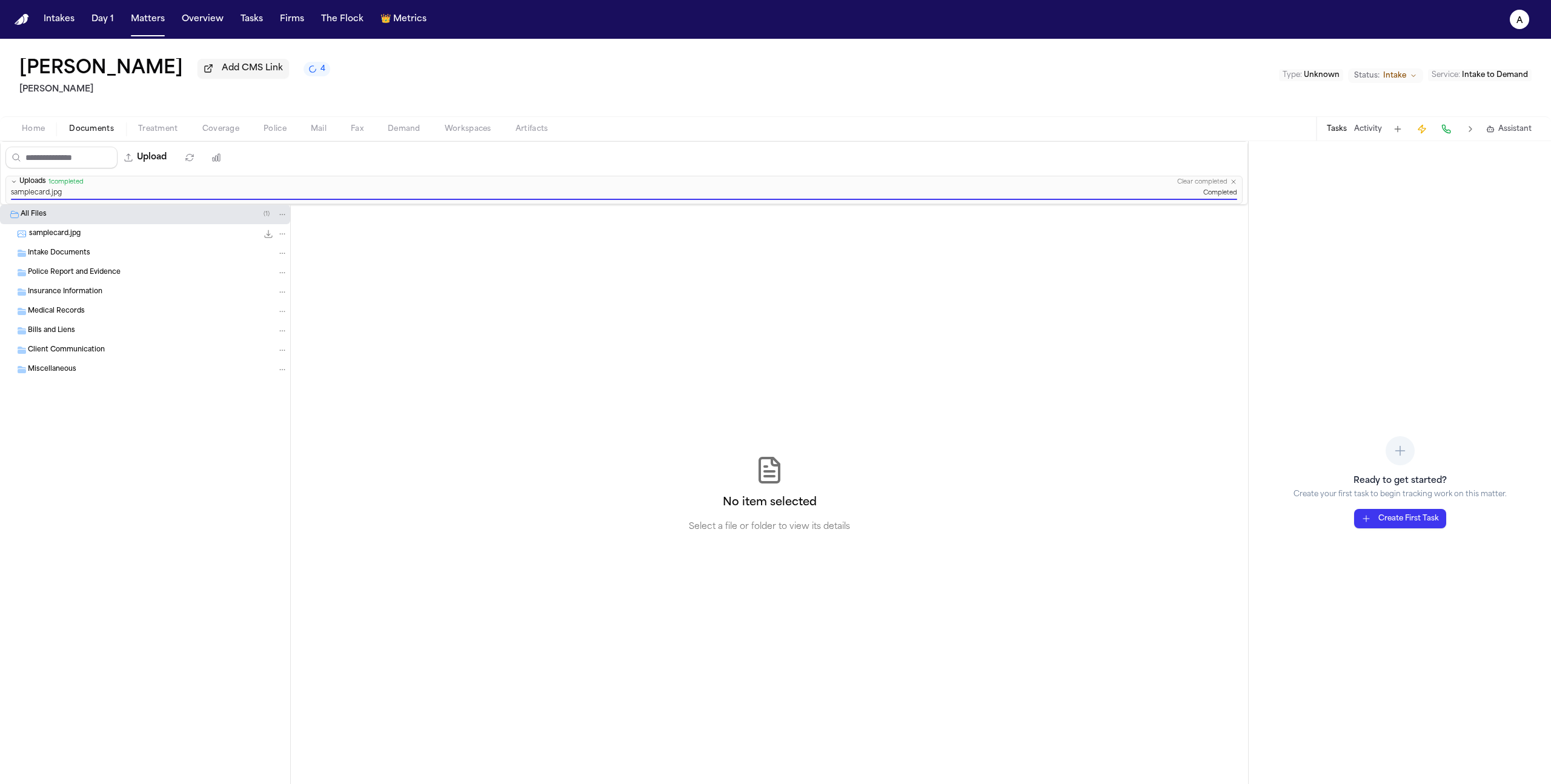
click at [218, 134] on span "Coverage" at bounding box center [221, 128] width 37 height 10
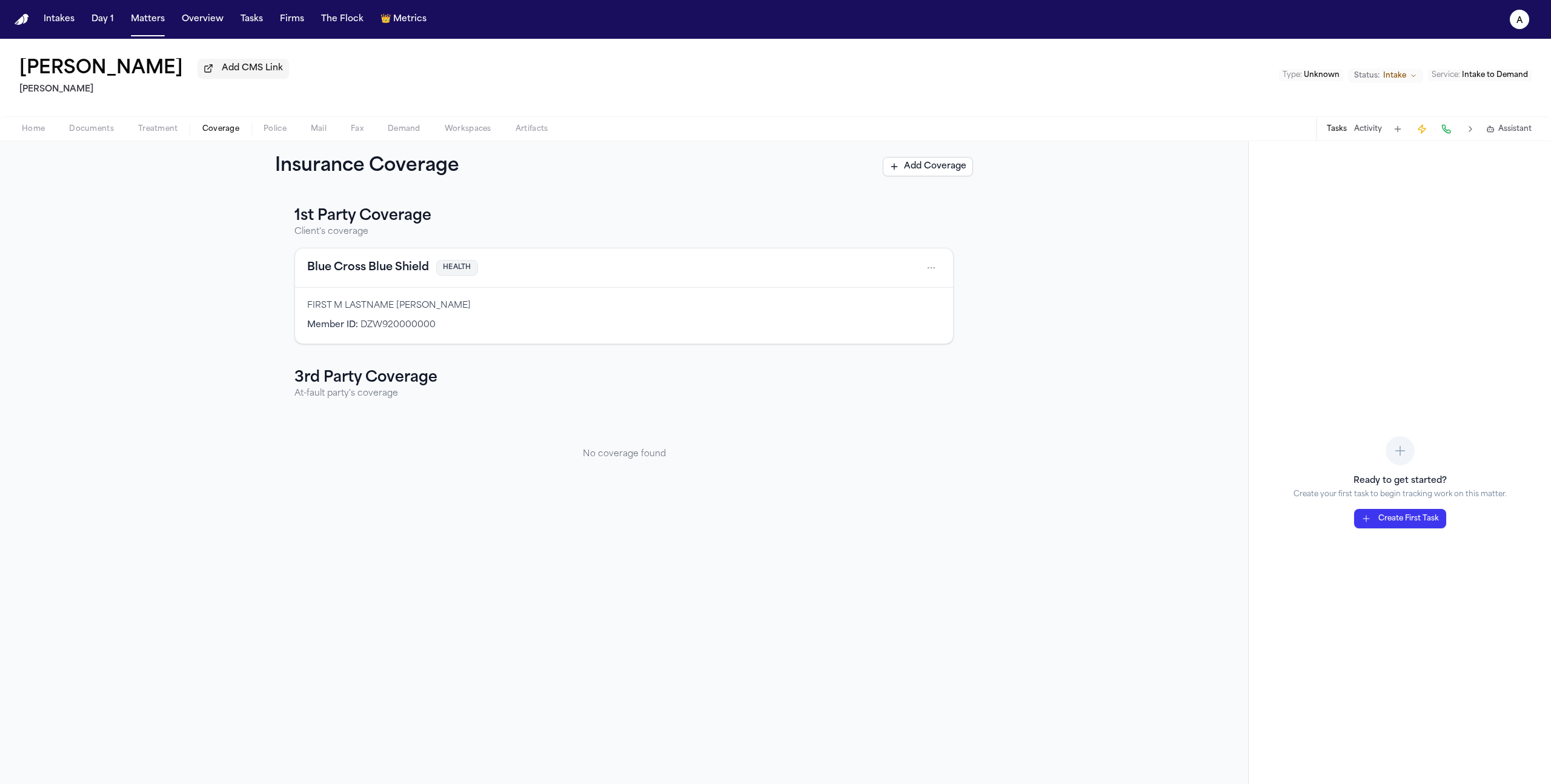
click at [900, 322] on div "Member ID : DZW920000000" at bounding box center [624, 325] width 634 height 12
click at [926, 277] on html "Intakes Day 1 Matters Overview Tasks Firms The Flock 👑 Metrics a John Doe Add C…" at bounding box center [775, 392] width 1551 height 784
click at [905, 306] on div "View coverage details" at bounding box center [892, 302] width 91 height 32
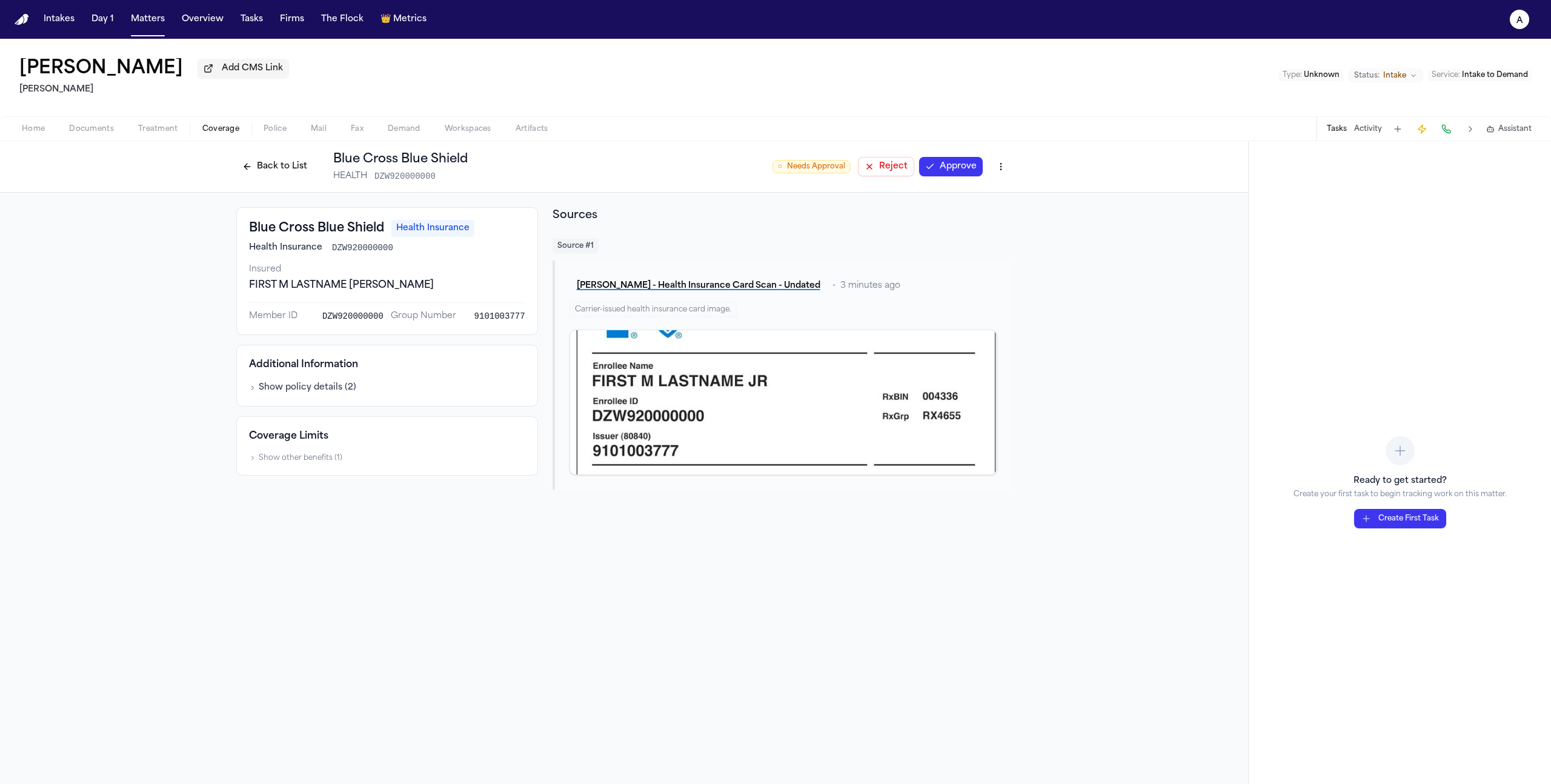
click at [948, 175] on button "Approve" at bounding box center [951, 167] width 64 height 19
click at [278, 163] on button "Back to List" at bounding box center [275, 167] width 77 height 19
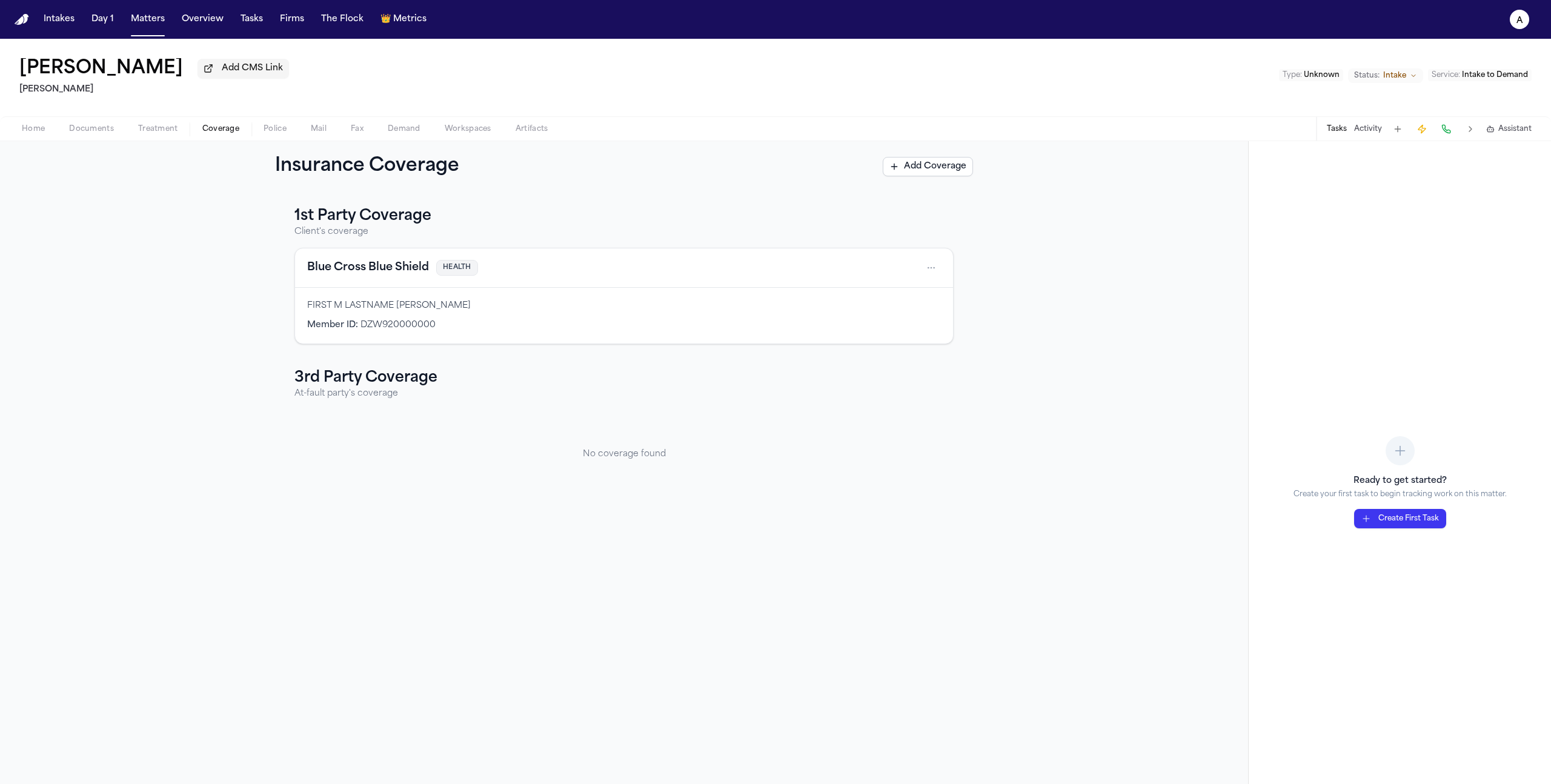
click at [627, 350] on div "1st Party Coverage Client's coverage Blue Cross Blue Shield HEALTH FIRST M LAST…" at bounding box center [624, 353] width 659 height 292
click at [1386, 517] on button "Create First Task" at bounding box center [1400, 518] width 92 height 19
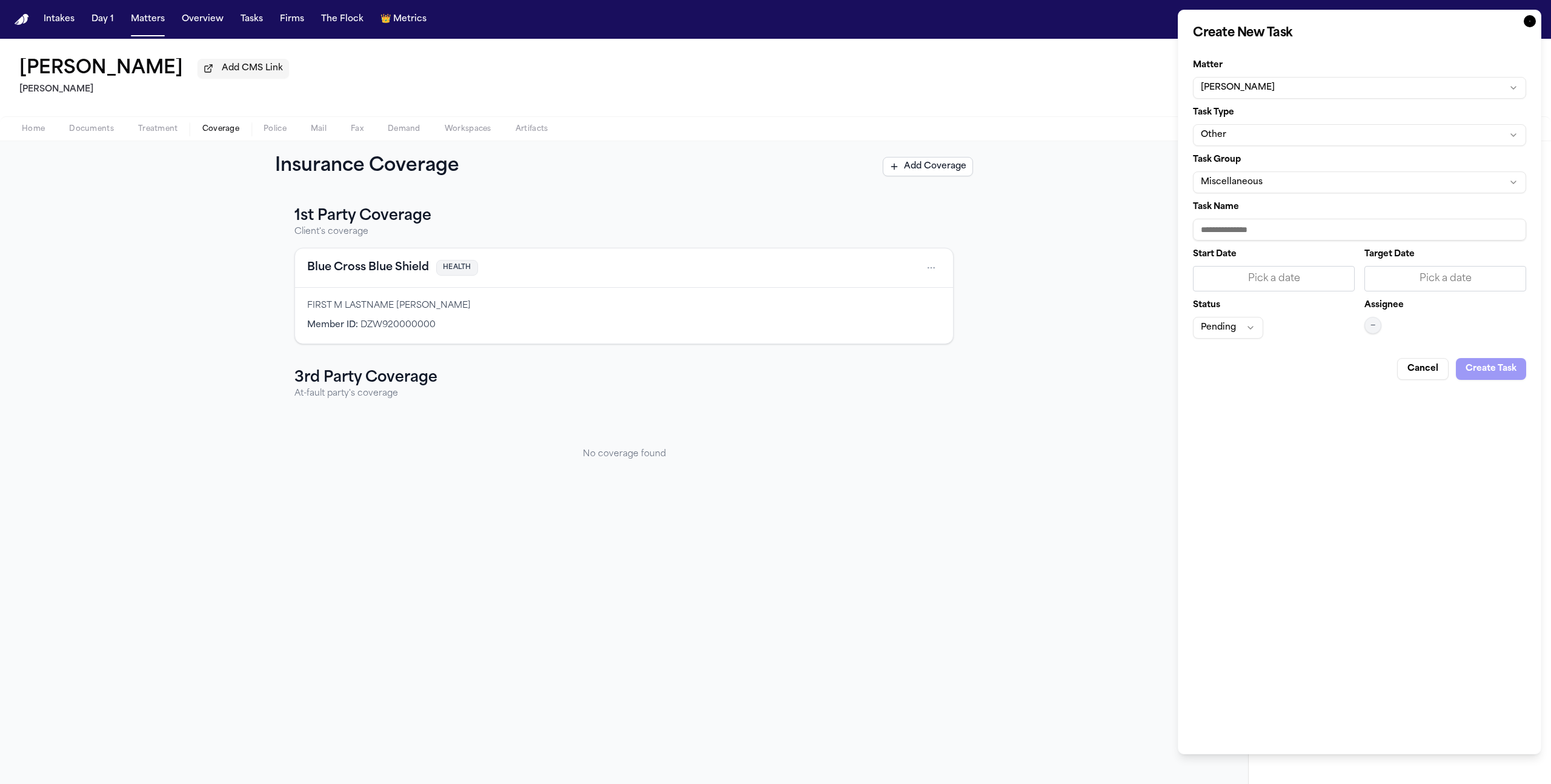
click at [1305, 85] on button "[PERSON_NAME]" at bounding box center [1360, 88] width 333 height 22
click at [1305, 85] on body "Intakes Day 1 Matters Overview Tasks Firms The Flock 👑 Metrics a [PERSON_NAME] …" at bounding box center [775, 392] width 1551 height 784
click at [1276, 130] on button "Other" at bounding box center [1360, 135] width 333 height 22
click at [1358, 228] on div "LOR Acknowledgement" at bounding box center [1360, 224] width 176 height 19
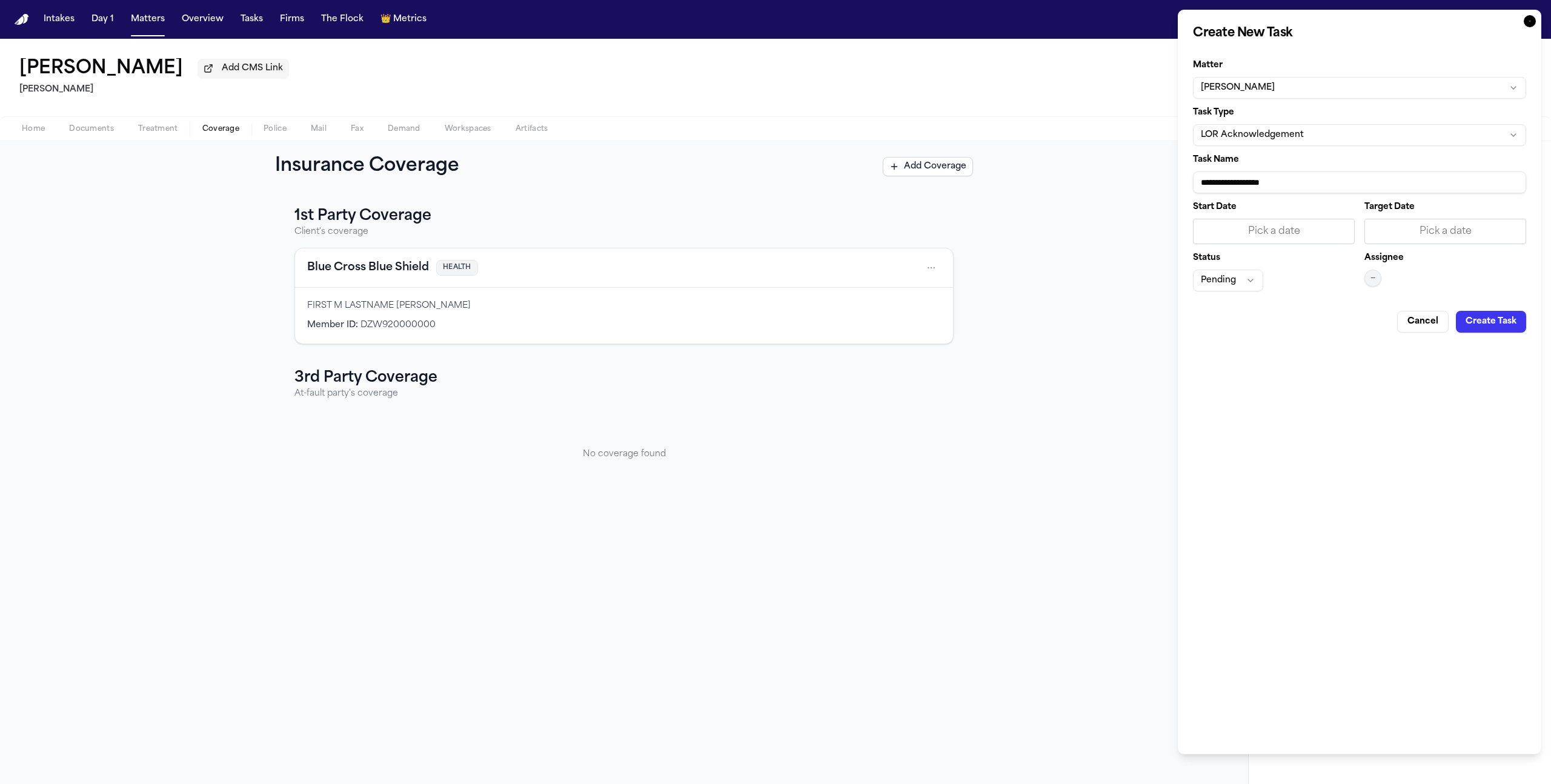
click at [1316, 188] on input "**********" at bounding box center [1360, 182] width 333 height 22
click at [1368, 142] on button "LOR Acknowledgement" at bounding box center [1360, 135] width 333 height 22
click at [1360, 210] on div "Send LOR" at bounding box center [1360, 205] width 176 height 19
type input "********"
click at [1498, 323] on button "Create Task" at bounding box center [1491, 322] width 71 height 22
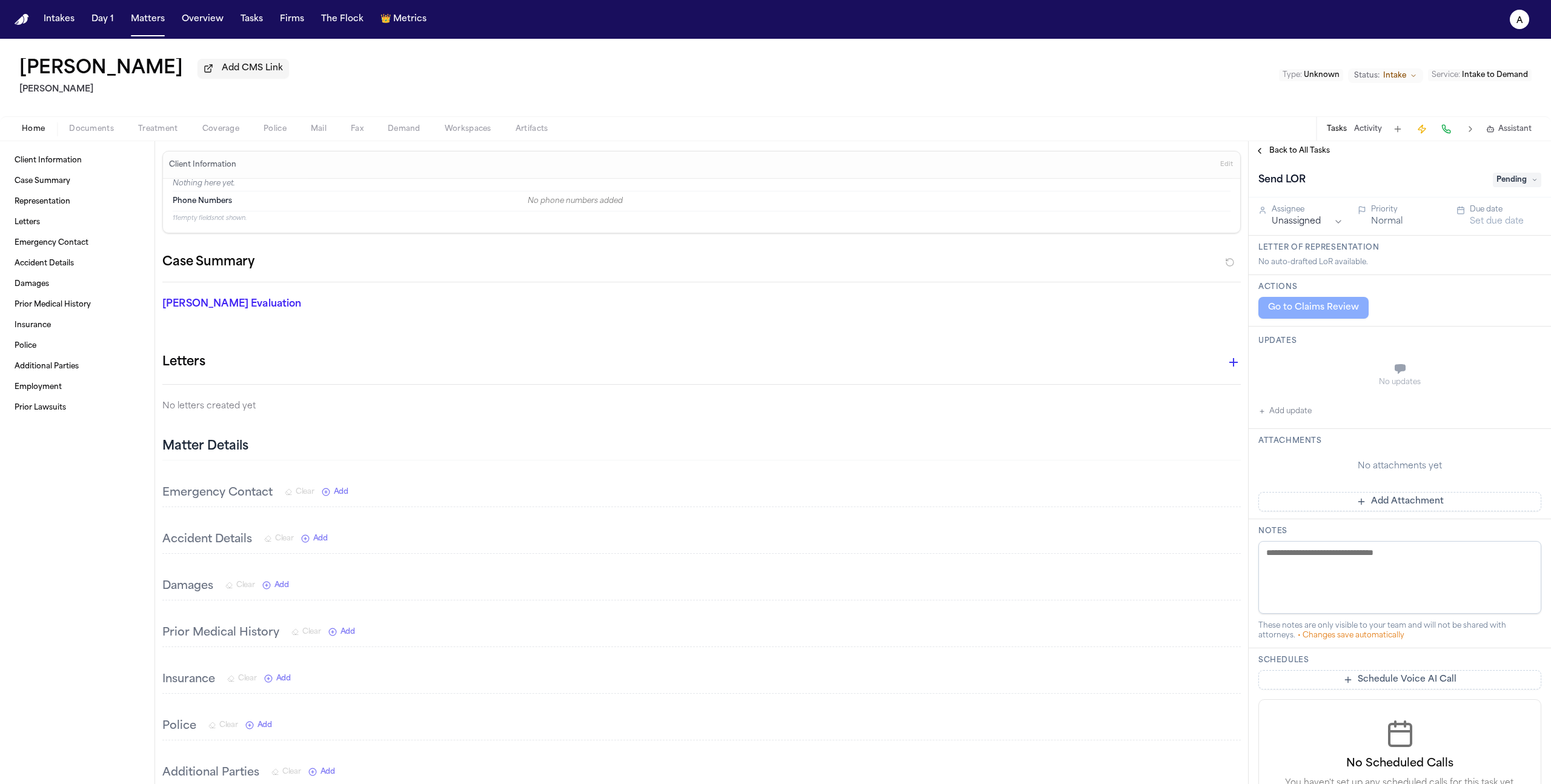
click at [230, 127] on span "Coverage" at bounding box center [221, 128] width 37 height 10
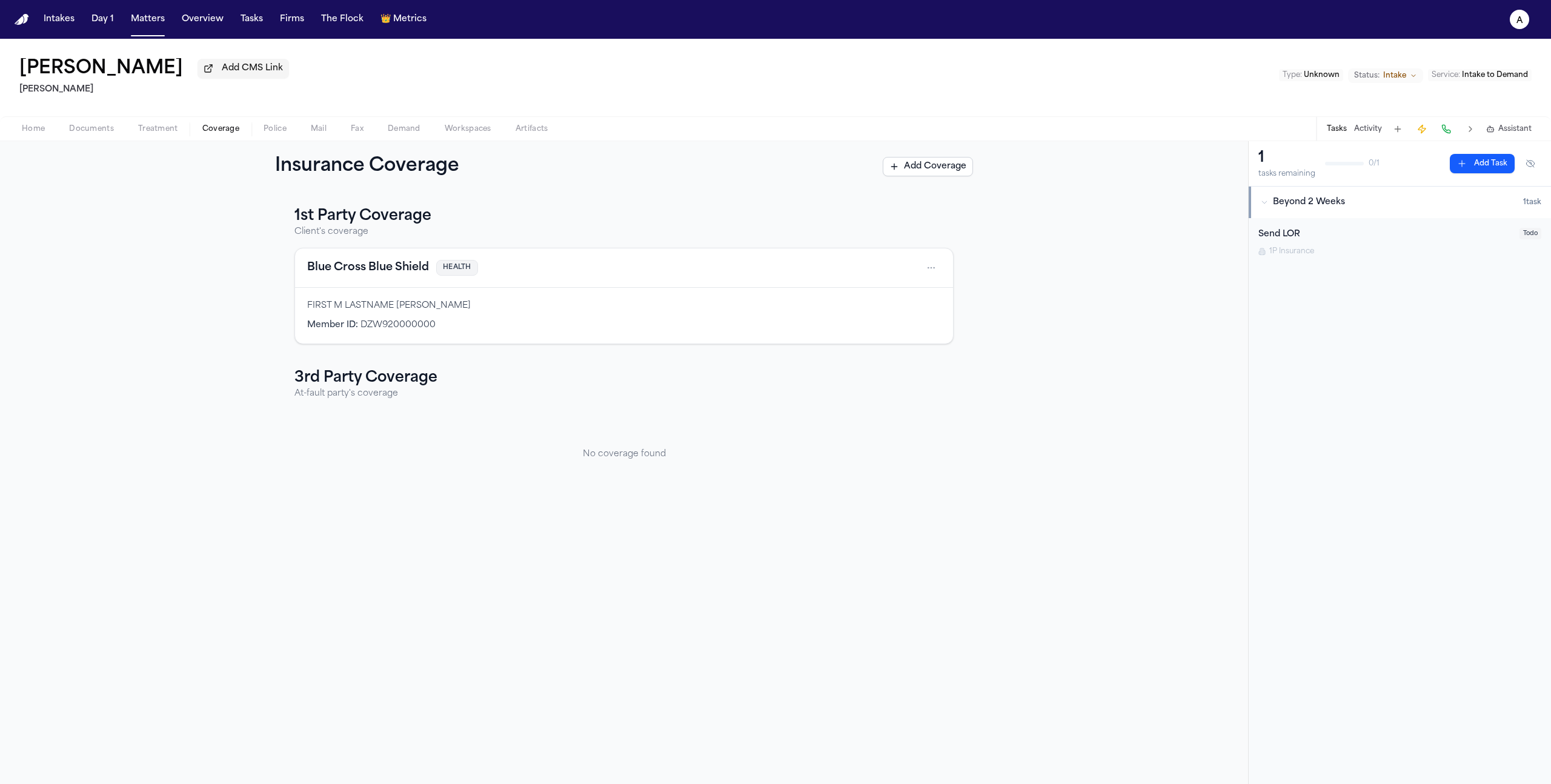
click at [1343, 235] on div "Send LOR" at bounding box center [1385, 235] width 254 height 14
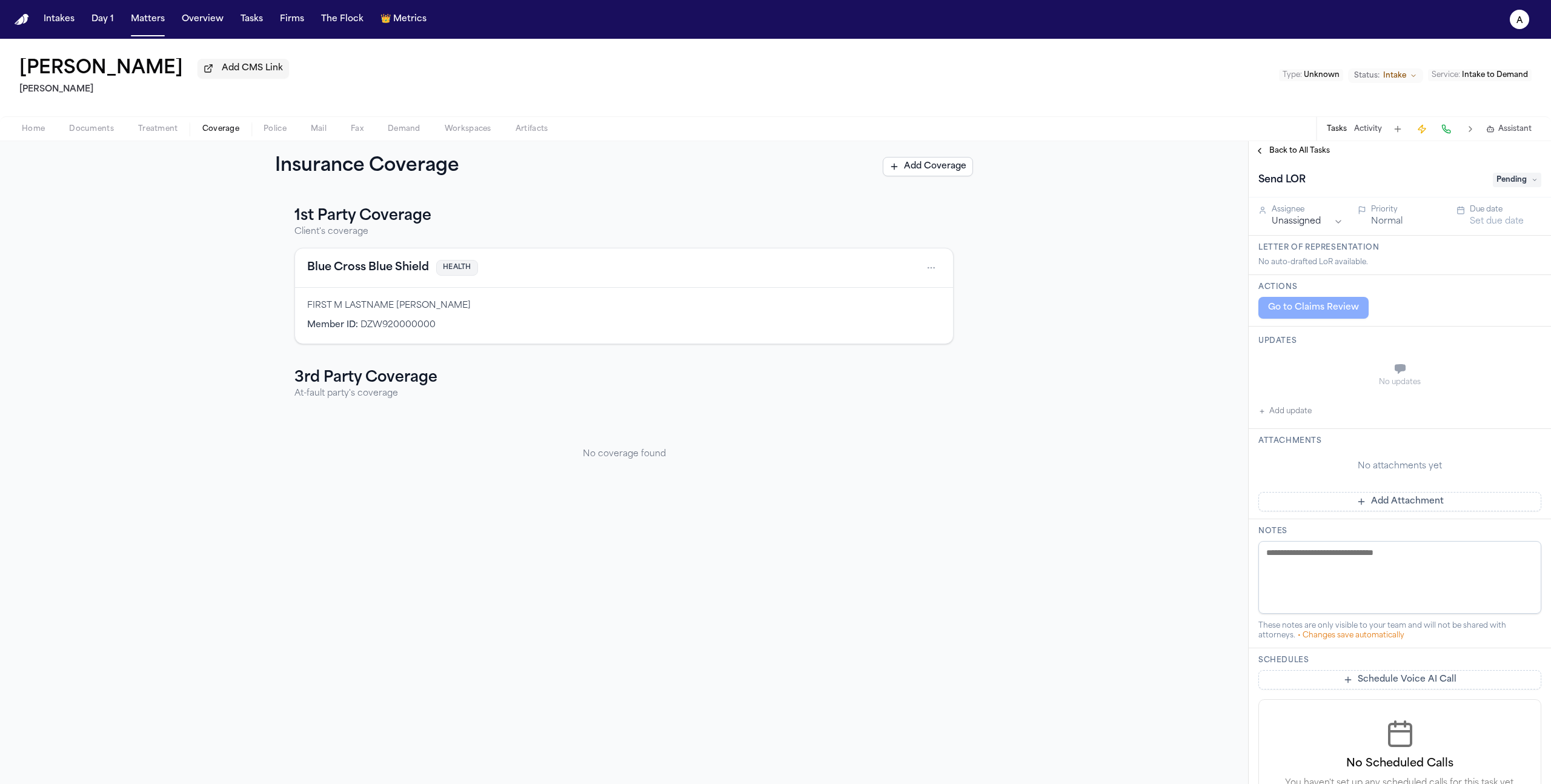
click at [734, 508] on div "1st Party Coverage Client's coverage Blue Cross Blue Shield HEALTH FIRST M LAST…" at bounding box center [624, 488] width 1248 height 592
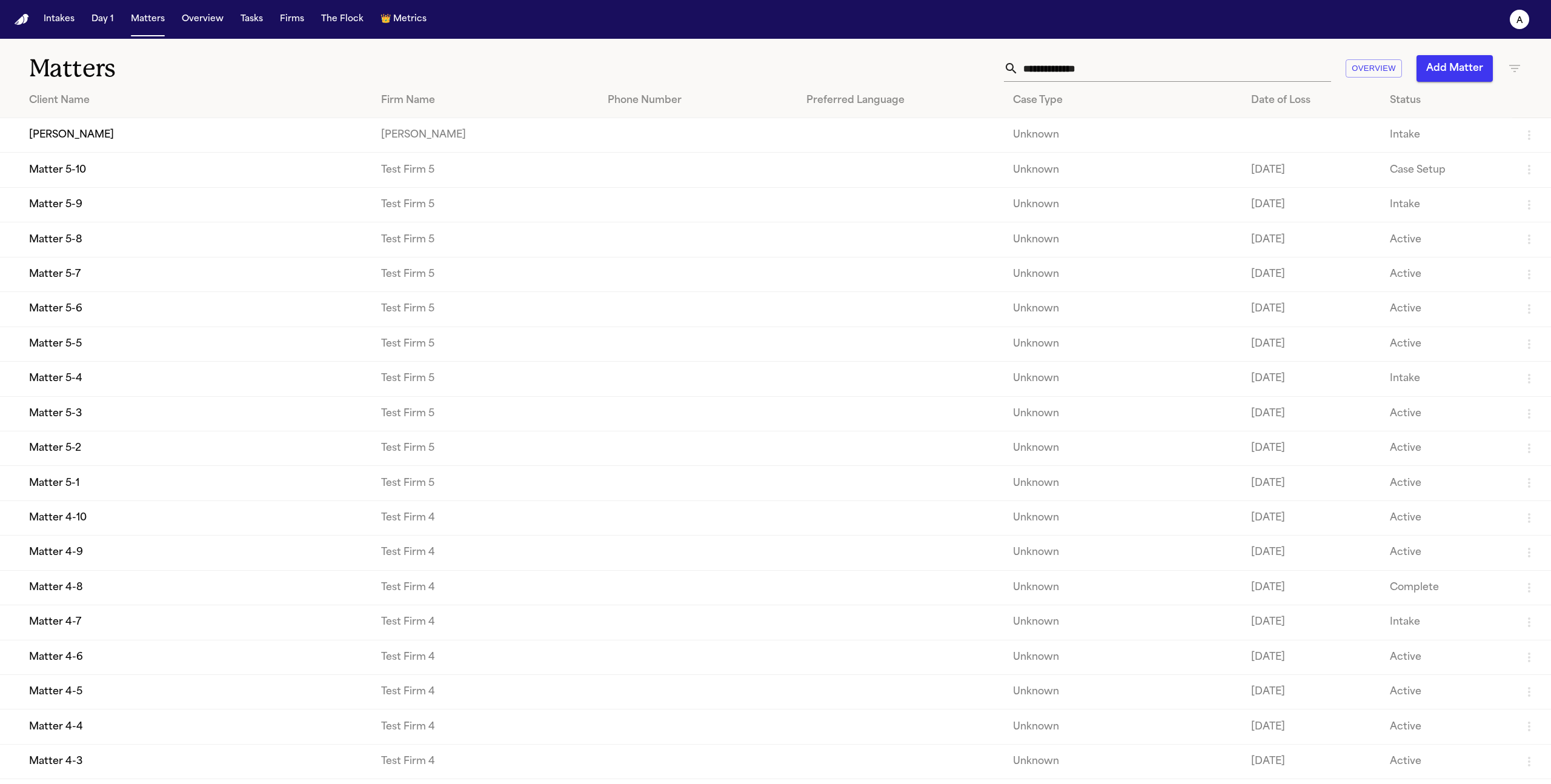
click at [83, 132] on td "[PERSON_NAME]" at bounding box center [186, 135] width 371 height 34
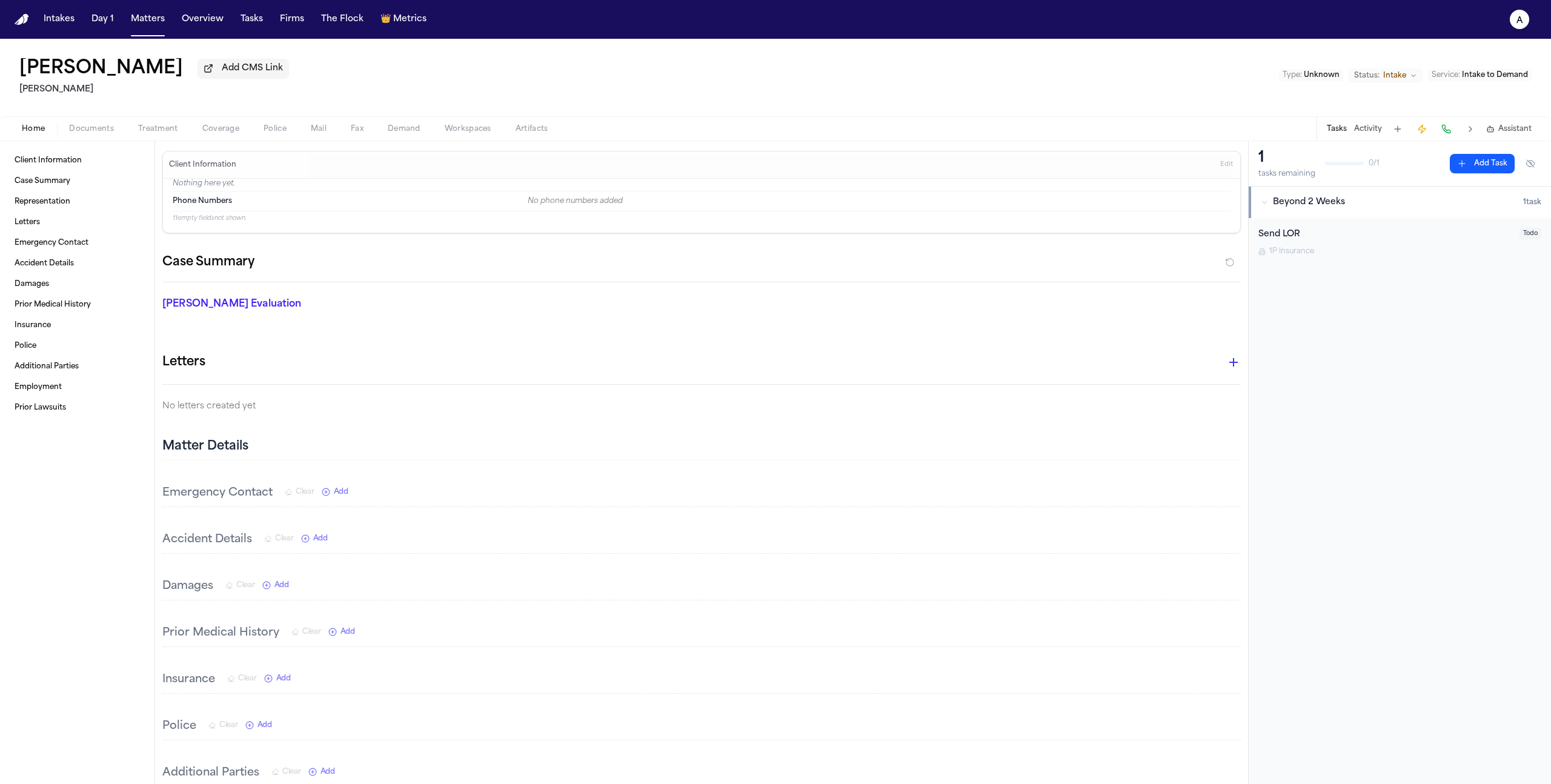
click at [176, 132] on span "Treatment" at bounding box center [158, 128] width 40 height 10
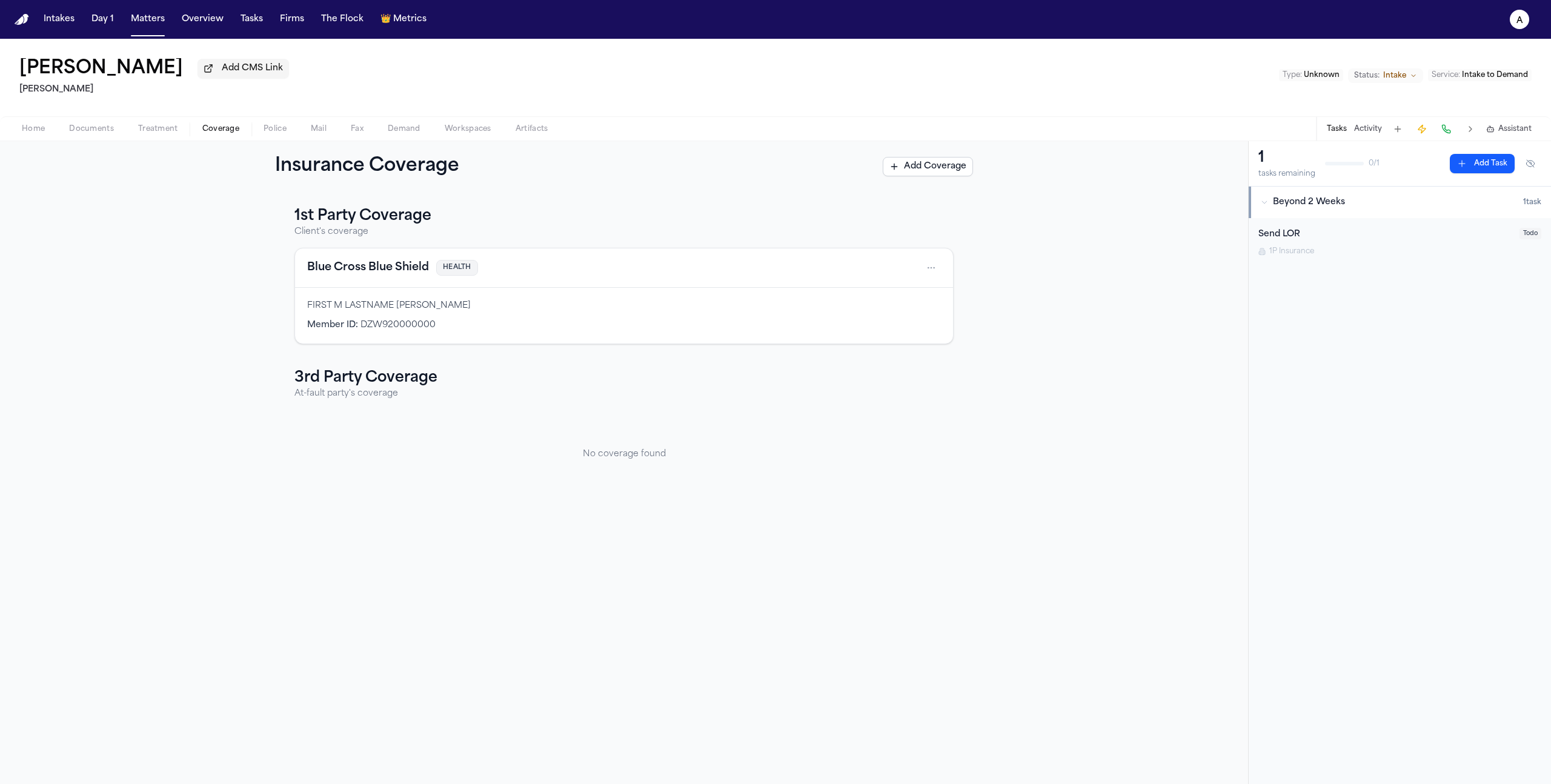
click at [224, 134] on span "Coverage" at bounding box center [221, 128] width 37 height 10
click at [1340, 244] on div "Send LOR 1P Insurance" at bounding box center [1385, 242] width 254 height 29
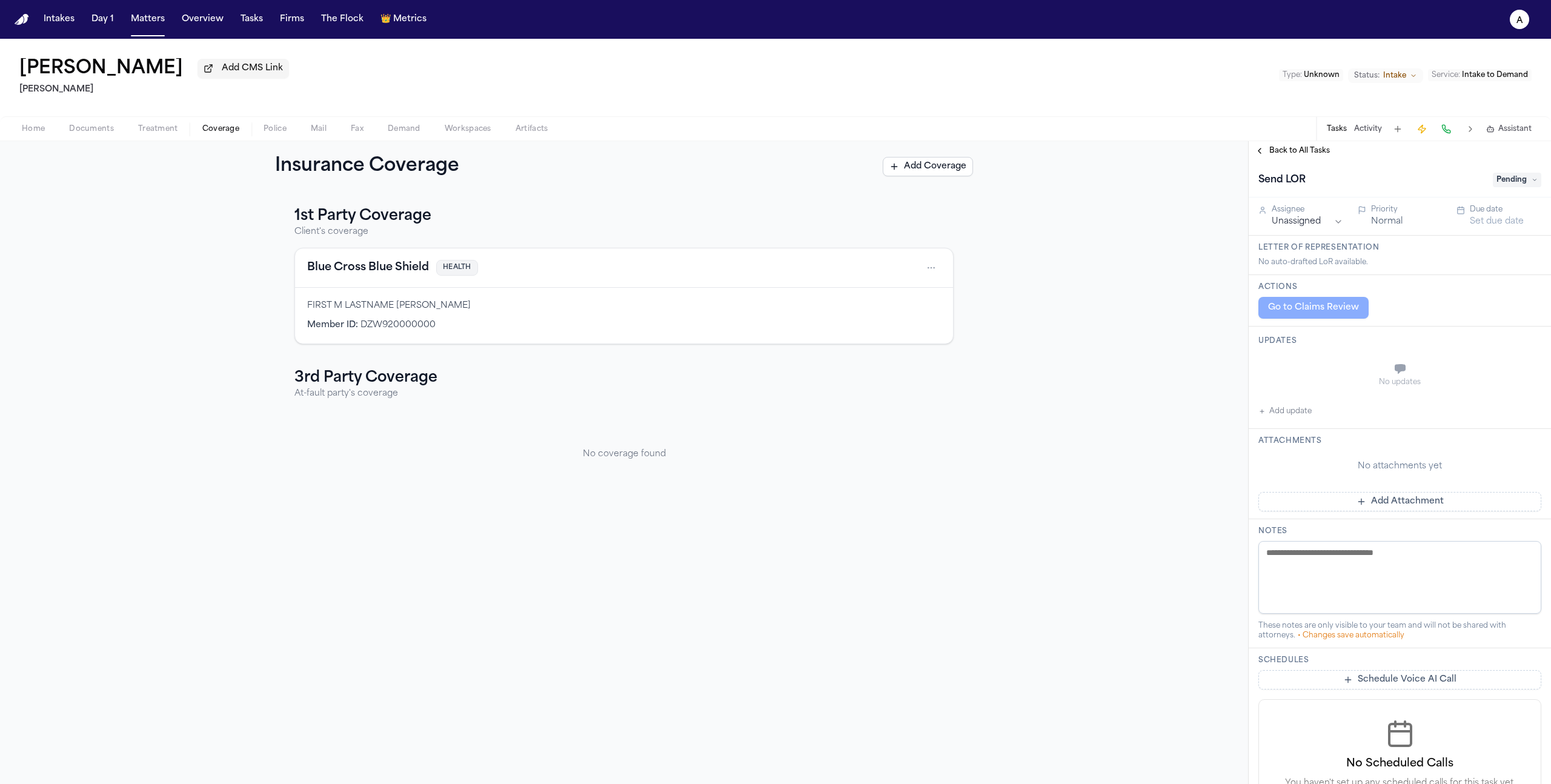
click at [1277, 141] on div "Home Documents Treatment Coverage Police Mail Fax Demand Workspaces Artifacts T…" at bounding box center [775, 128] width 1551 height 24
click at [1268, 151] on button "Back to All Tasks" at bounding box center [1292, 151] width 87 height 10
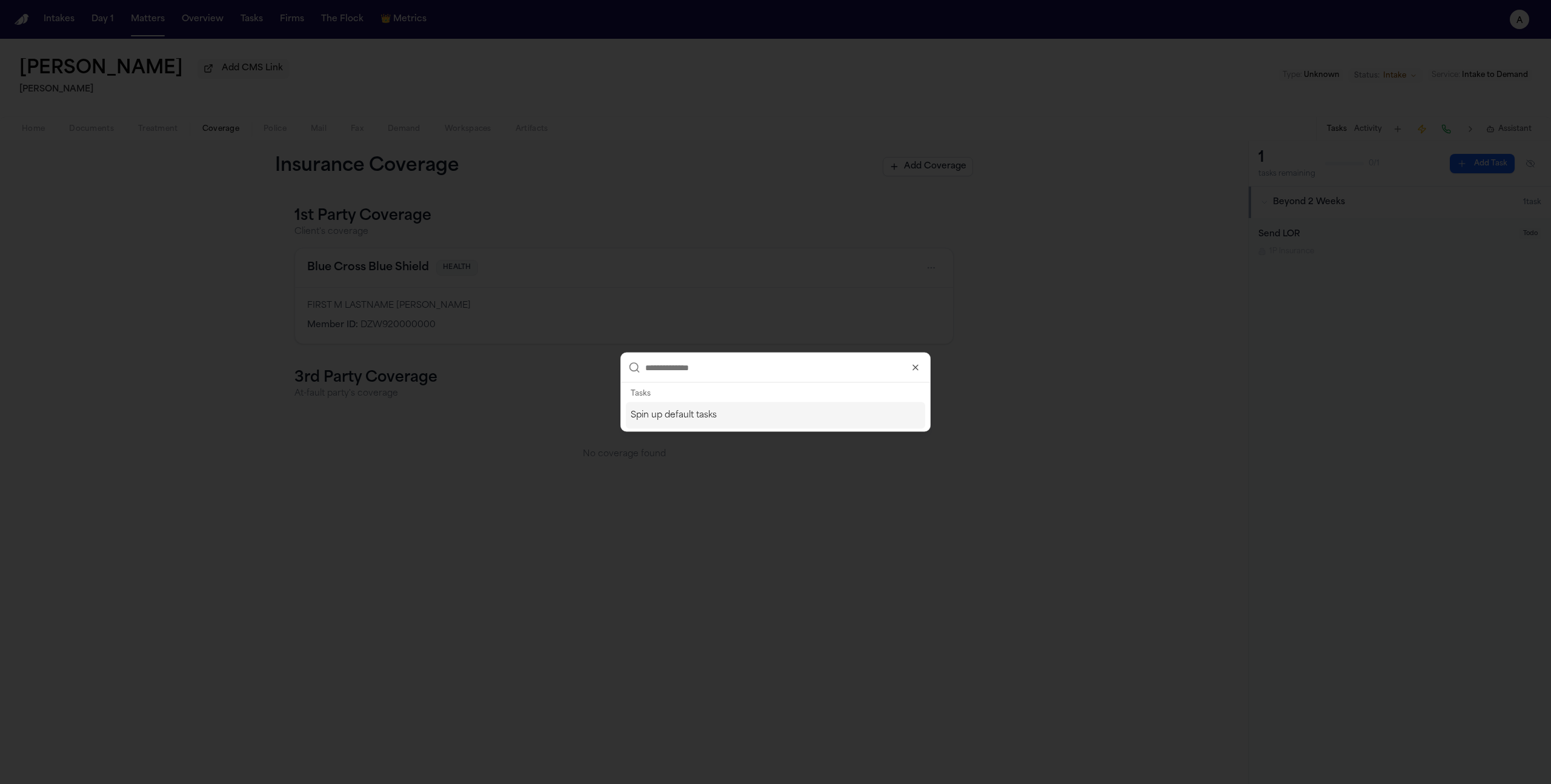
type input "*"
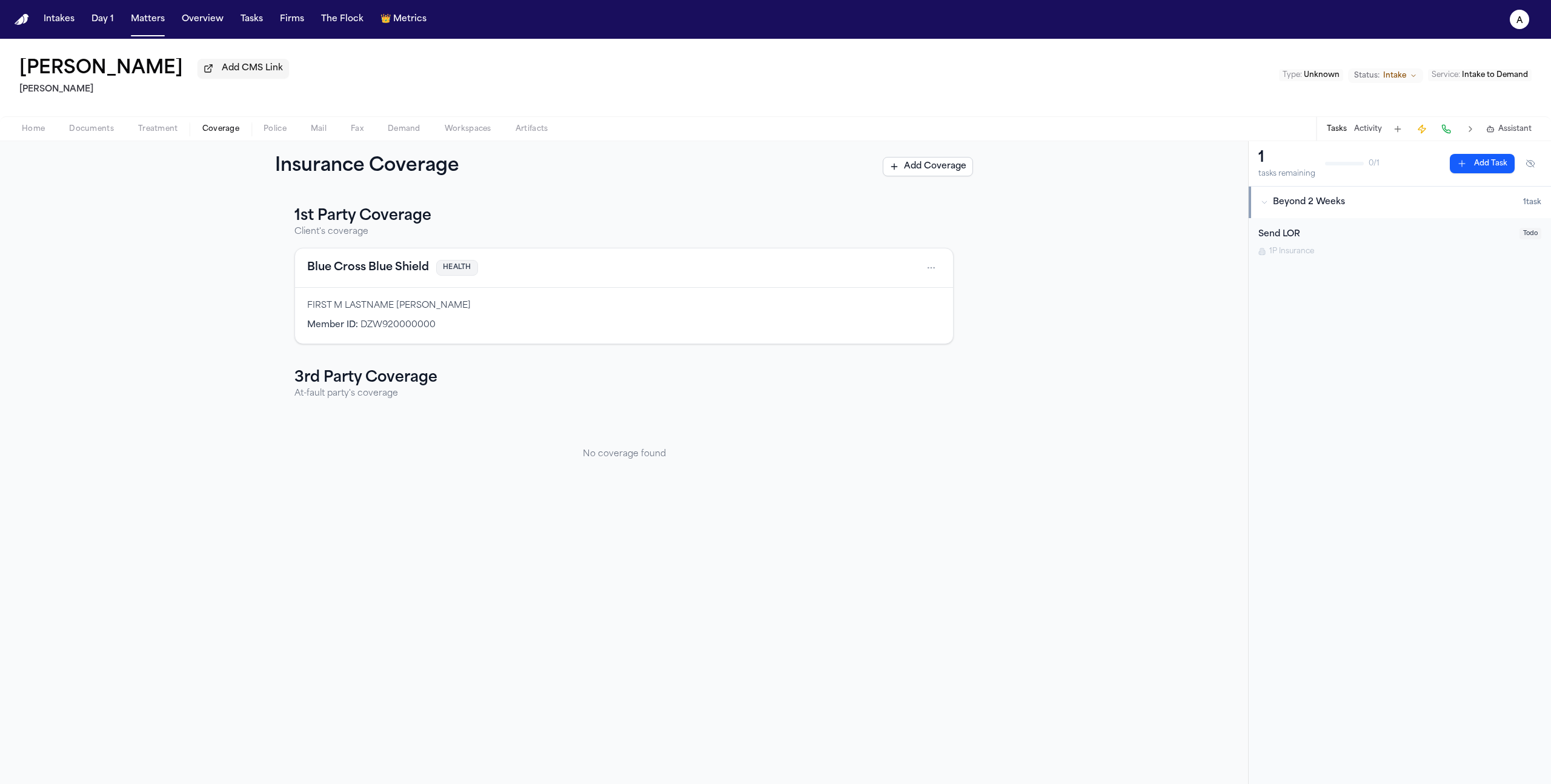
click at [942, 230] on p "Client's coverage" at bounding box center [624, 231] width 659 height 12
click at [155, 17] on button "Matters" at bounding box center [148, 19] width 44 height 22
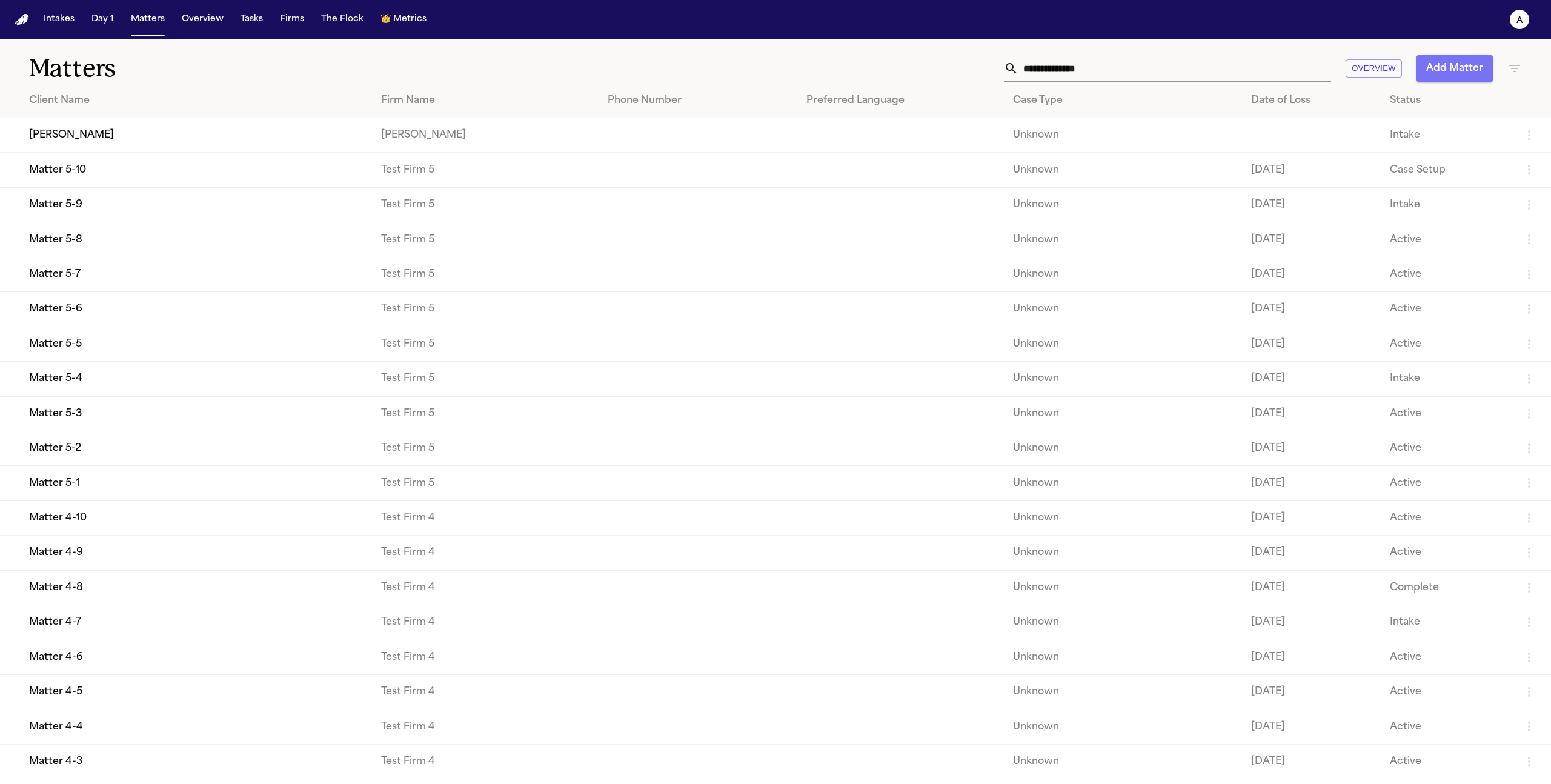
click at [1469, 72] on button "Add Matter" at bounding box center [1454, 69] width 76 height 27
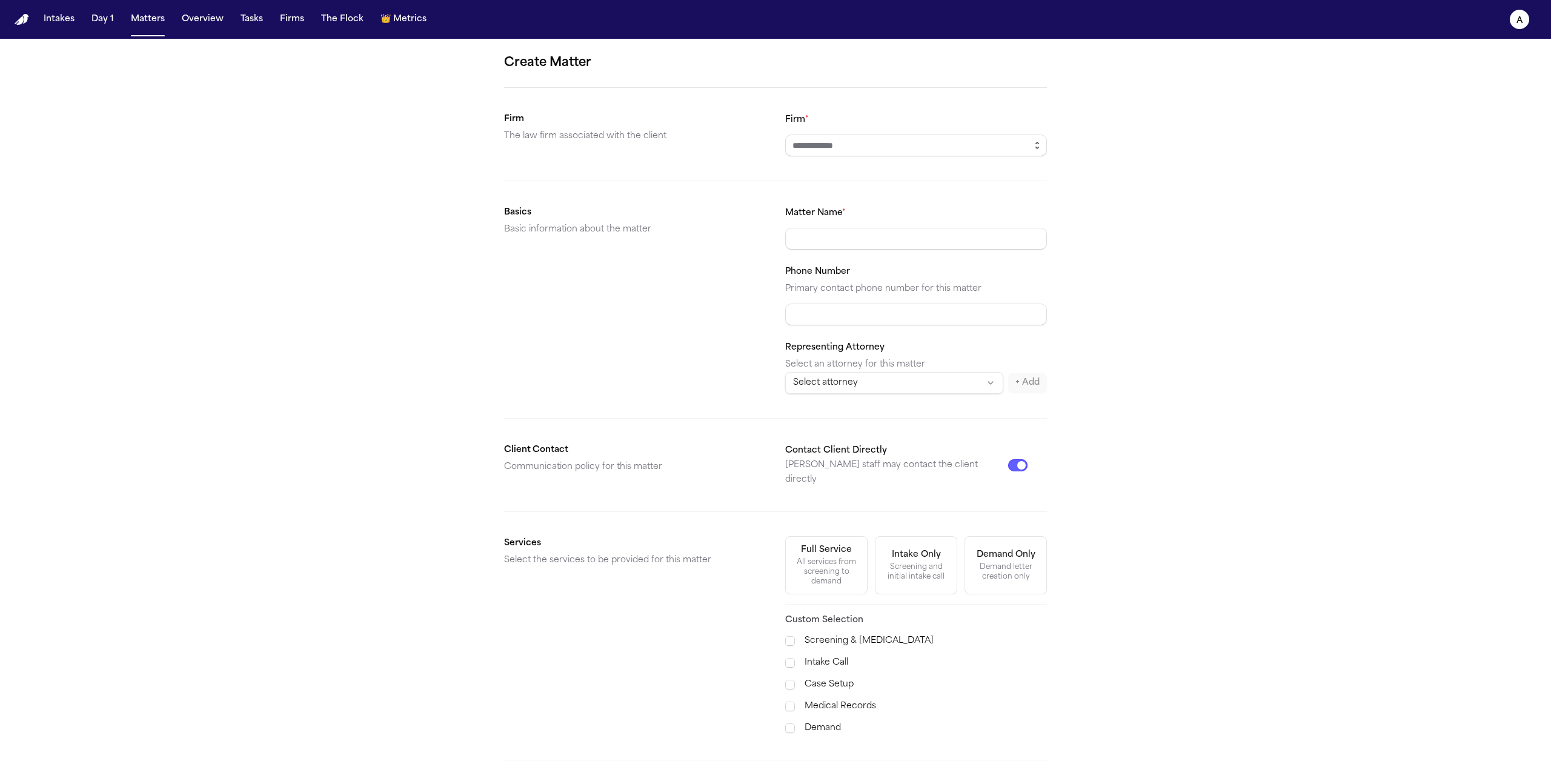
click at [974, 147] on input "Firm *" at bounding box center [916, 145] width 262 height 22
type input "********"
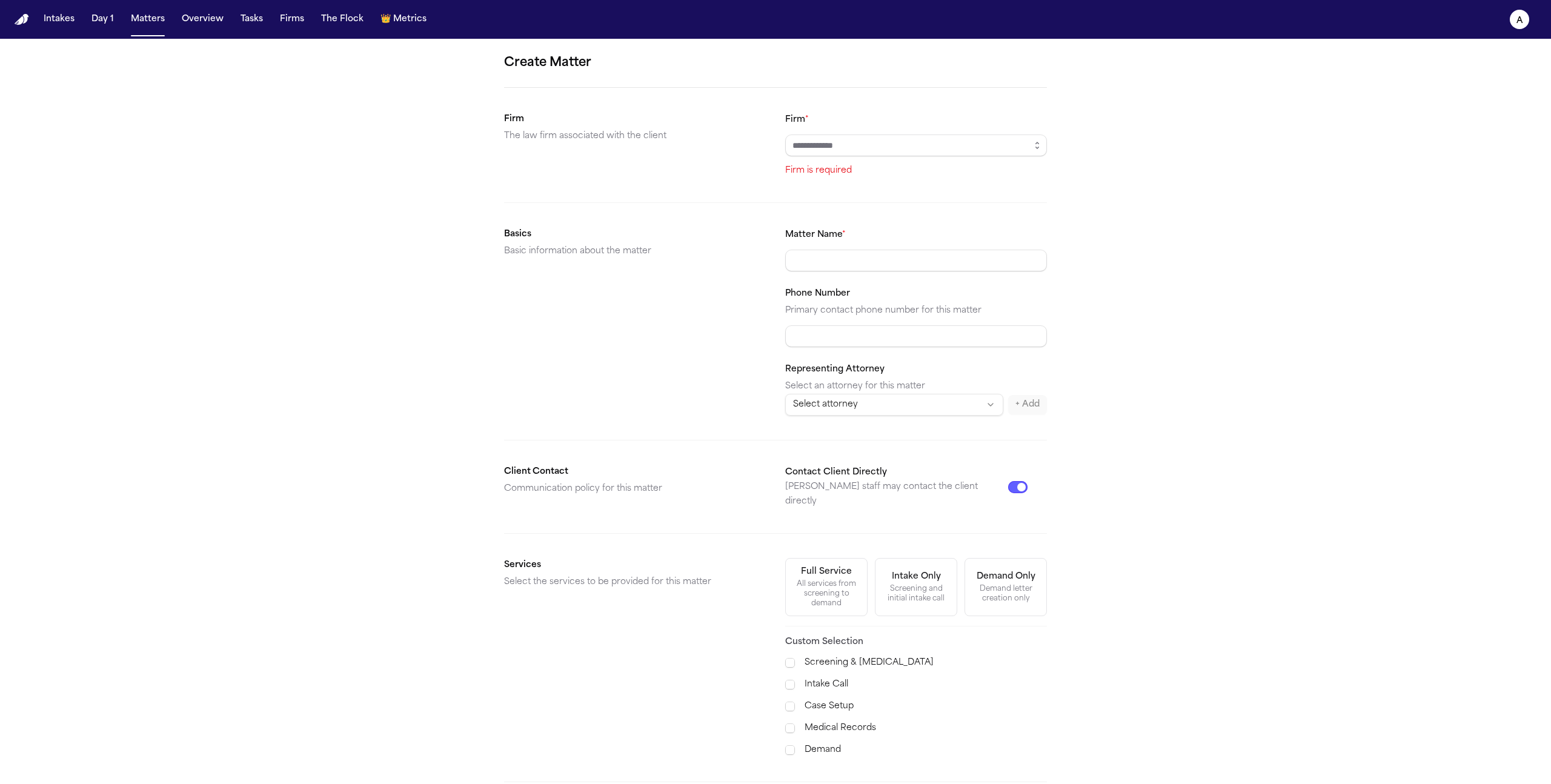
click at [935, 224] on form "Create Matter Firm The law firm associated with the client Firm * Firm is requi…" at bounding box center [776, 469] width 543 height 830
click at [937, 246] on div "Matter Name *" at bounding box center [916, 249] width 262 height 45
click at [892, 147] on input "Firm *" at bounding box center [916, 145] width 262 height 22
click at [878, 172] on body "Intakes Day 1 Matters Overview Tasks Firms The Flock 👑 Metrics a Create Matter …" at bounding box center [775, 392] width 1551 height 784
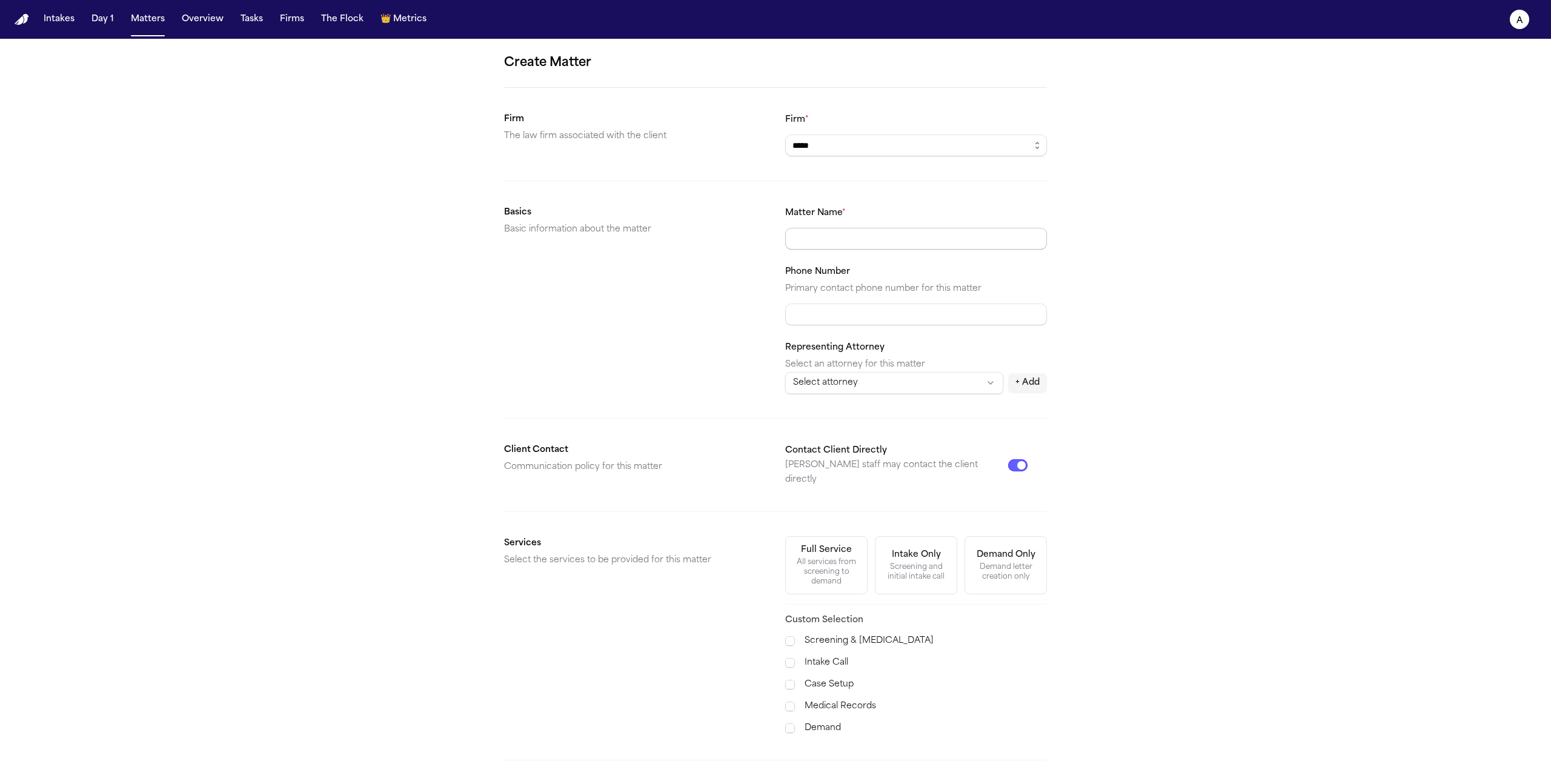
type input "*****"
click at [855, 237] on input "Matter Name *" at bounding box center [916, 238] width 262 height 22
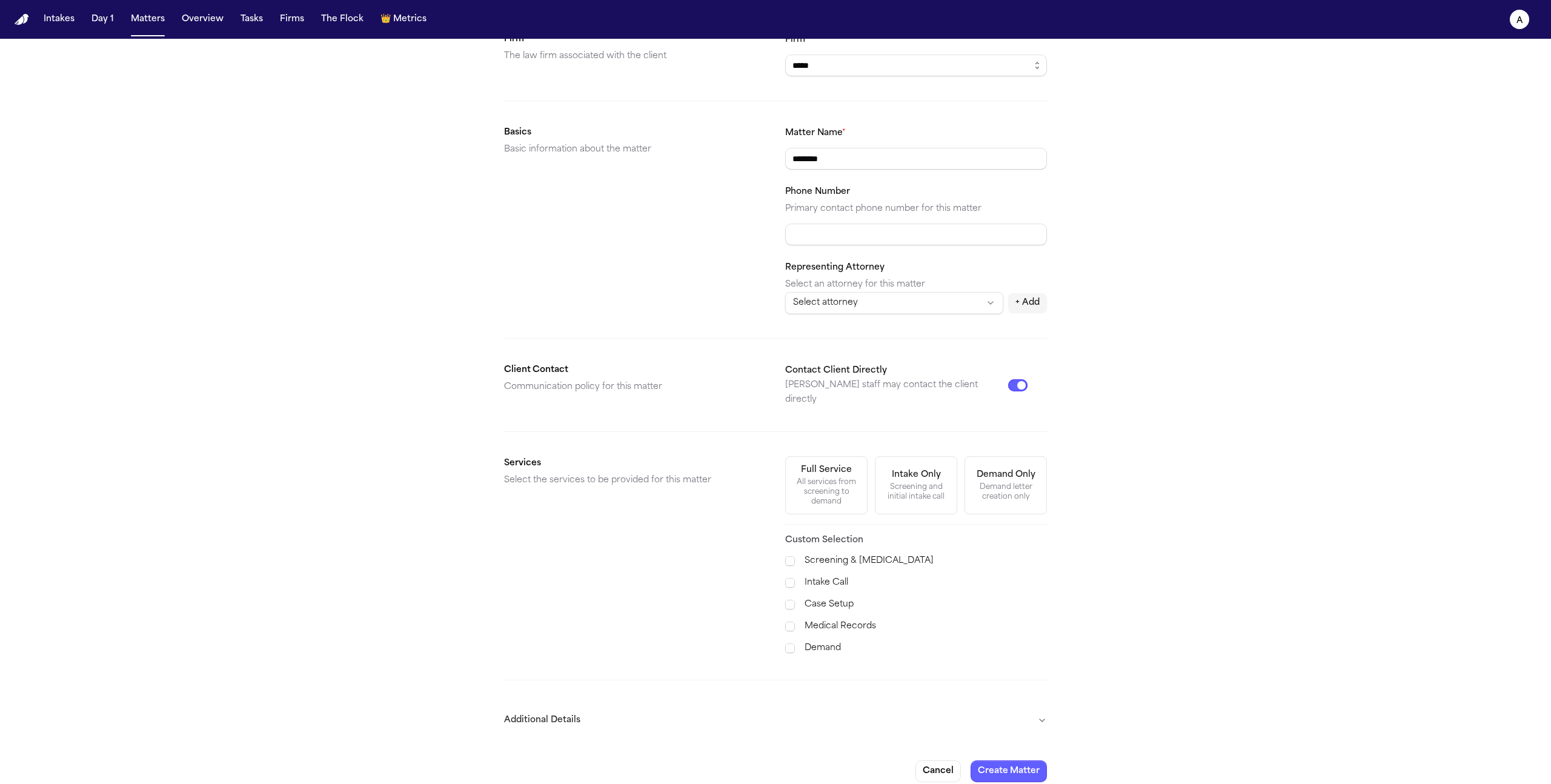
type input "********"
click at [831, 464] on div "Full Service" at bounding box center [826, 470] width 51 height 12
click at [1031, 760] on button "Create Matter" at bounding box center [1009, 771] width 76 height 22
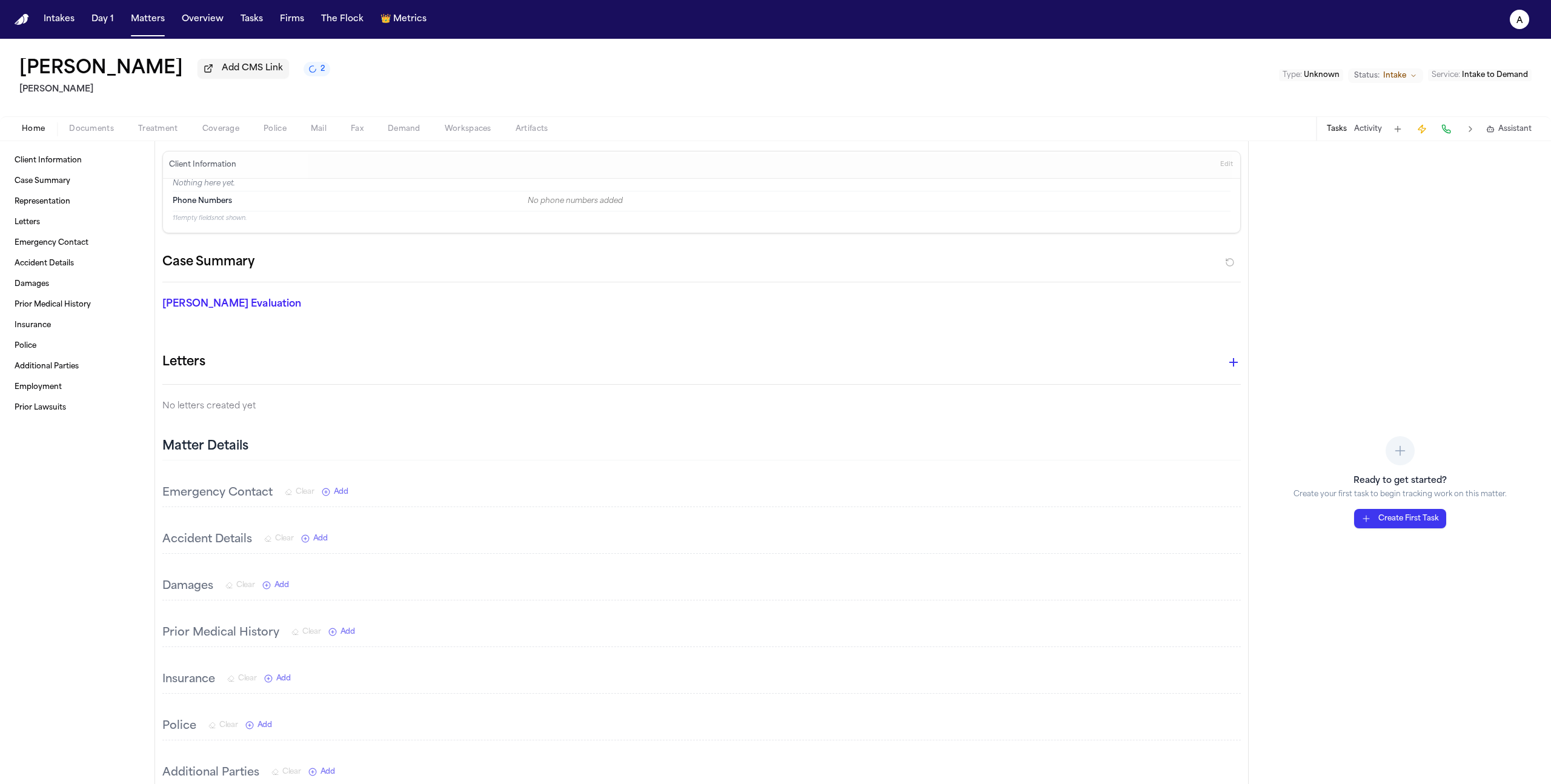
click at [321, 74] on span "2" at bounding box center [323, 69] width 5 height 10
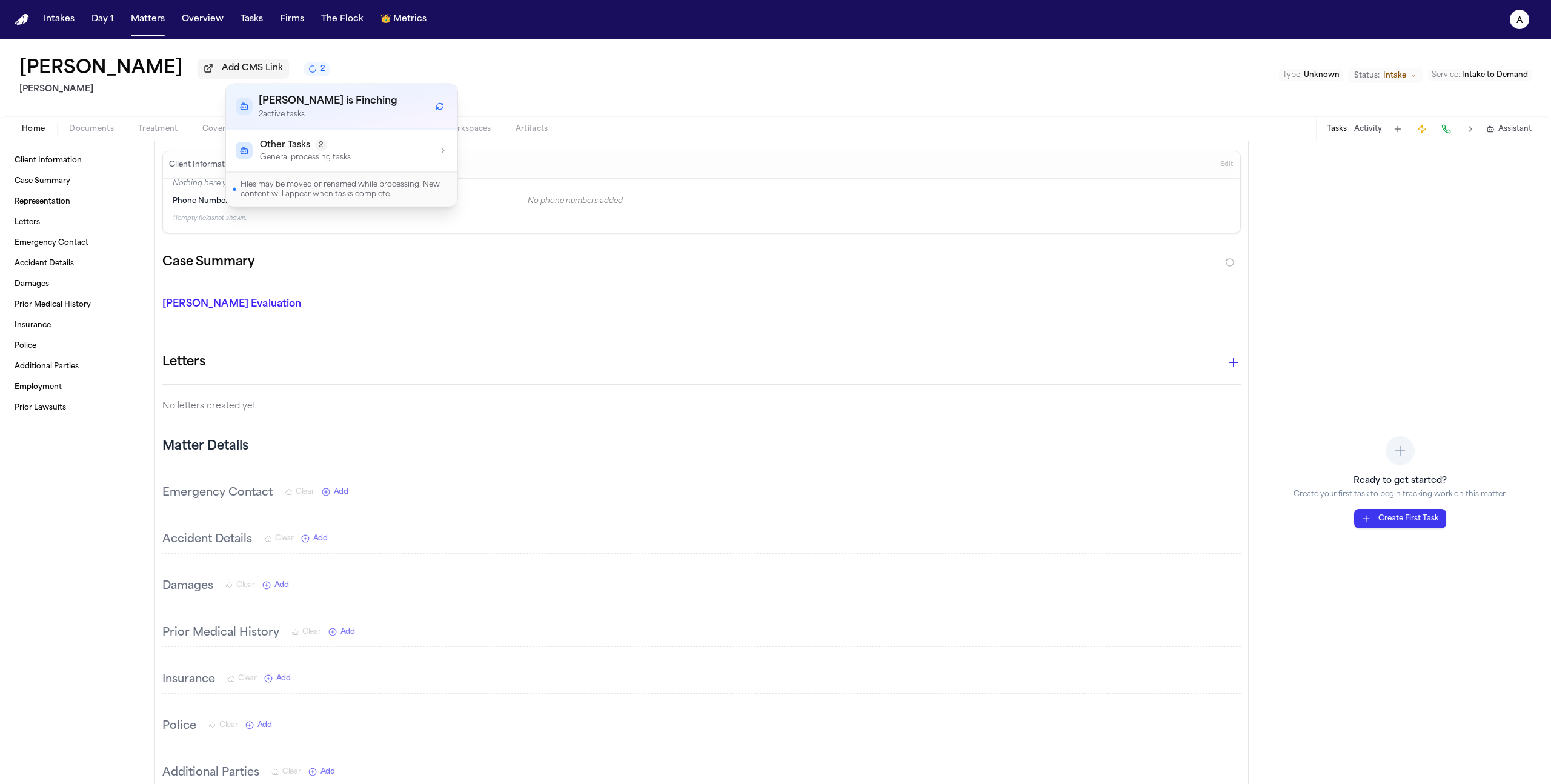
click at [317, 155] on p "General processing tasks" at bounding box center [305, 157] width 91 height 10
click at [1388, 200] on div "Ready to get started? Create your first task to begin tracking work on this mat…" at bounding box center [1400, 462] width 302 height 643
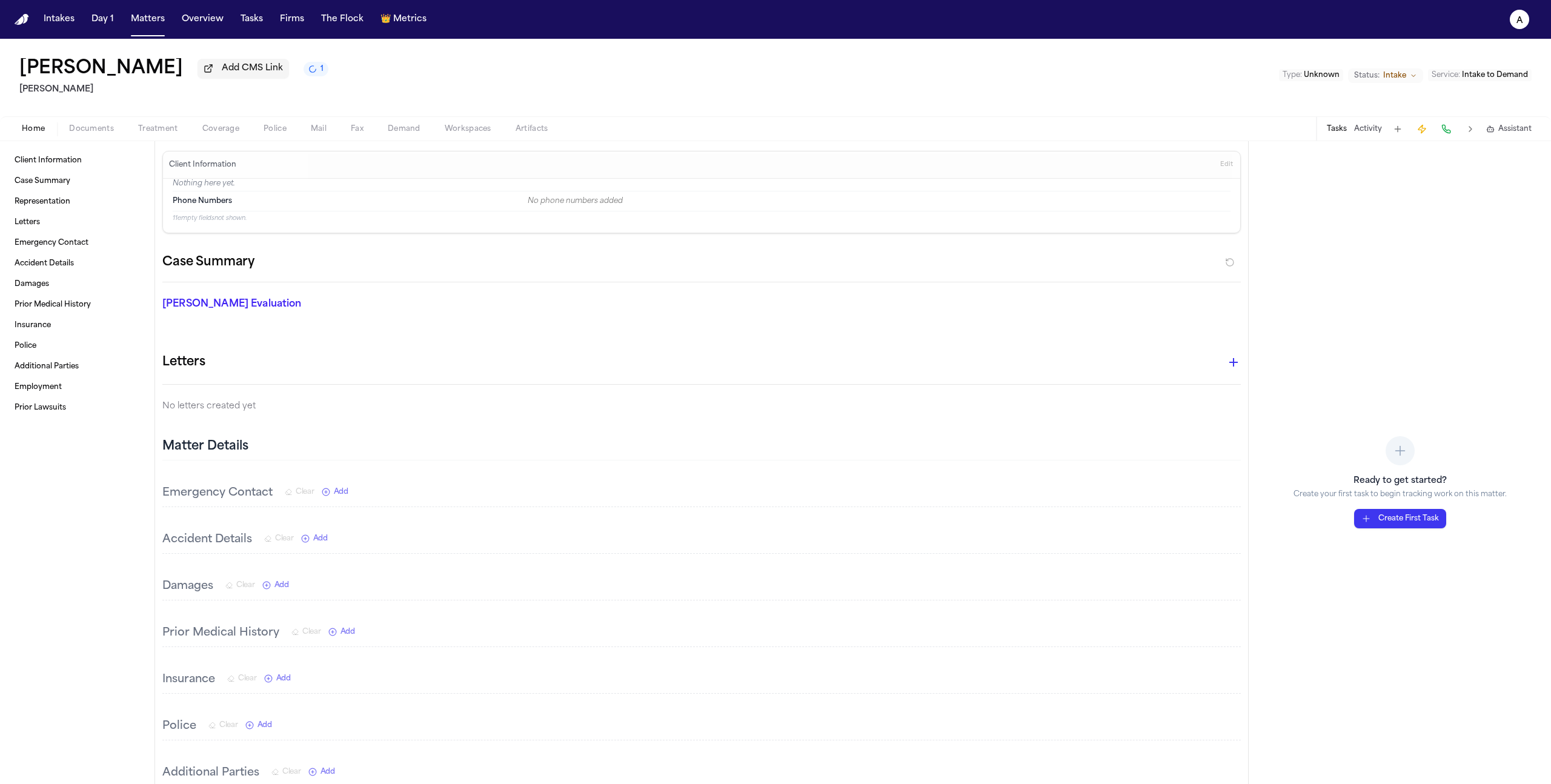
click at [207, 134] on span "Coverage" at bounding box center [221, 128] width 37 height 10
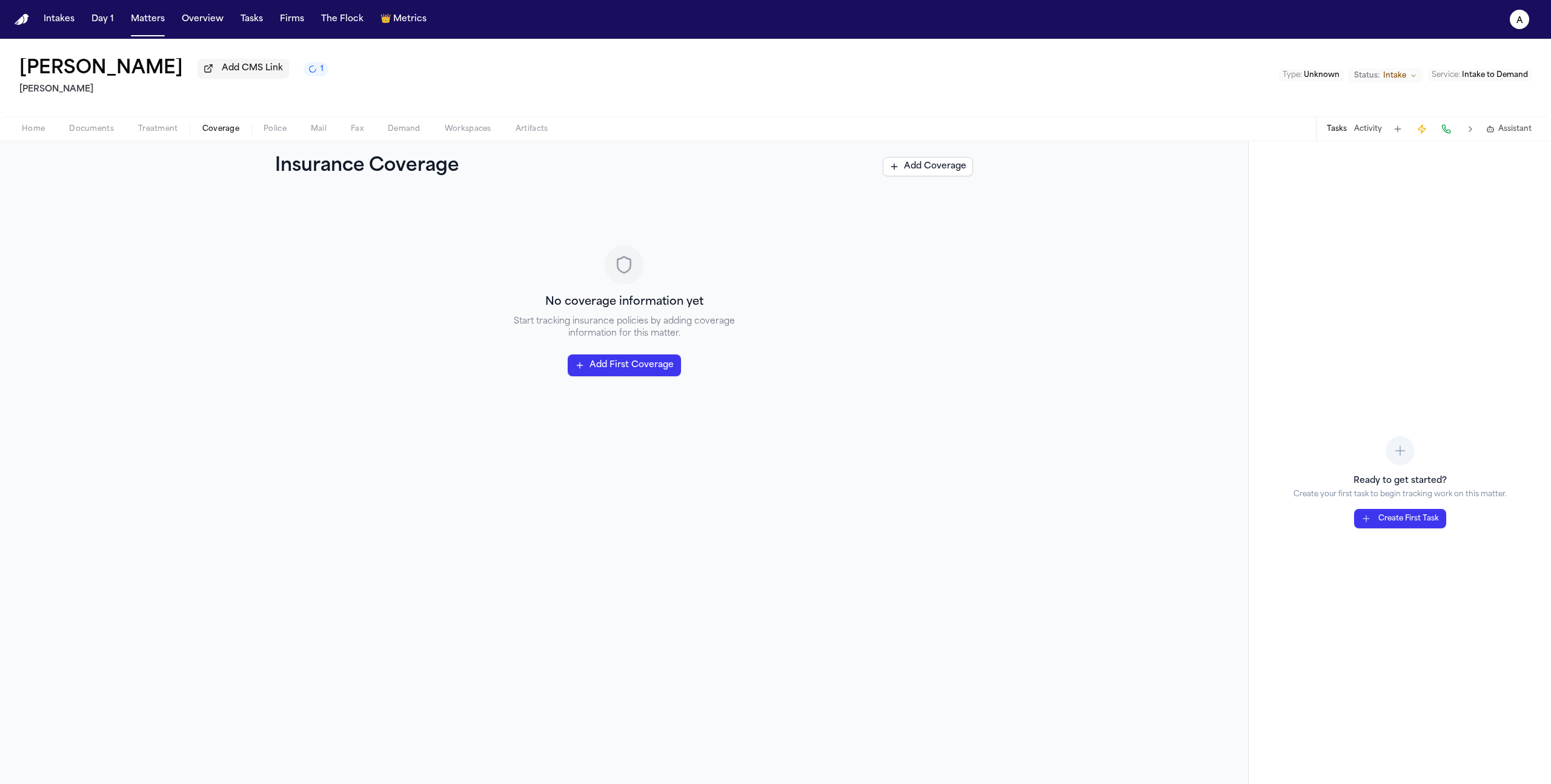
click at [614, 370] on button "Add First Coverage" at bounding box center [624, 365] width 113 height 22
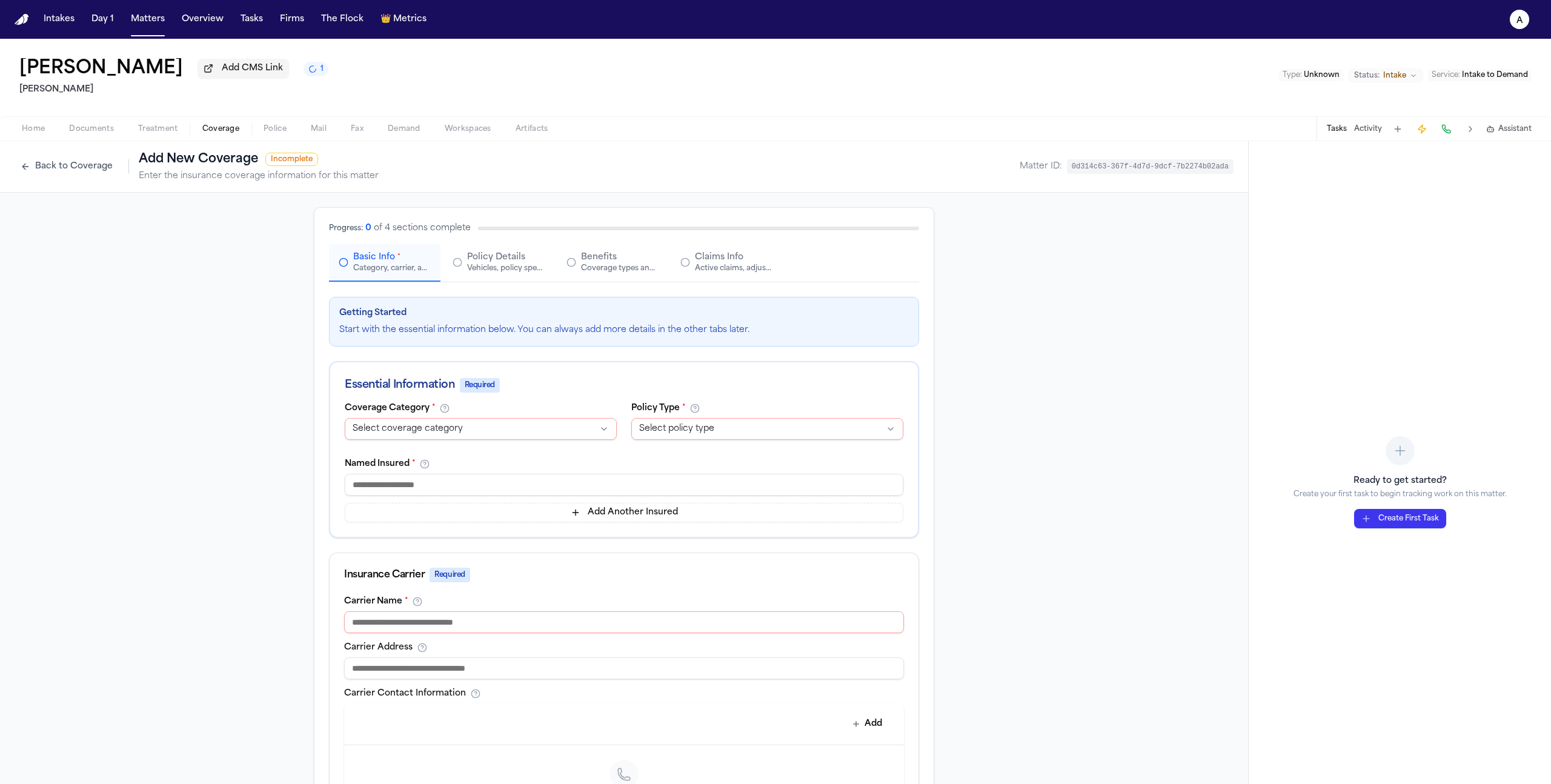
click at [86, 132] on span "Documents" at bounding box center [92, 128] width 45 height 10
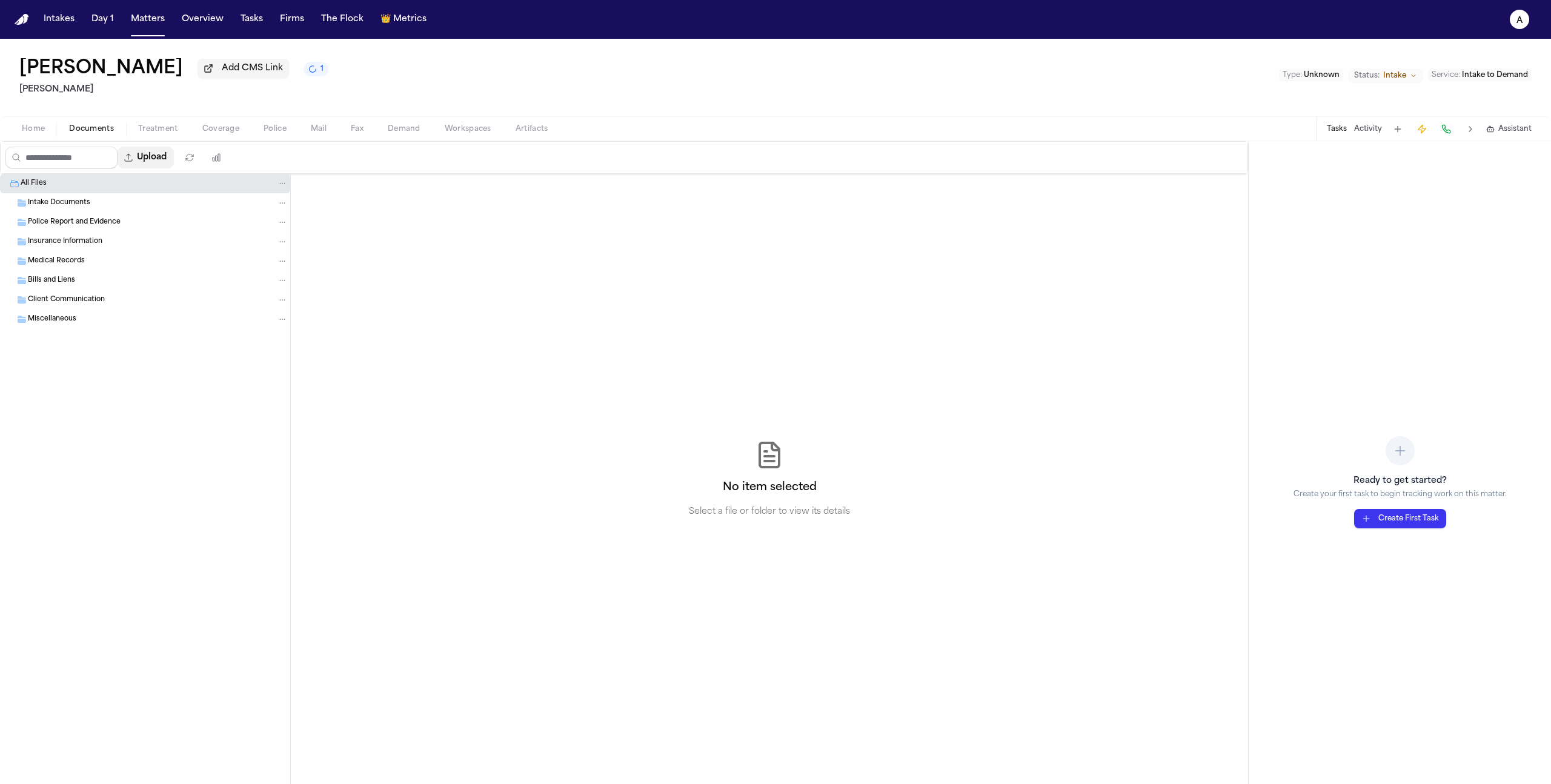
click at [163, 160] on button "Upload" at bounding box center [146, 158] width 57 height 22
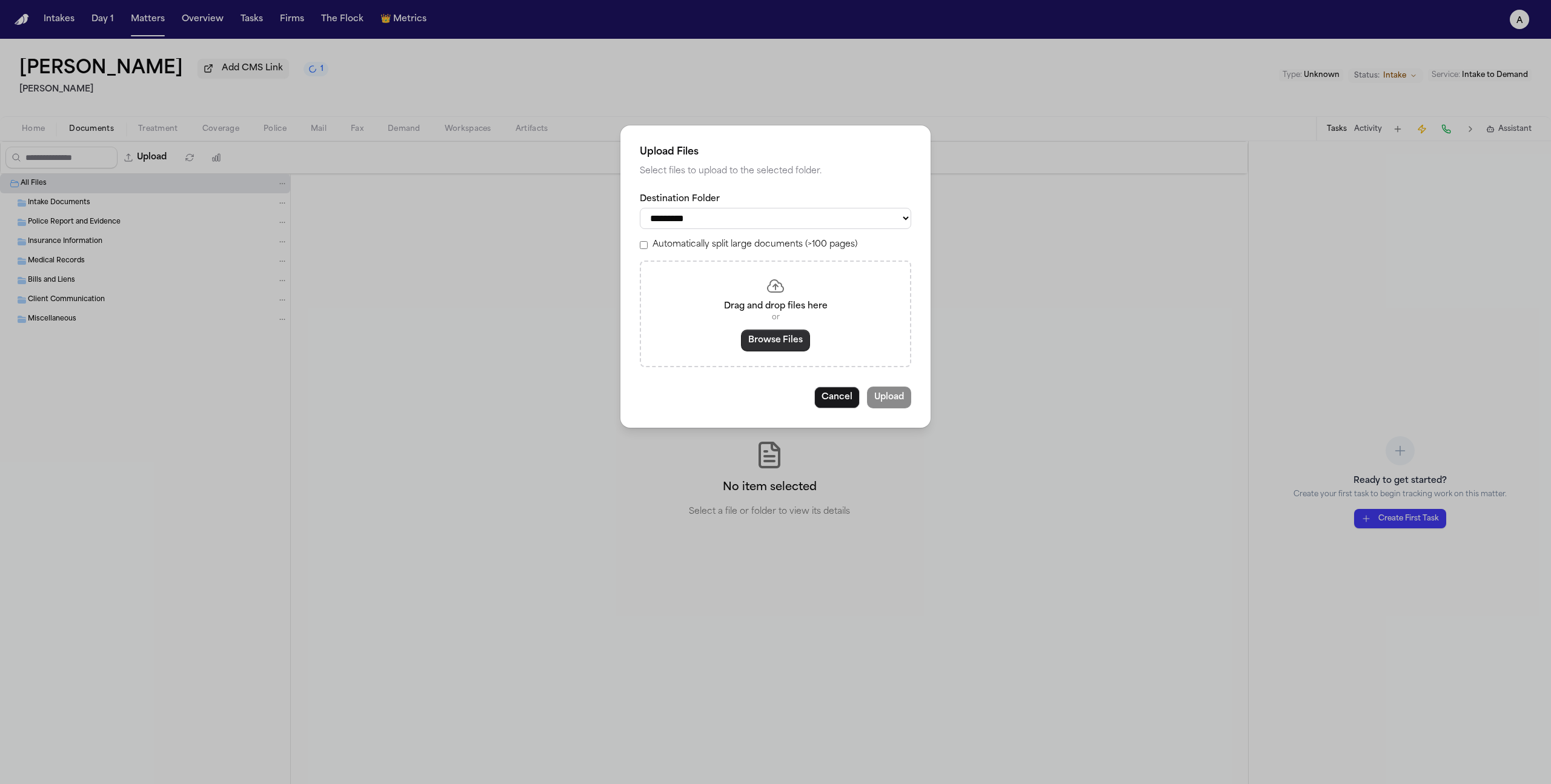
click at [769, 352] on button "Browse Files" at bounding box center [775, 340] width 69 height 22
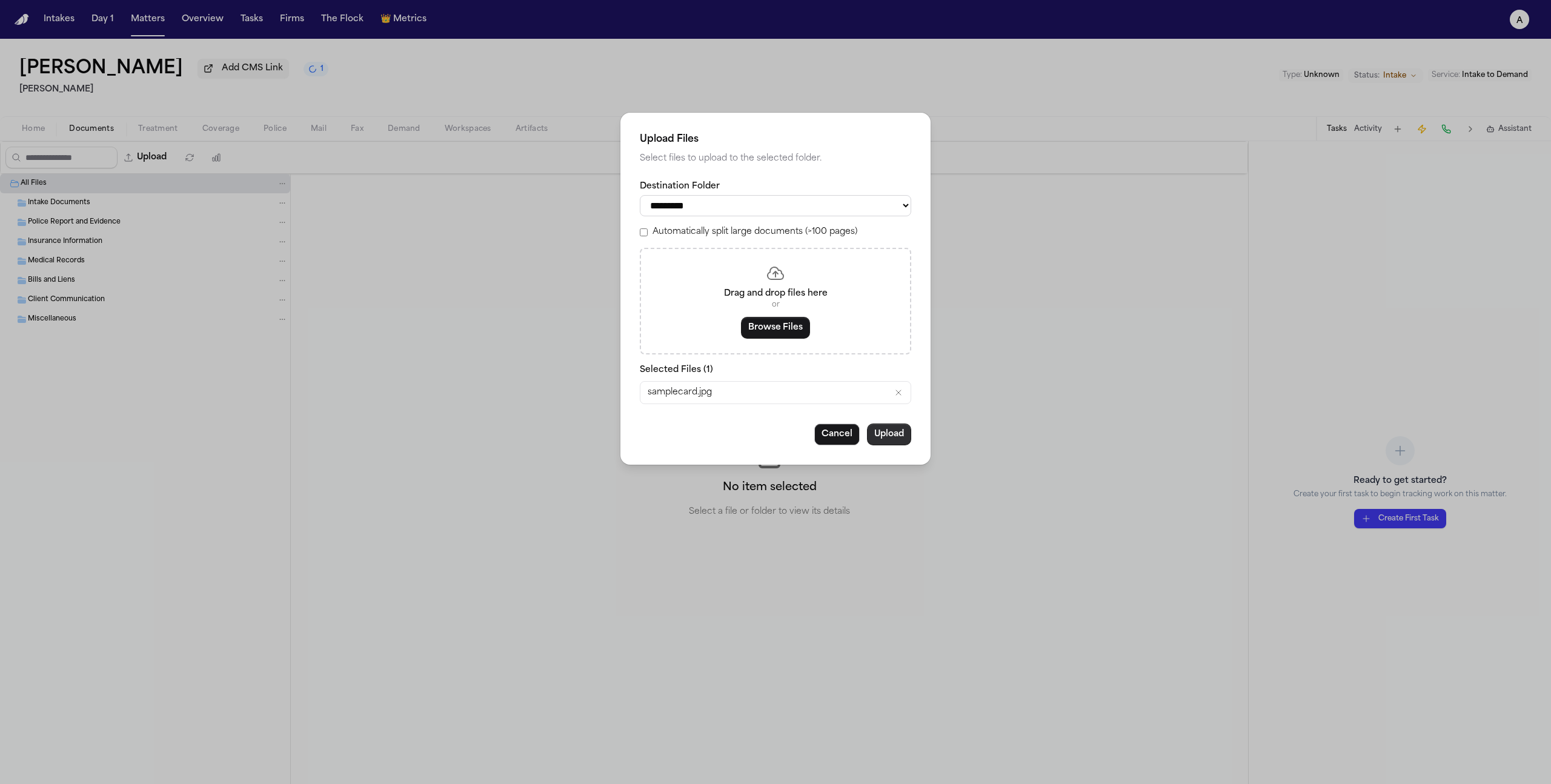
click at [888, 445] on button "Upload" at bounding box center [889, 434] width 45 height 22
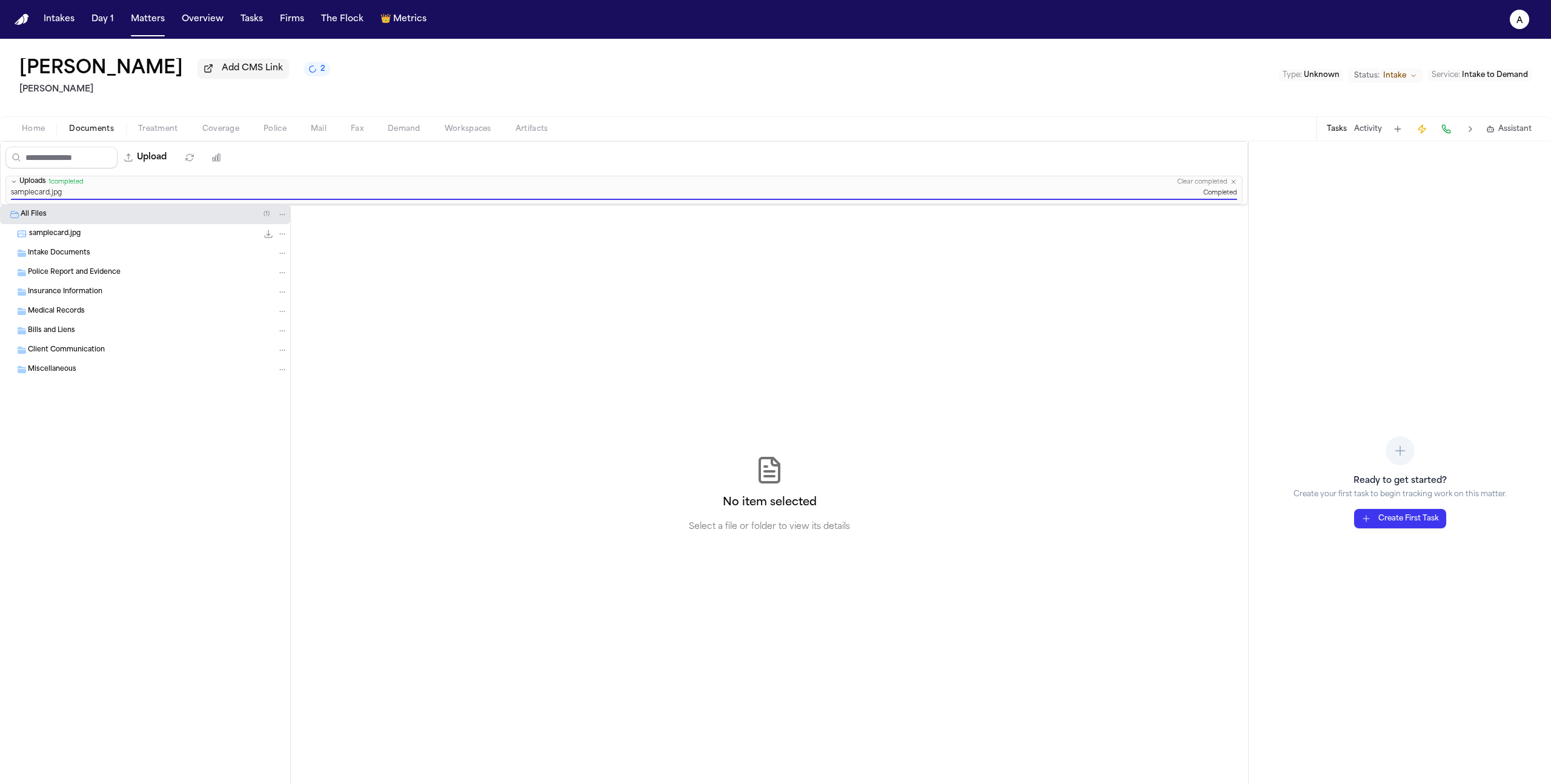
click at [321, 74] on span "2" at bounding box center [323, 69] width 5 height 10
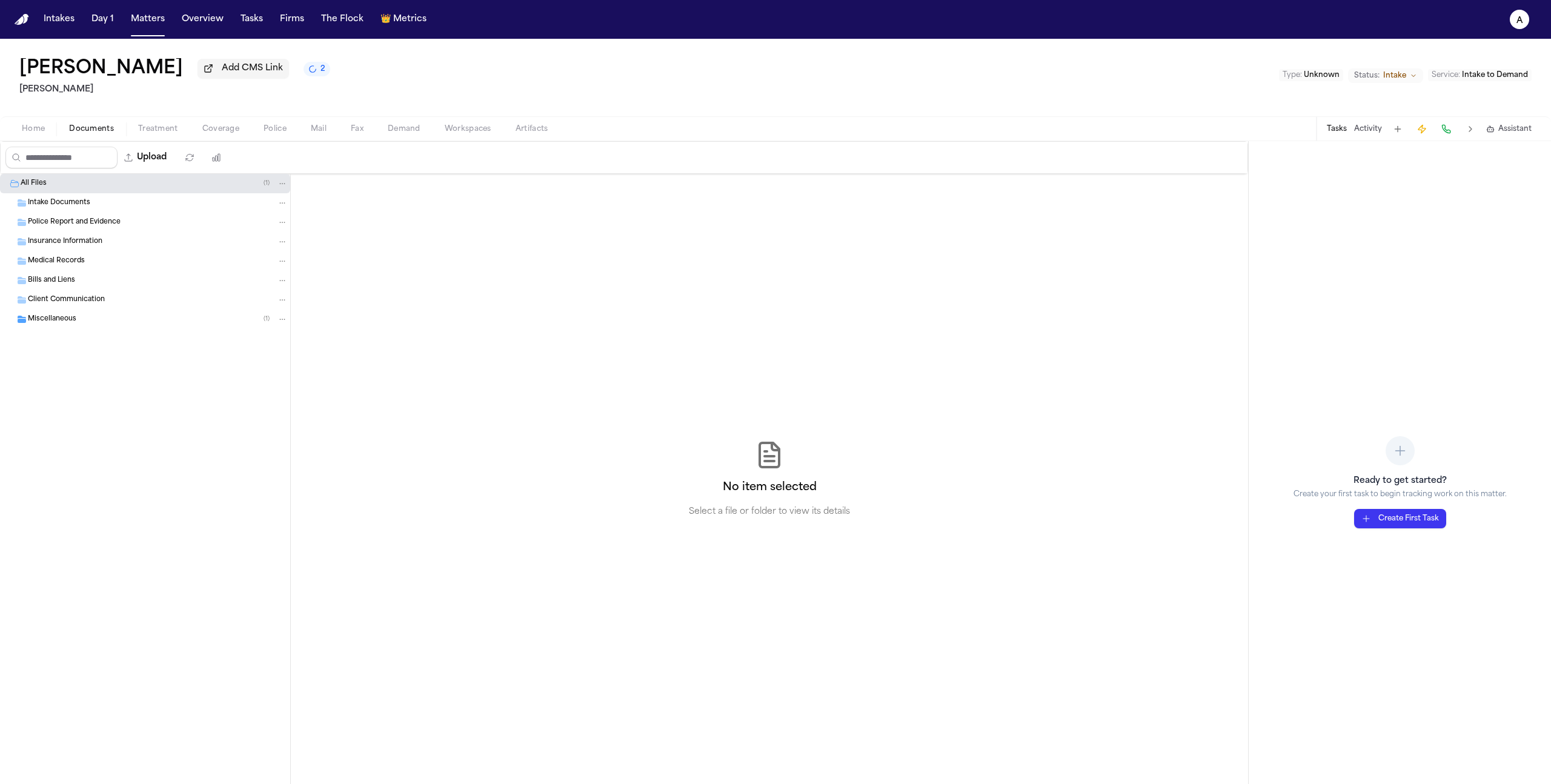
click at [223, 134] on span "Coverage" at bounding box center [221, 128] width 37 height 10
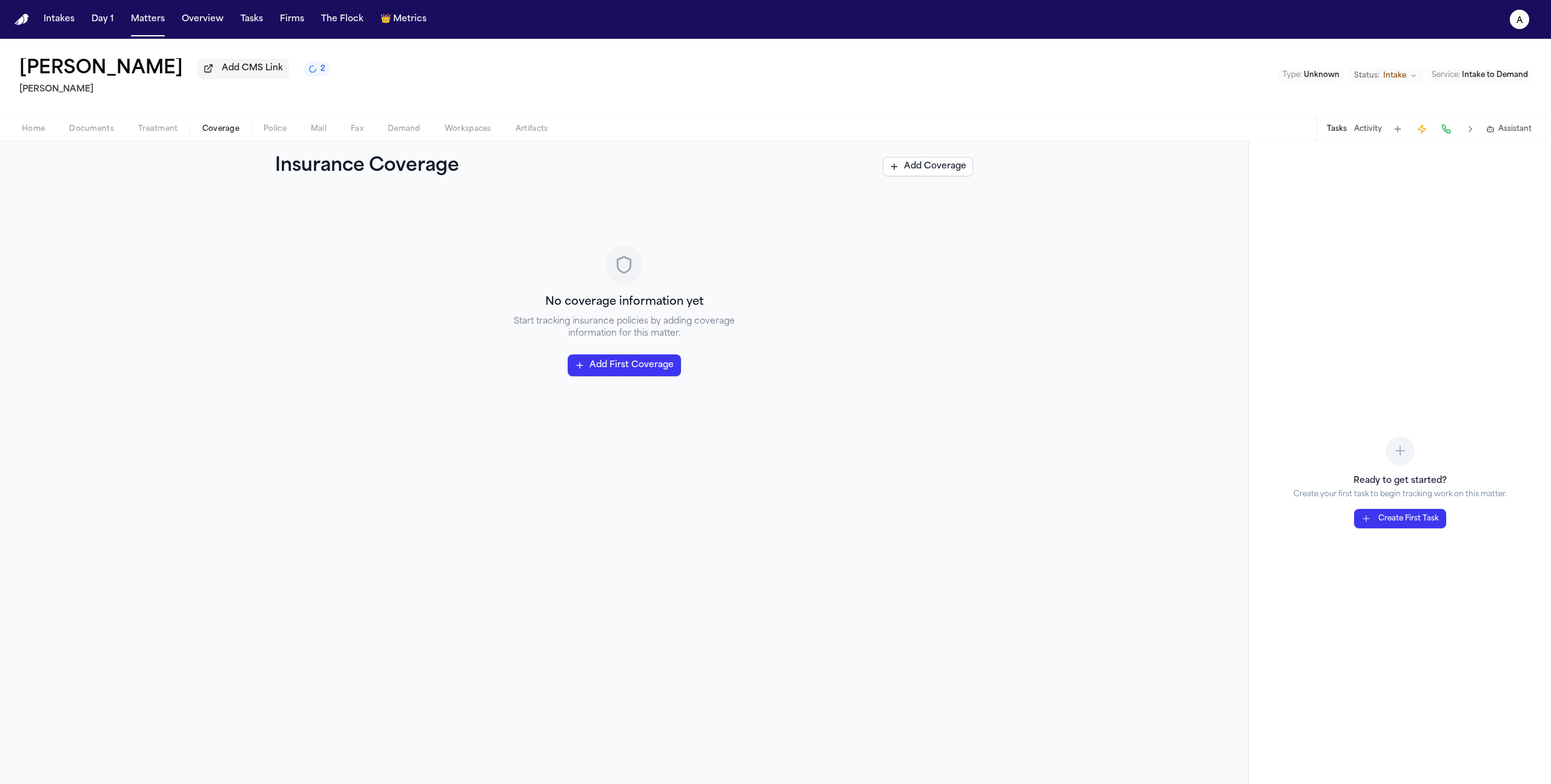
click at [267, 134] on span "Police" at bounding box center [275, 128] width 23 height 10
click at [203, 132] on span "Coverage" at bounding box center [221, 128] width 37 height 10
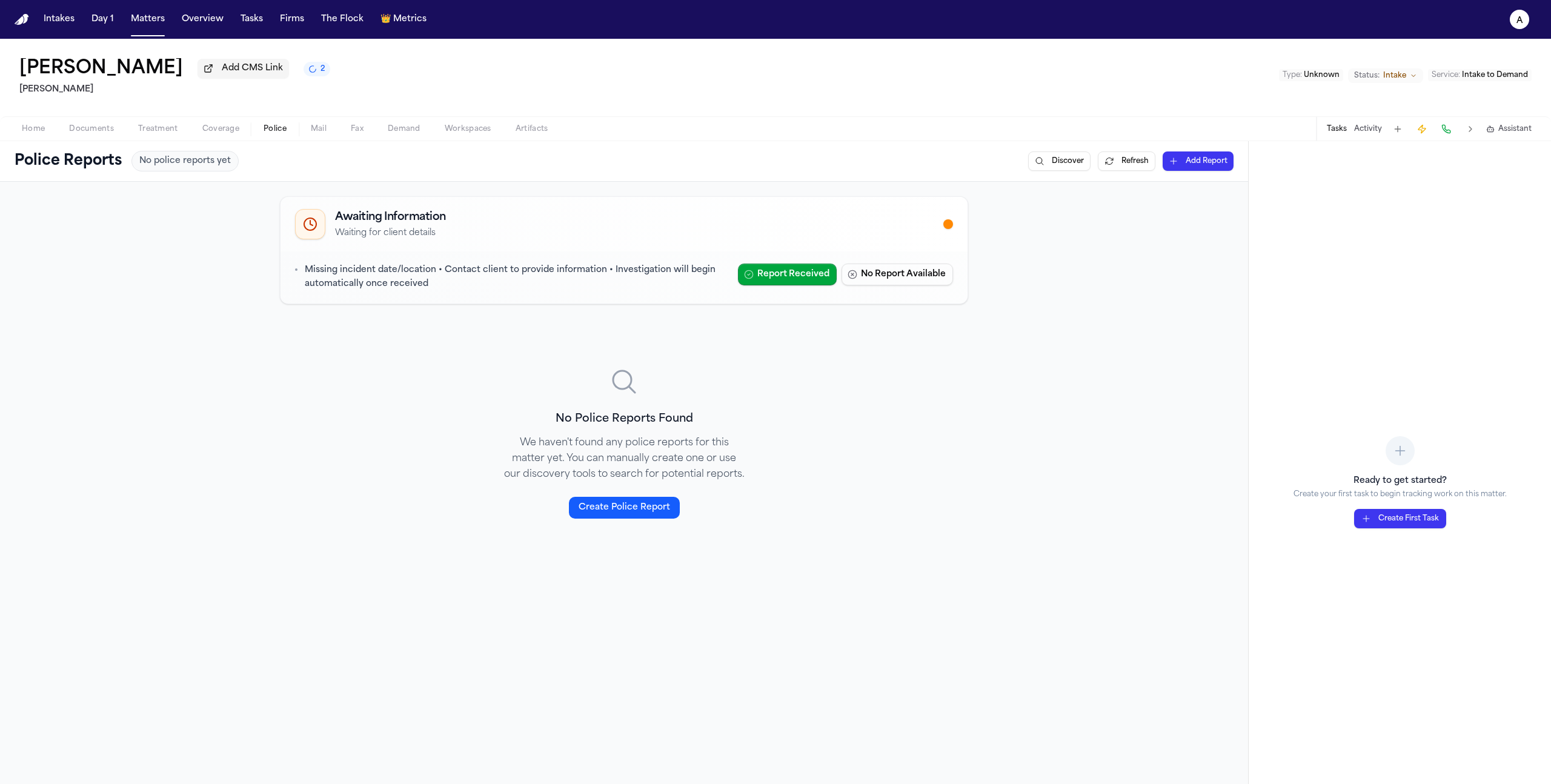
click at [269, 134] on span "Police" at bounding box center [275, 128] width 23 height 10
click at [208, 134] on span "Coverage" at bounding box center [221, 128] width 37 height 10
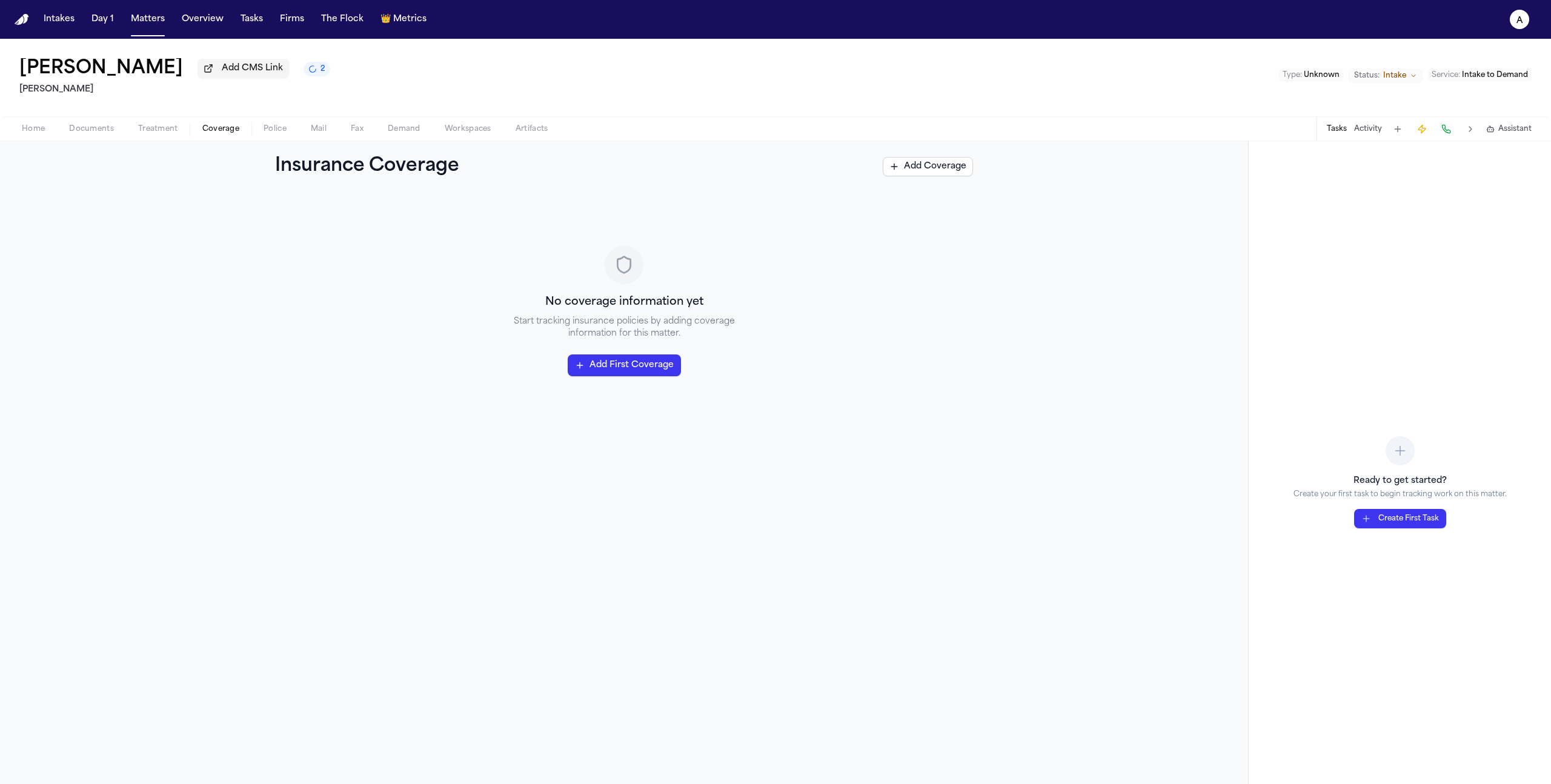
click at [1335, 132] on button "Tasks" at bounding box center [1336, 128] width 20 height 10
click at [1361, 132] on button "Activity" at bounding box center [1368, 128] width 28 height 10
click at [1329, 132] on button "Tasks" at bounding box center [1336, 128] width 20 height 10
click at [1031, 345] on div "No coverage information yet Start tracking insurance policies by adding coverag…" at bounding box center [624, 488] width 1248 height 592
click at [154, 25] on button "Matters" at bounding box center [148, 19] width 44 height 22
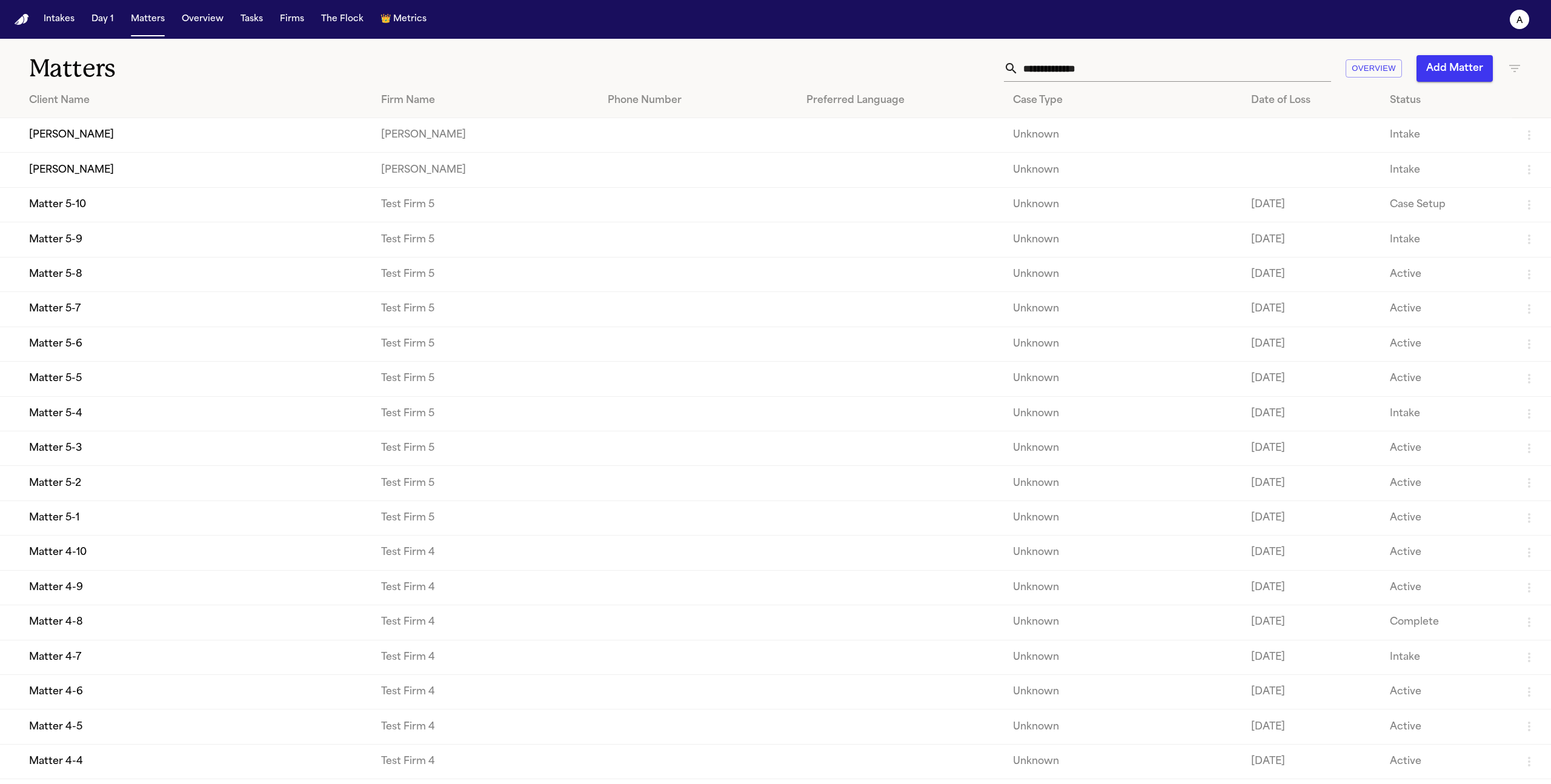
click at [138, 178] on td "[PERSON_NAME]" at bounding box center [186, 170] width 371 height 34
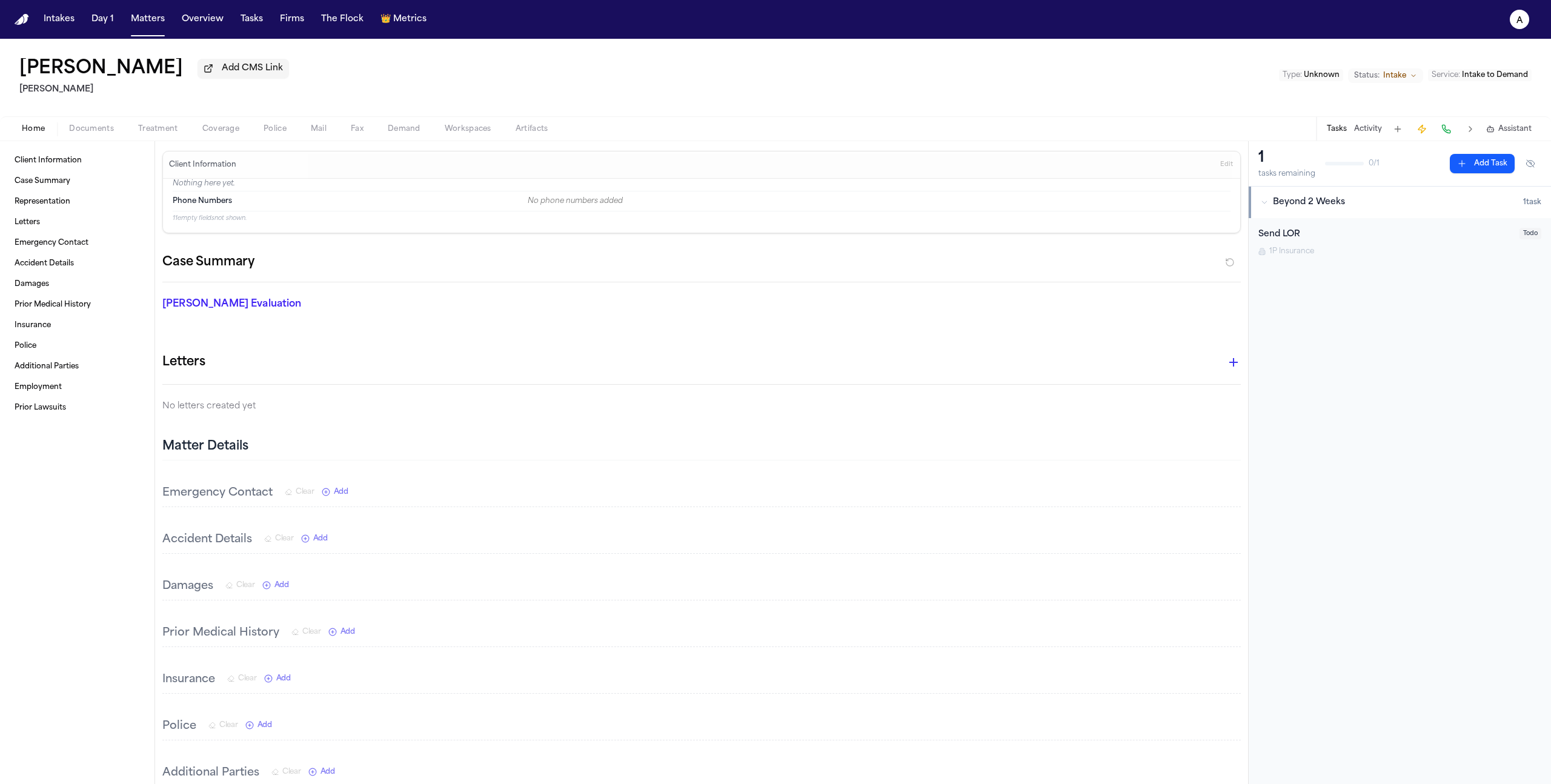
click at [219, 139] on div "Home Documents Treatment Coverage Police Mail Fax Demand Workspaces Artifacts T…" at bounding box center [775, 128] width 1551 height 24
click at [219, 134] on span "Coverage" at bounding box center [221, 128] width 37 height 10
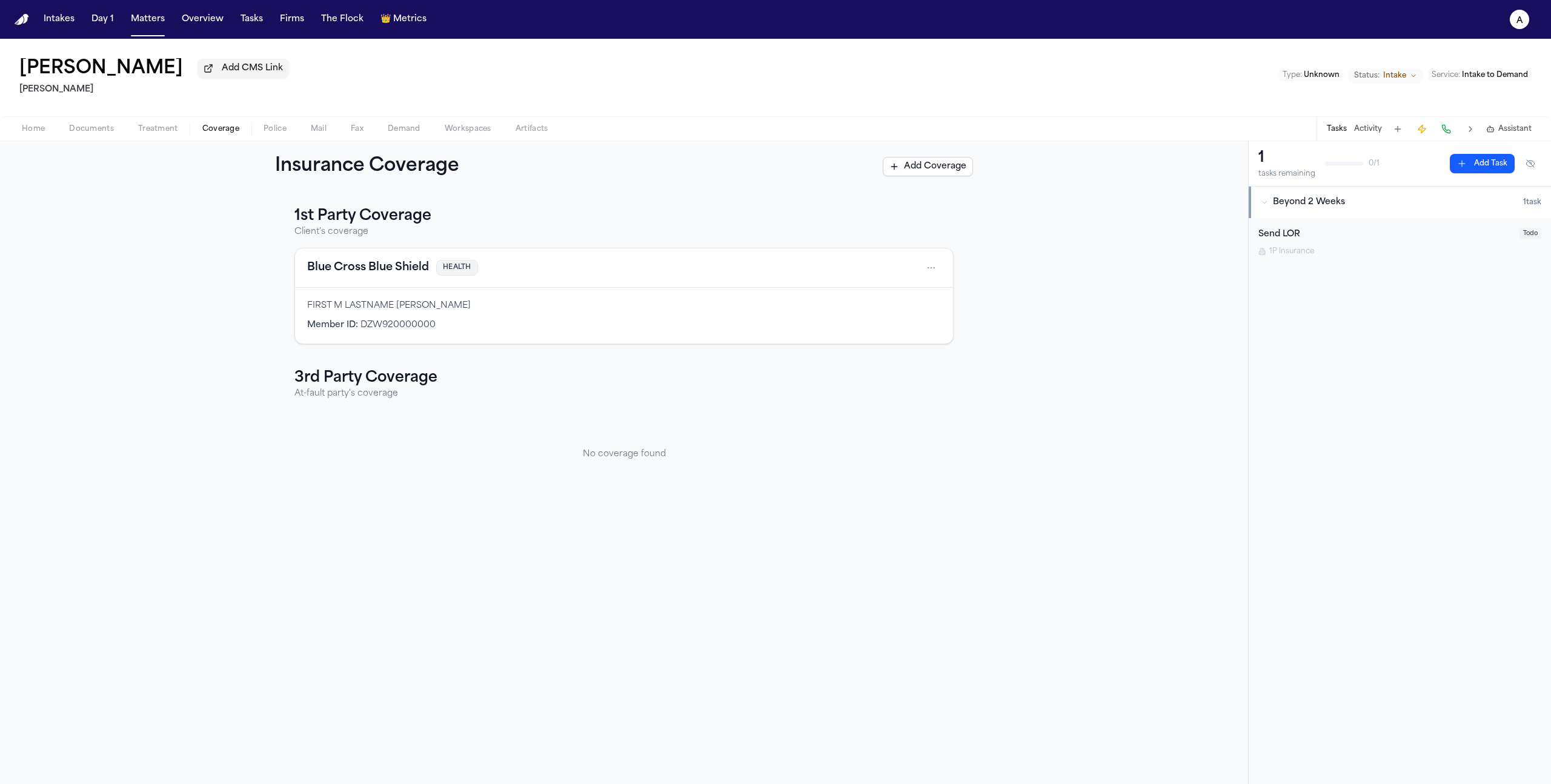
click at [585, 523] on div "1st Party Coverage Client's coverage Blue Cross Blue Shield HEALTH FIRST M LAST…" at bounding box center [624, 488] width 1248 height 592
click at [919, 348] on div "1st Party Coverage Client's coverage Blue Cross Blue Shield HEALTH FIRST M LAST…" at bounding box center [624, 353] width 659 height 292
click at [402, 464] on div "No coverage found" at bounding box center [624, 454] width 659 height 90
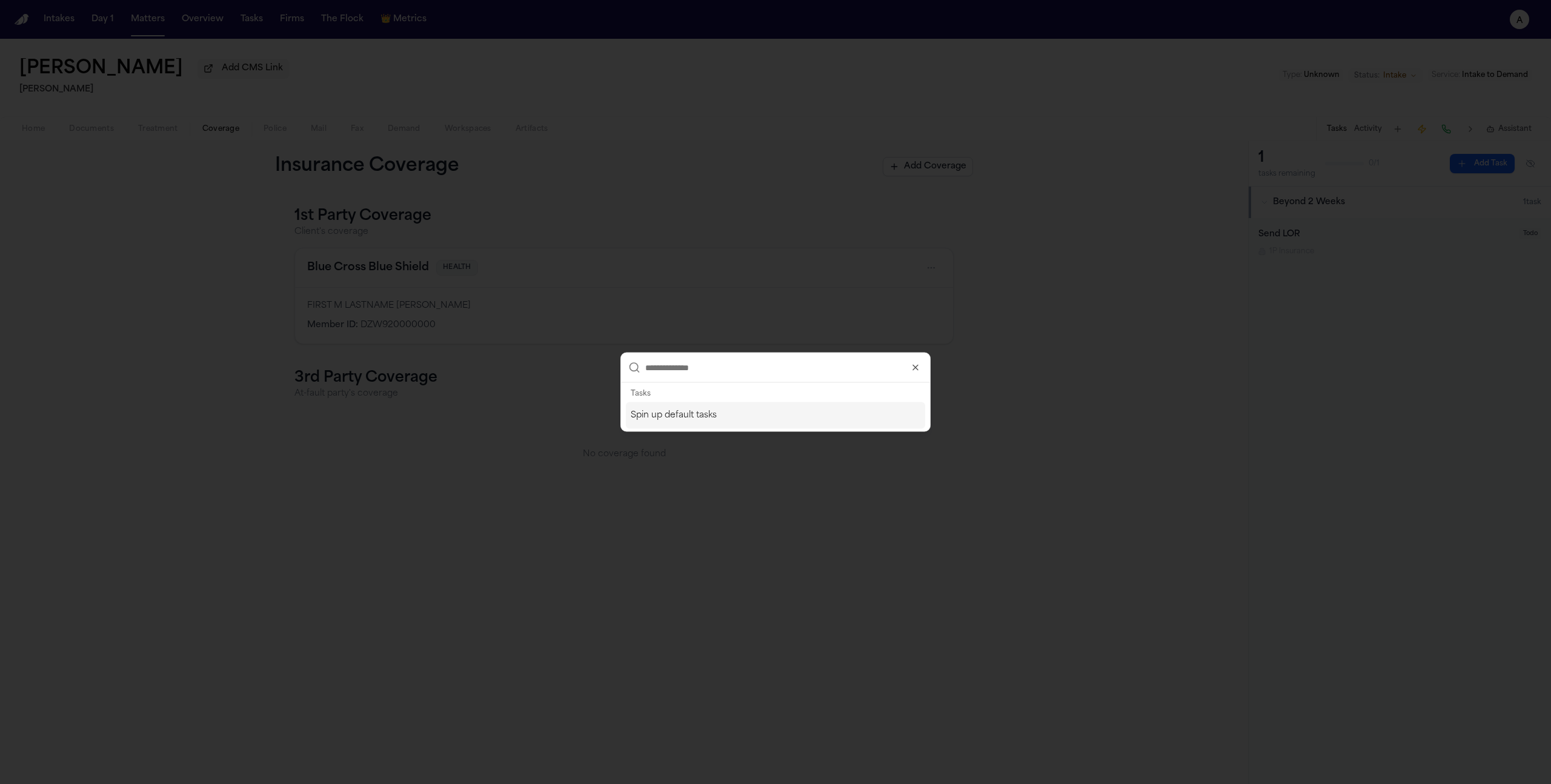
click at [724, 416] on div "Spin up default tasks" at bounding box center [775, 416] width 300 height 27
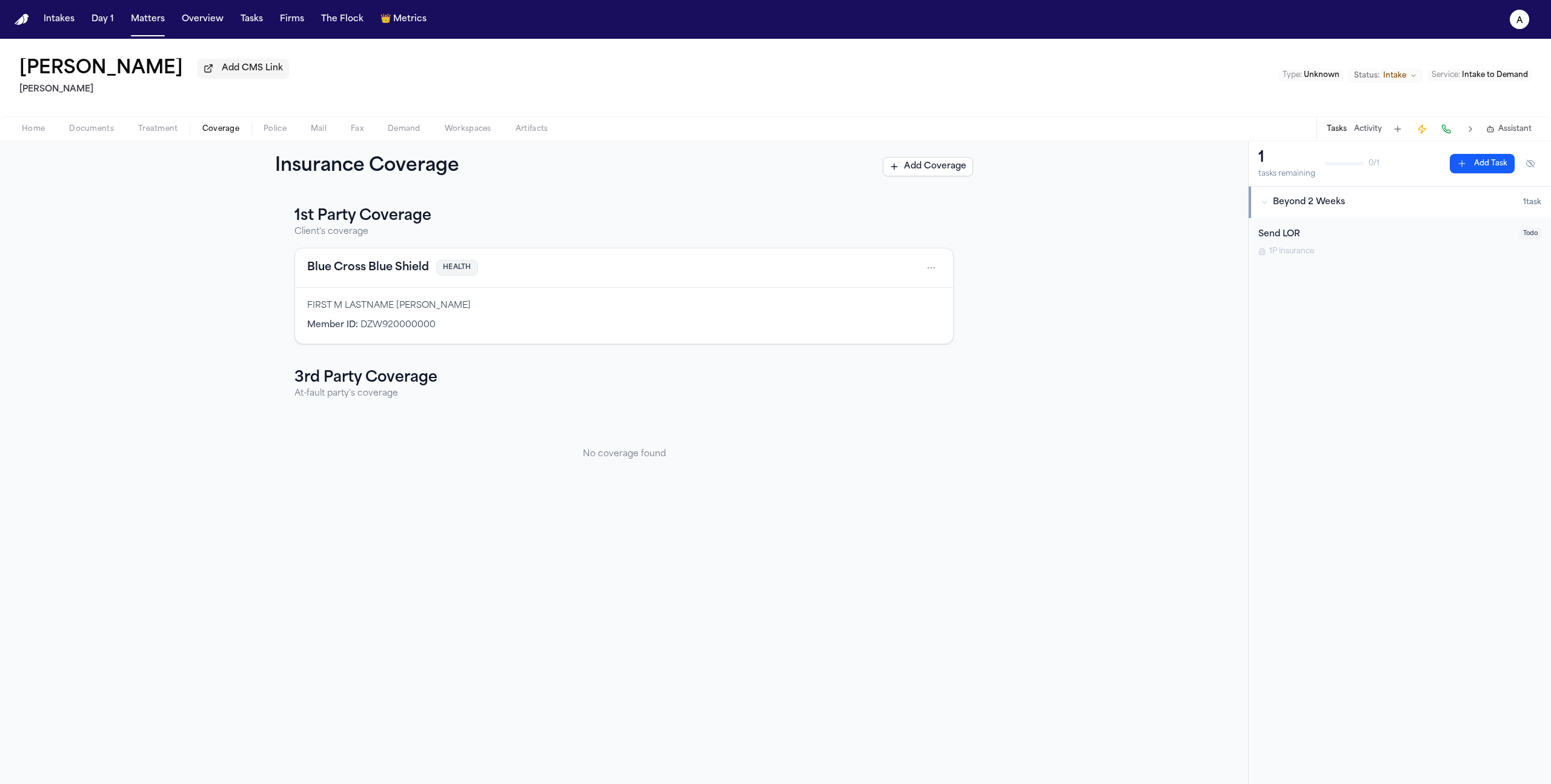
click at [1272, 232] on div "Send LOR" at bounding box center [1385, 235] width 254 height 14
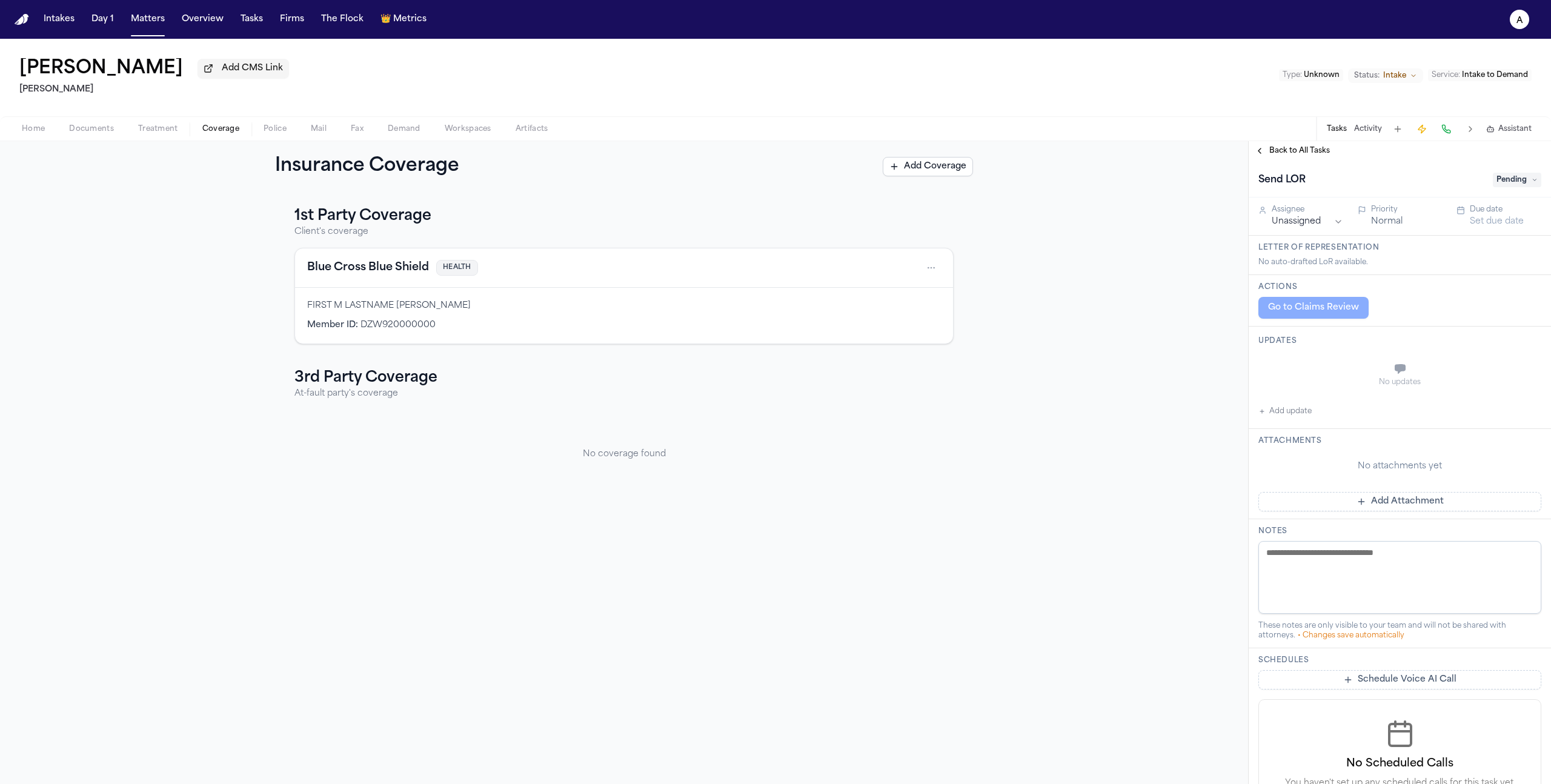
click at [415, 277] on div "Blue Cross Blue Shield HEALTH" at bounding box center [624, 268] width 634 height 19
click at [934, 270] on html "Intakes Day 1 Matters Overview Tasks Firms The Flock 👑 Metrics a [PERSON_NAME] …" at bounding box center [775, 392] width 1551 height 784
click at [913, 304] on div "View coverage details" at bounding box center [892, 302] width 91 height 32
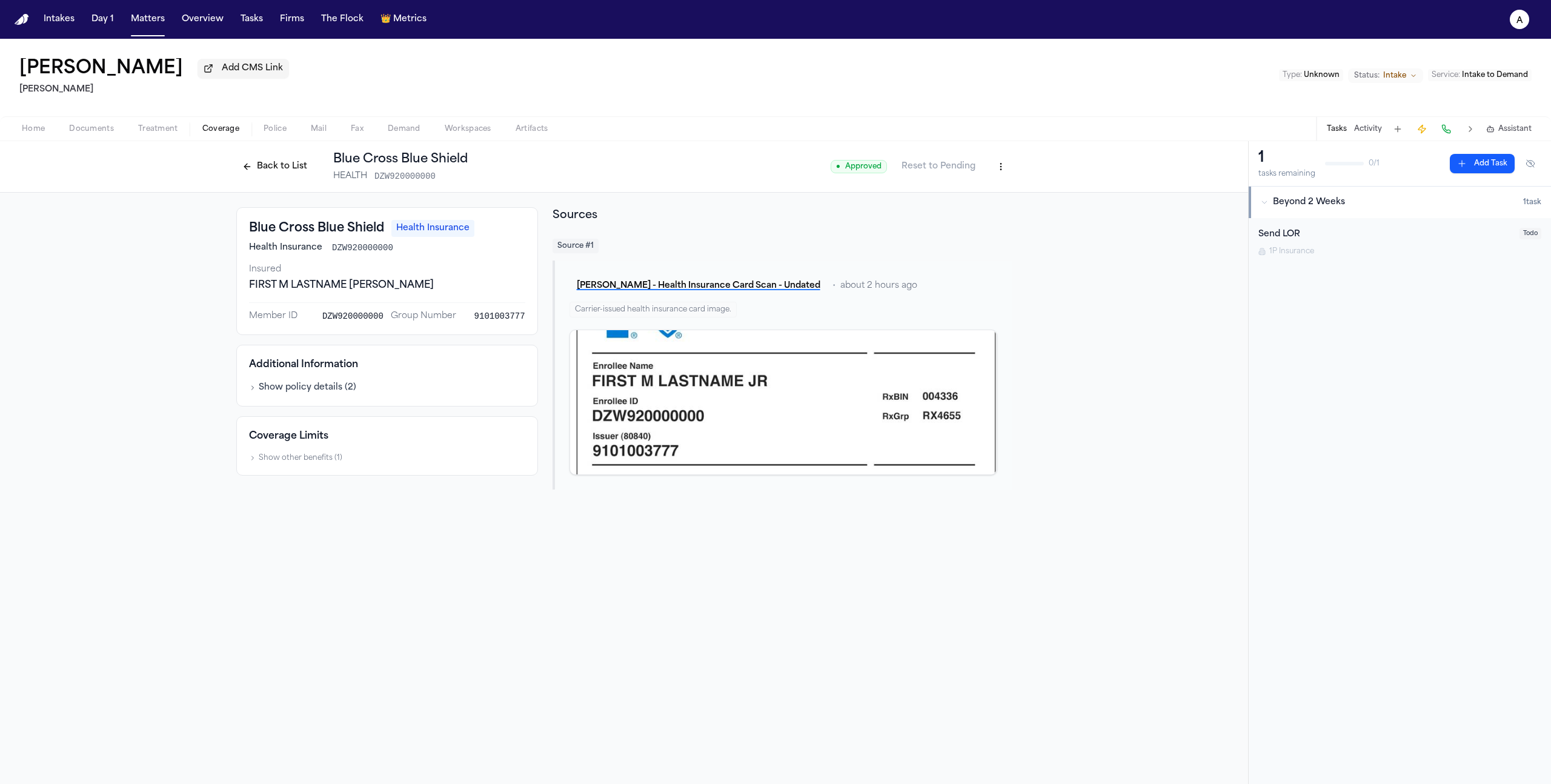
click at [998, 165] on html "Intakes Day 1 Matters Overview Tasks Firms The Flock 👑 Metrics a [PERSON_NAME] …" at bounding box center [775, 392] width 1551 height 784
click at [939, 172] on html "Intakes Day 1 Matters Overview Tasks Firms The Flock 👑 Metrics a [PERSON_NAME] …" at bounding box center [775, 392] width 1551 height 784
click at [939, 172] on button "Reset to Pending" at bounding box center [938, 167] width 88 height 19
click at [279, 463] on button "Show other benefits ( 1 )" at bounding box center [296, 458] width 93 height 10
click at [301, 390] on button "Show policy details ( 2 )" at bounding box center [303, 387] width 107 height 12
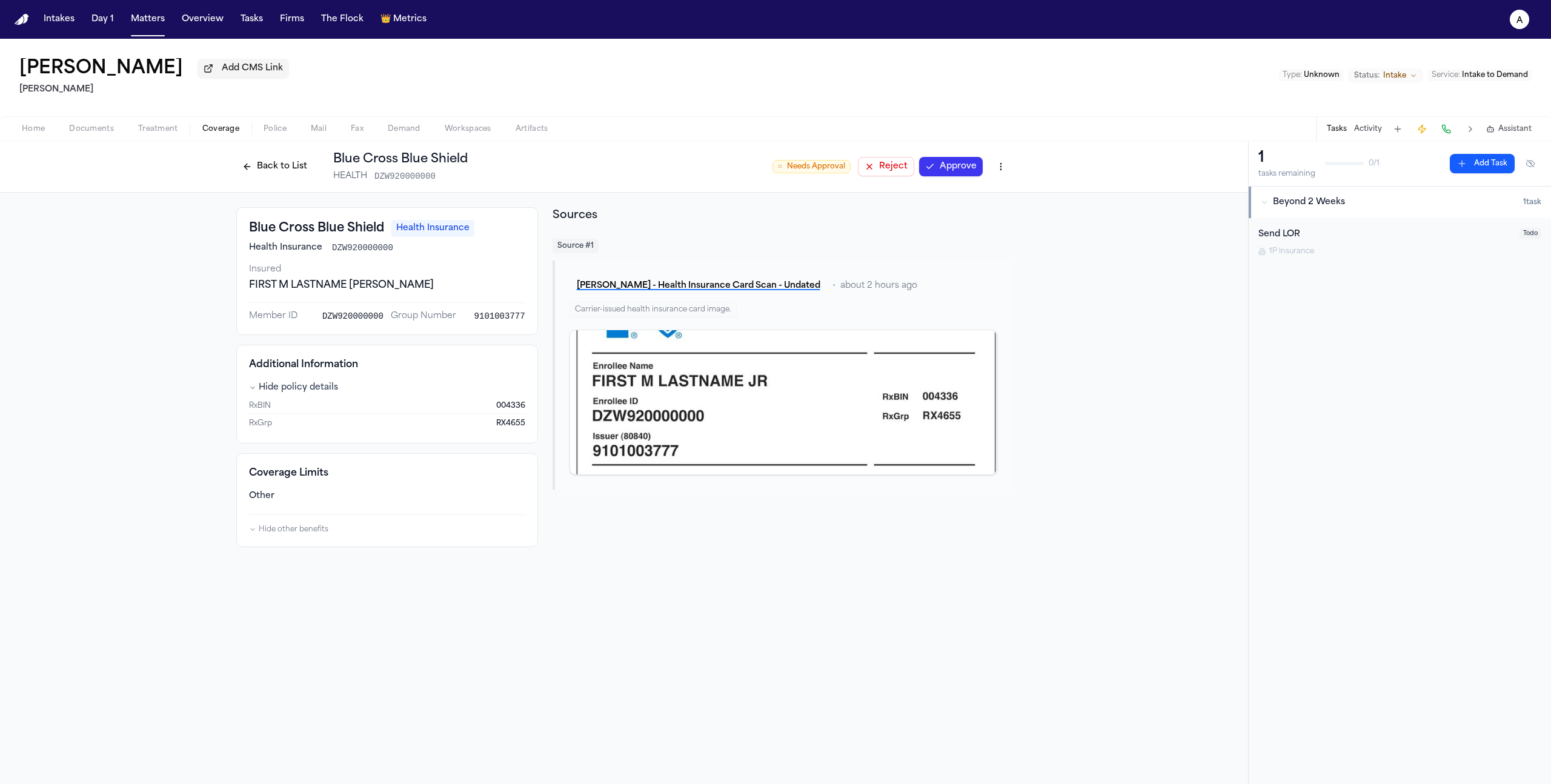
click at [259, 170] on button "Back to List" at bounding box center [275, 167] width 77 height 19
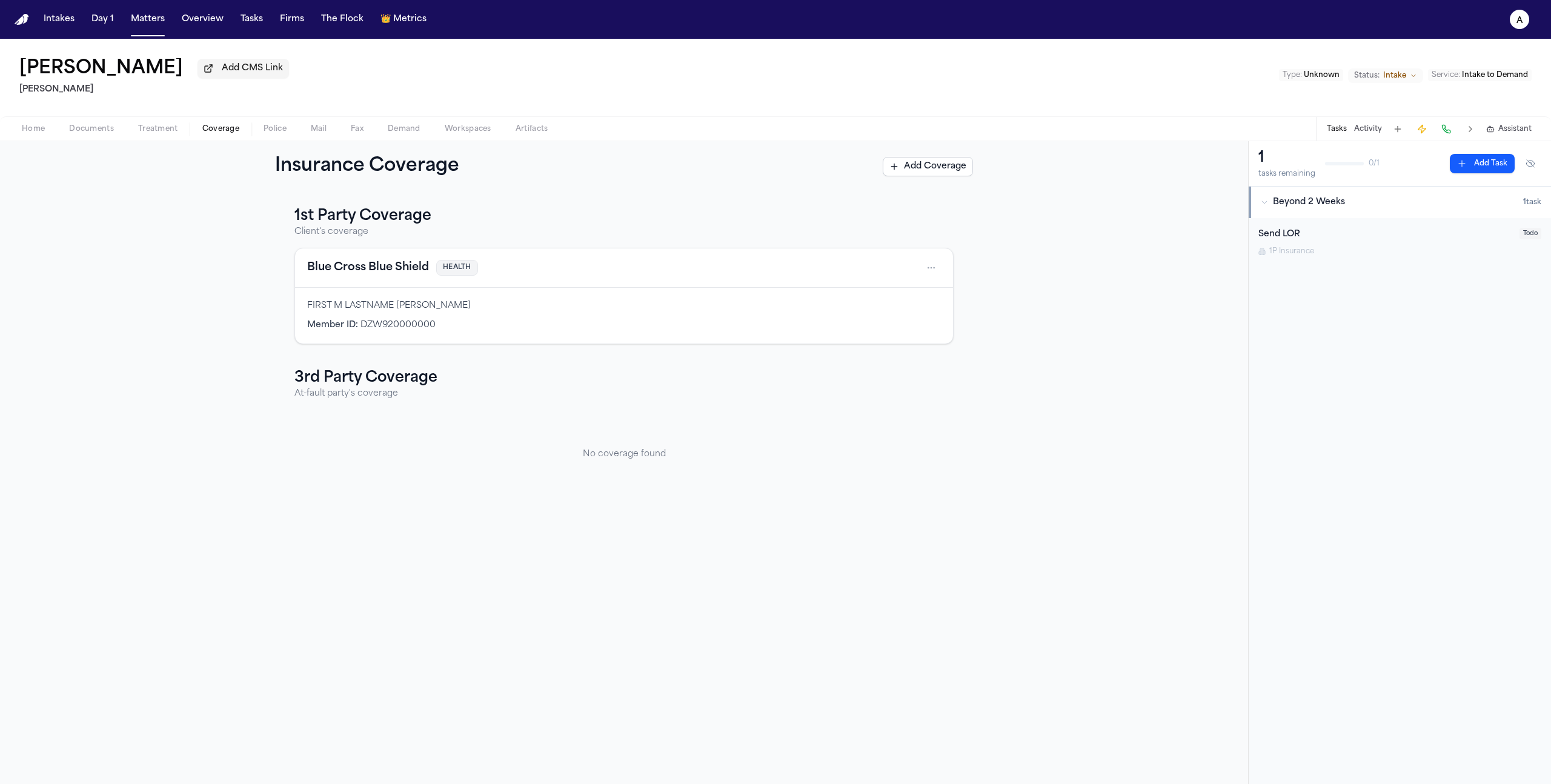
click at [1354, 135] on div "Tasks Activity Assistant" at bounding box center [1428, 128] width 225 height 24
click at [1364, 134] on button "Activity" at bounding box center [1368, 128] width 28 height 10
click at [1368, 182] on textarea "Add a note to this matter" at bounding box center [1400, 170] width 282 height 39
click at [1278, 172] on textarea "**********" at bounding box center [1400, 170] width 282 height 39
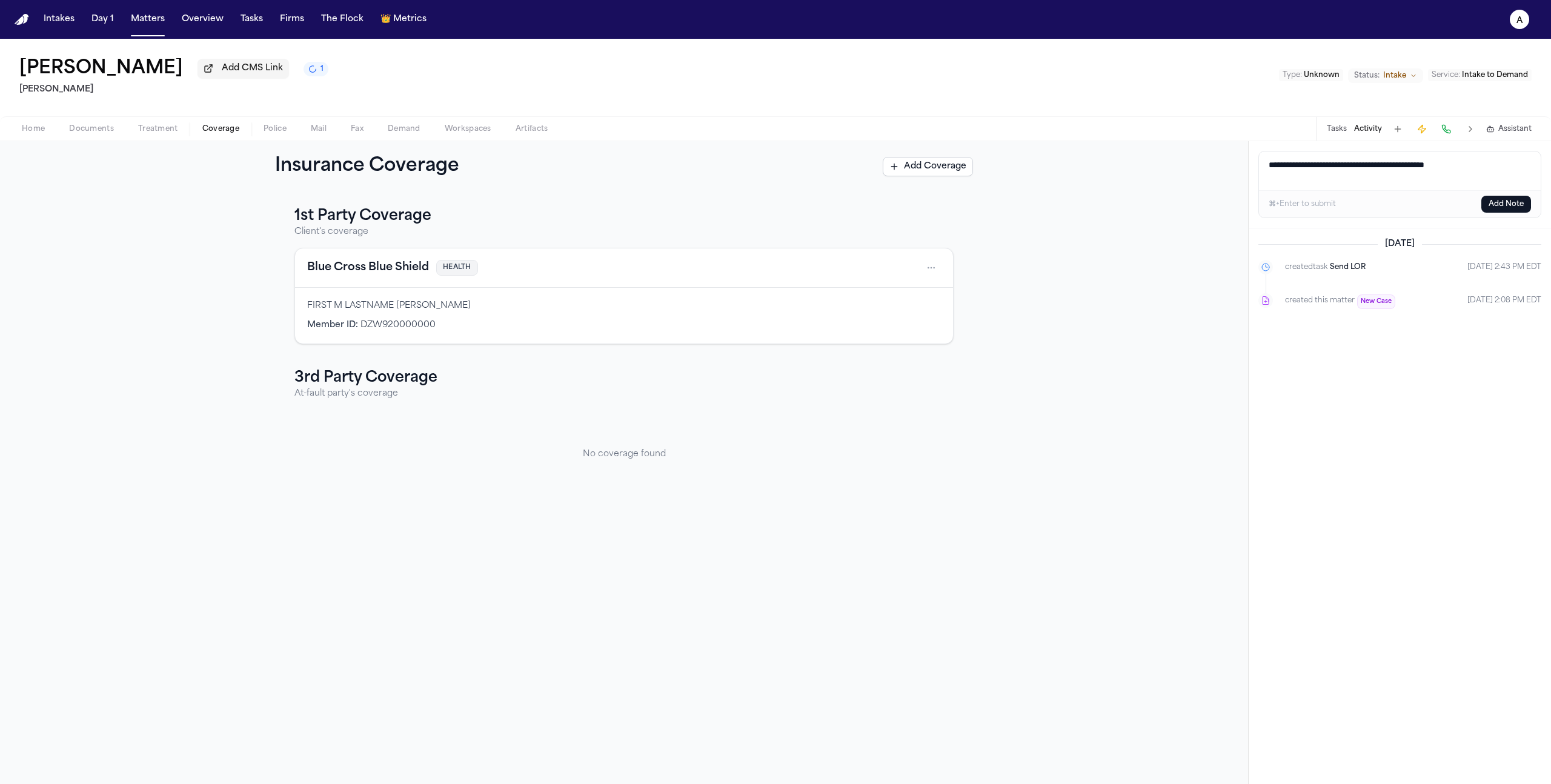
type textarea "**********"
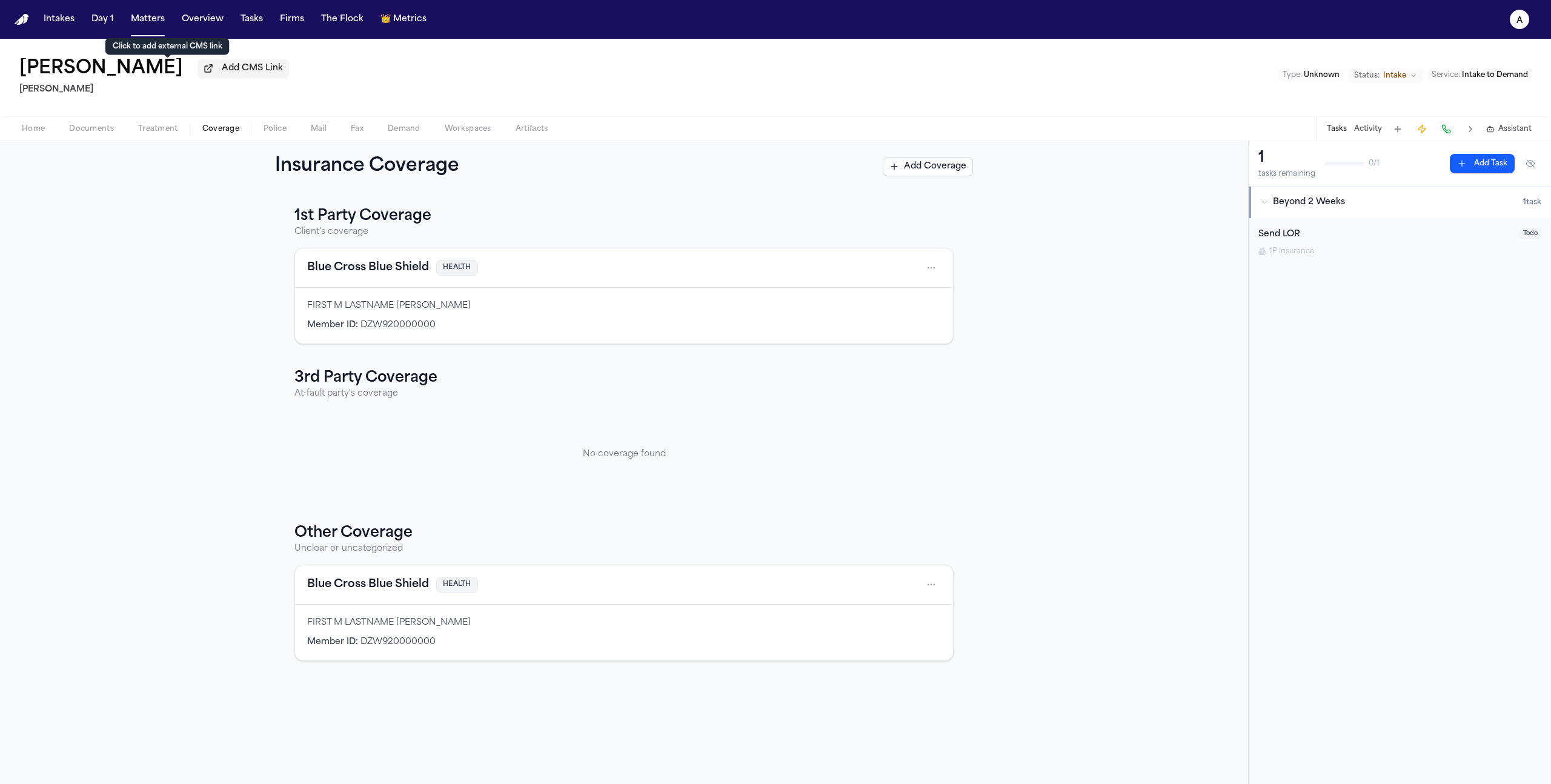
click at [148, 24] on button "Matters" at bounding box center [148, 19] width 44 height 22
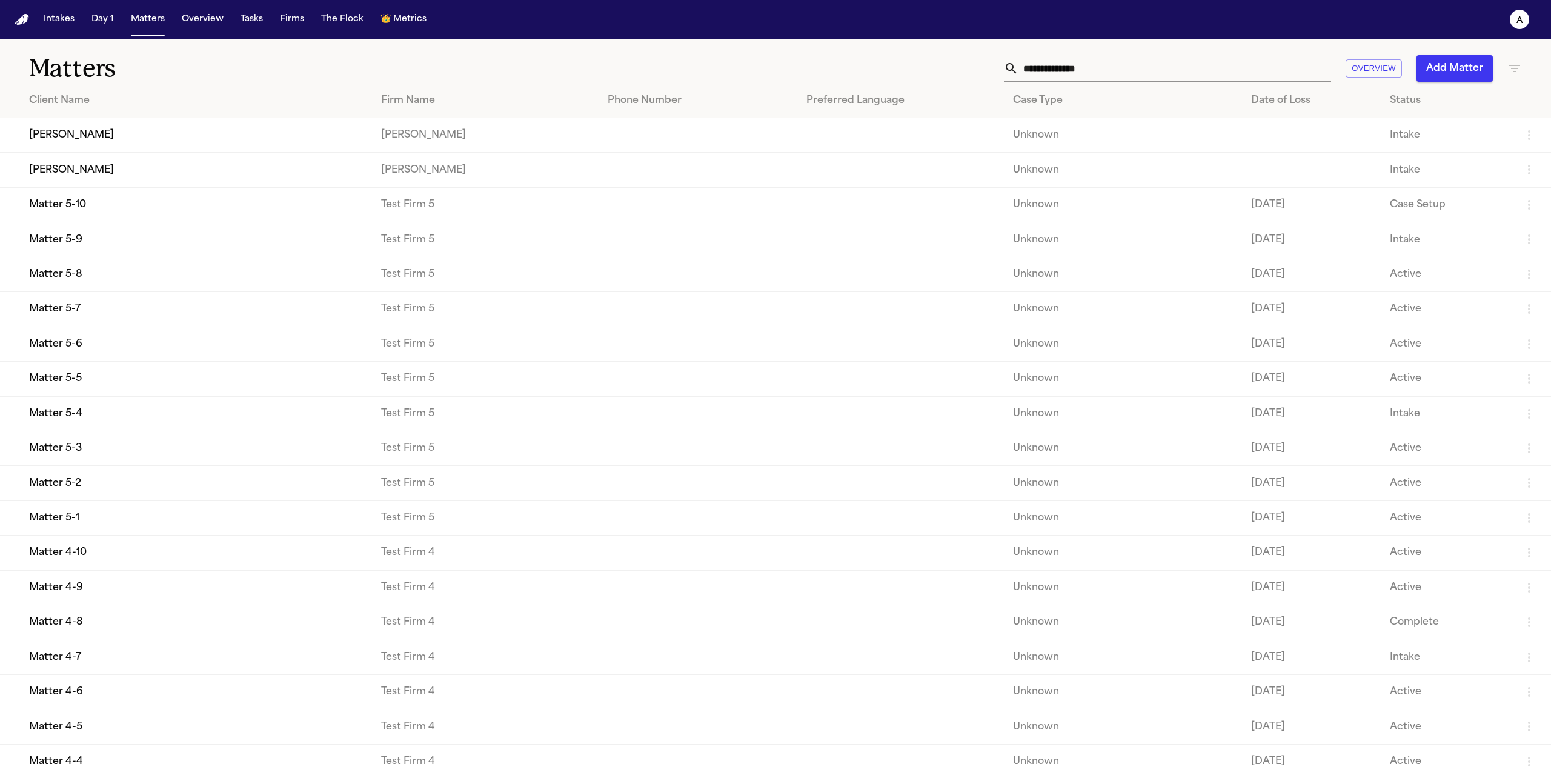
click at [1453, 79] on button "Add Matter" at bounding box center [1454, 69] width 76 height 27
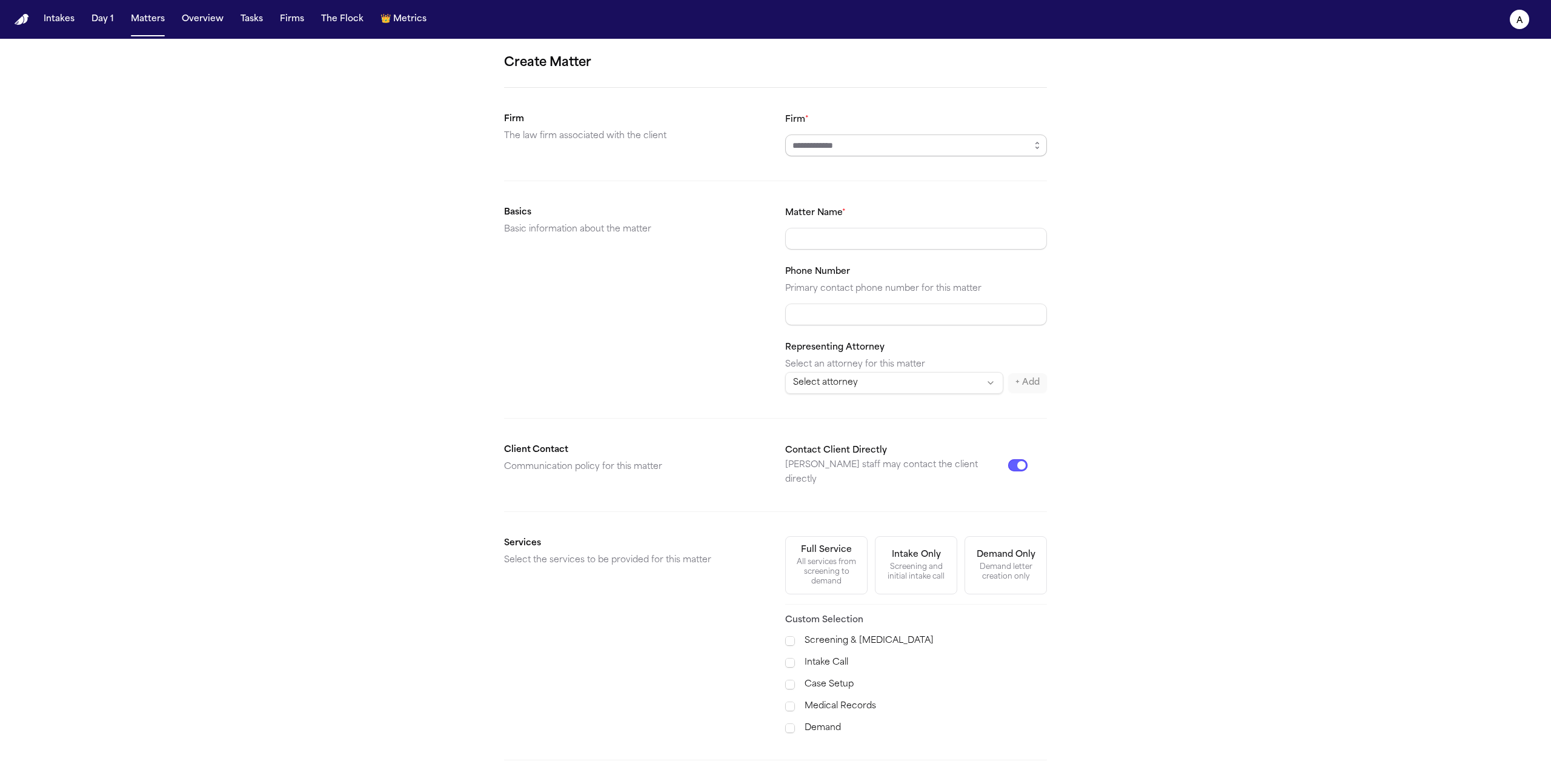
click at [903, 146] on input "Firm *" at bounding box center [916, 145] width 262 height 22
type input "**********"
click at [909, 234] on form "Create Matter Firm The law firm associated with the client Firm * Basics Basic …" at bounding box center [776, 458] width 543 height 809
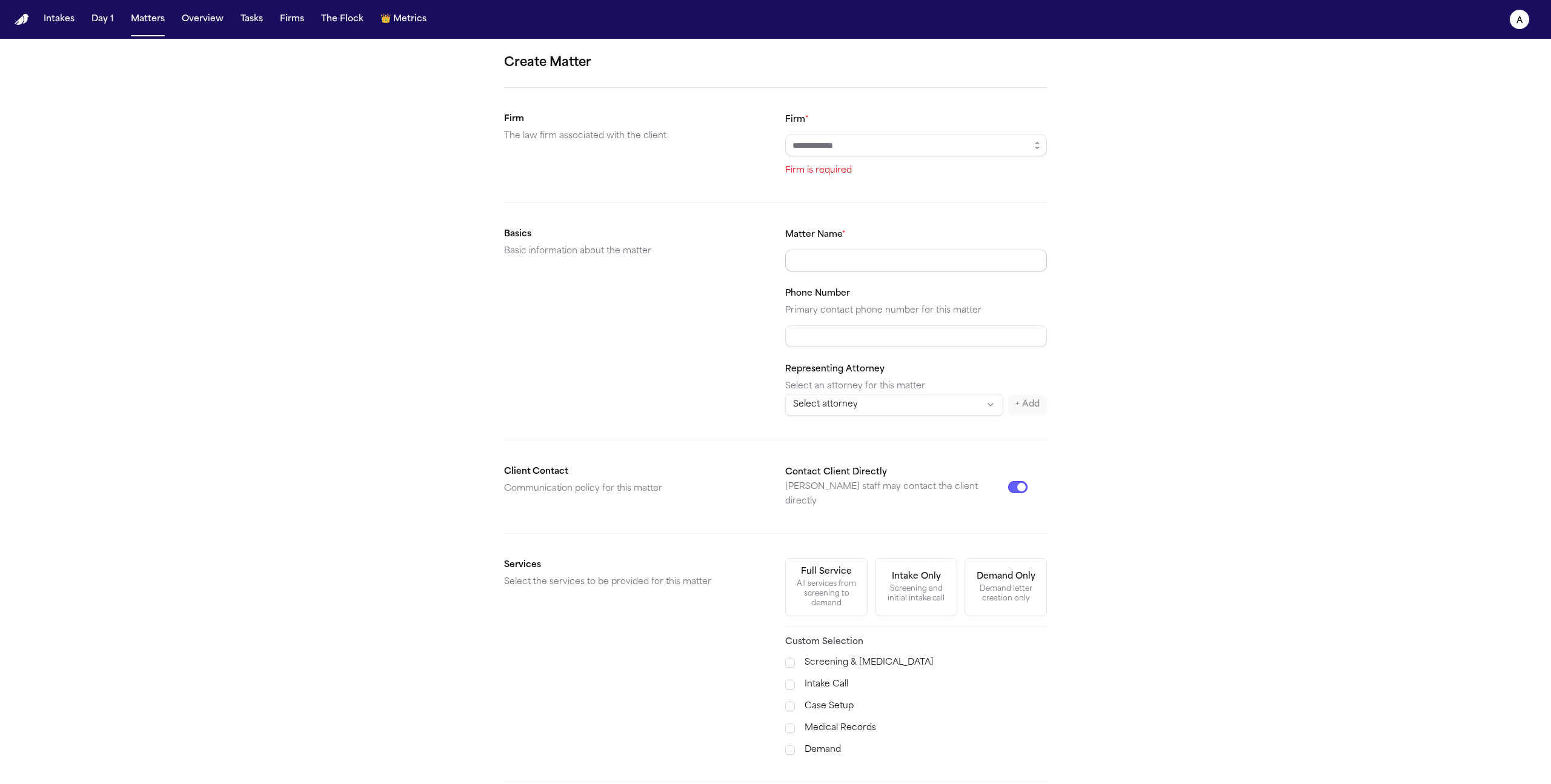
click at [906, 255] on input "Matter Name *" at bounding box center [916, 261] width 262 height 22
click at [871, 150] on input "Firm *" at bounding box center [916, 145] width 262 height 22
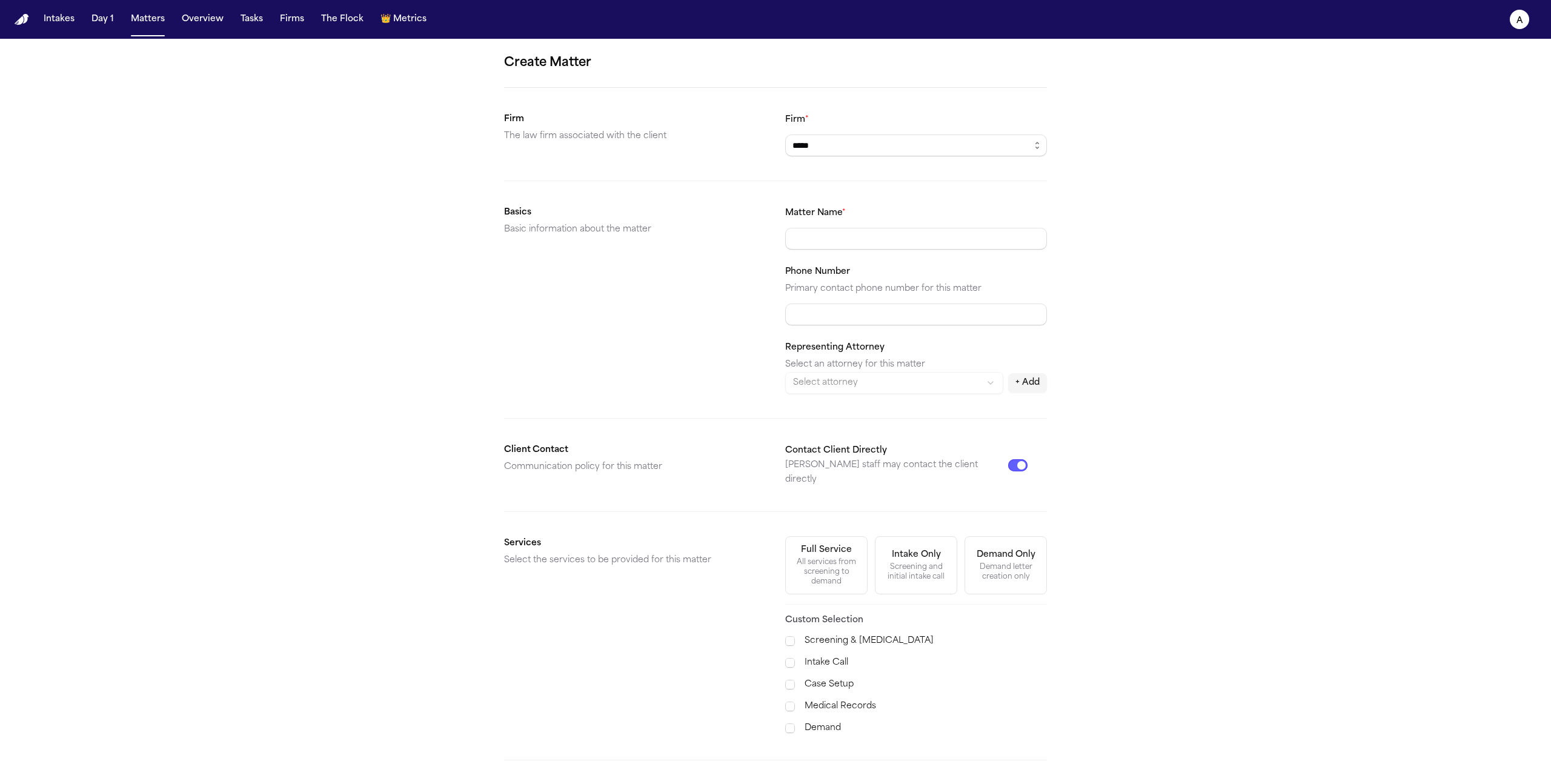
click at [857, 176] on body "Intakes Day 1 Matters Overview Tasks Firms The Flock 👑 Metrics a Create Matter …" at bounding box center [775, 392] width 1551 height 784
type input "*****"
click at [865, 235] on input "Matter Name *" at bounding box center [916, 238] width 262 height 22
type input "**********"
click at [829, 544] on div "Full Service" at bounding box center [826, 550] width 51 height 12
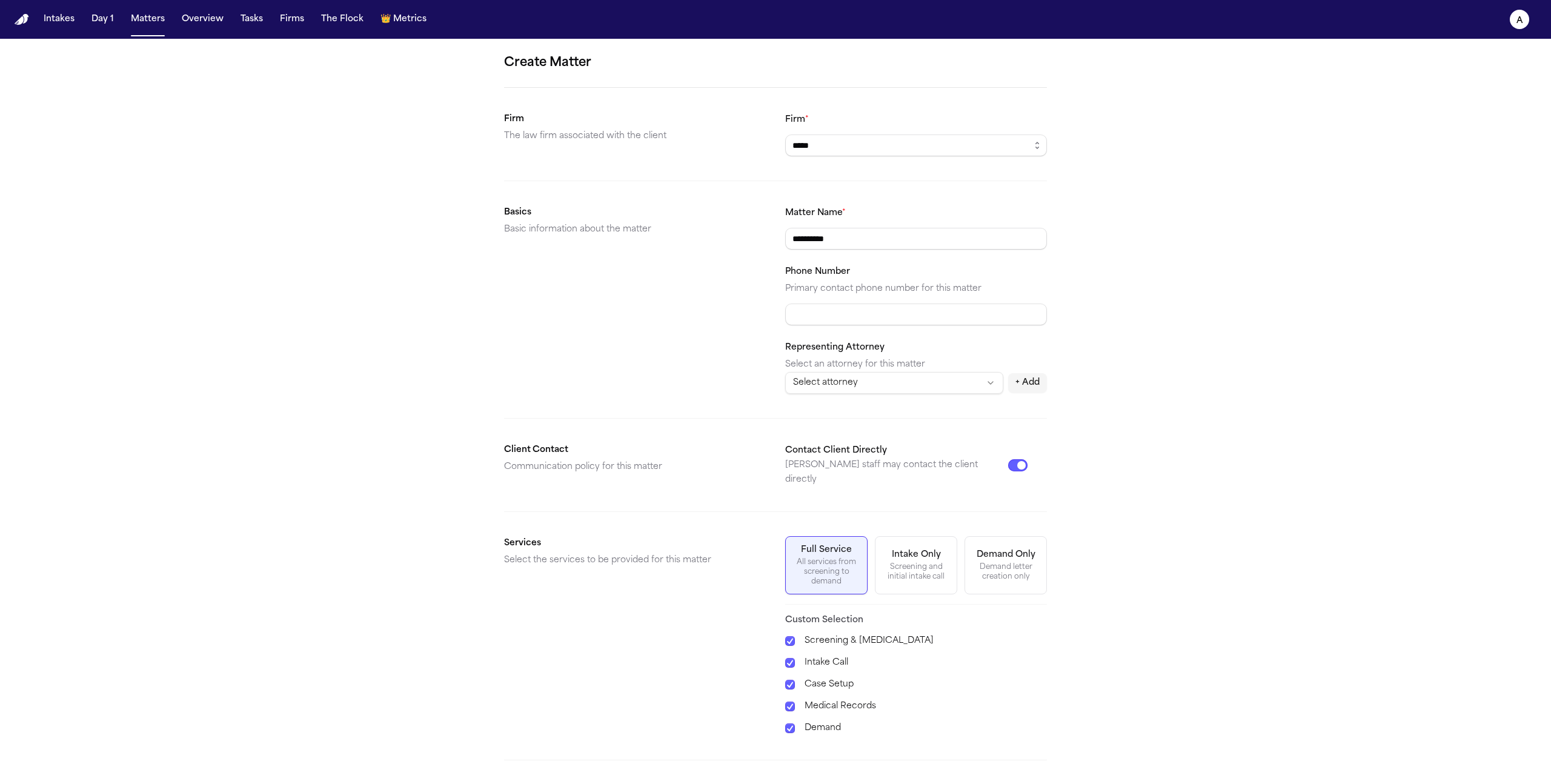
scroll to position [80, 0]
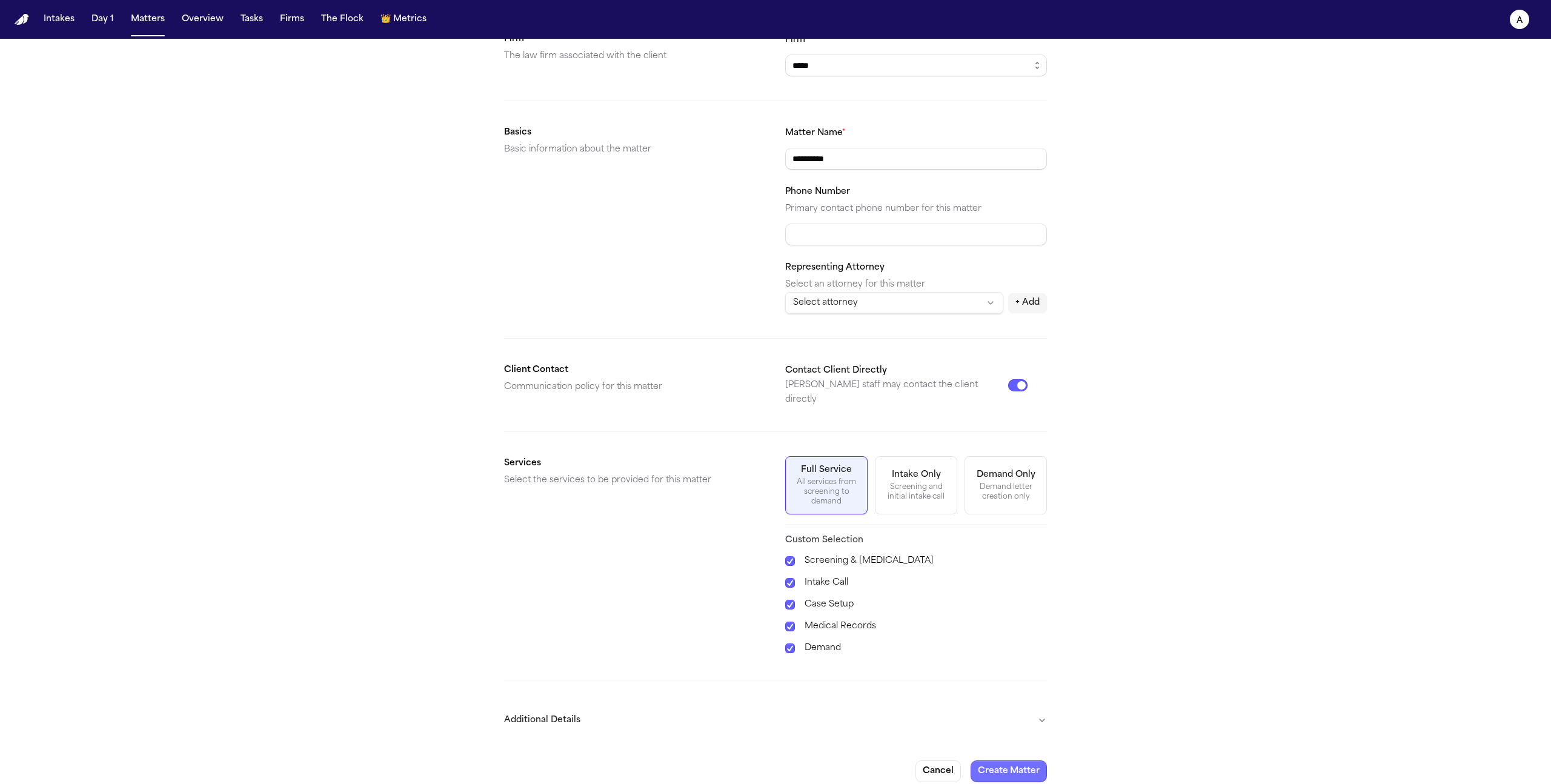
click at [1037, 760] on button "Create Matter" at bounding box center [1009, 771] width 76 height 22
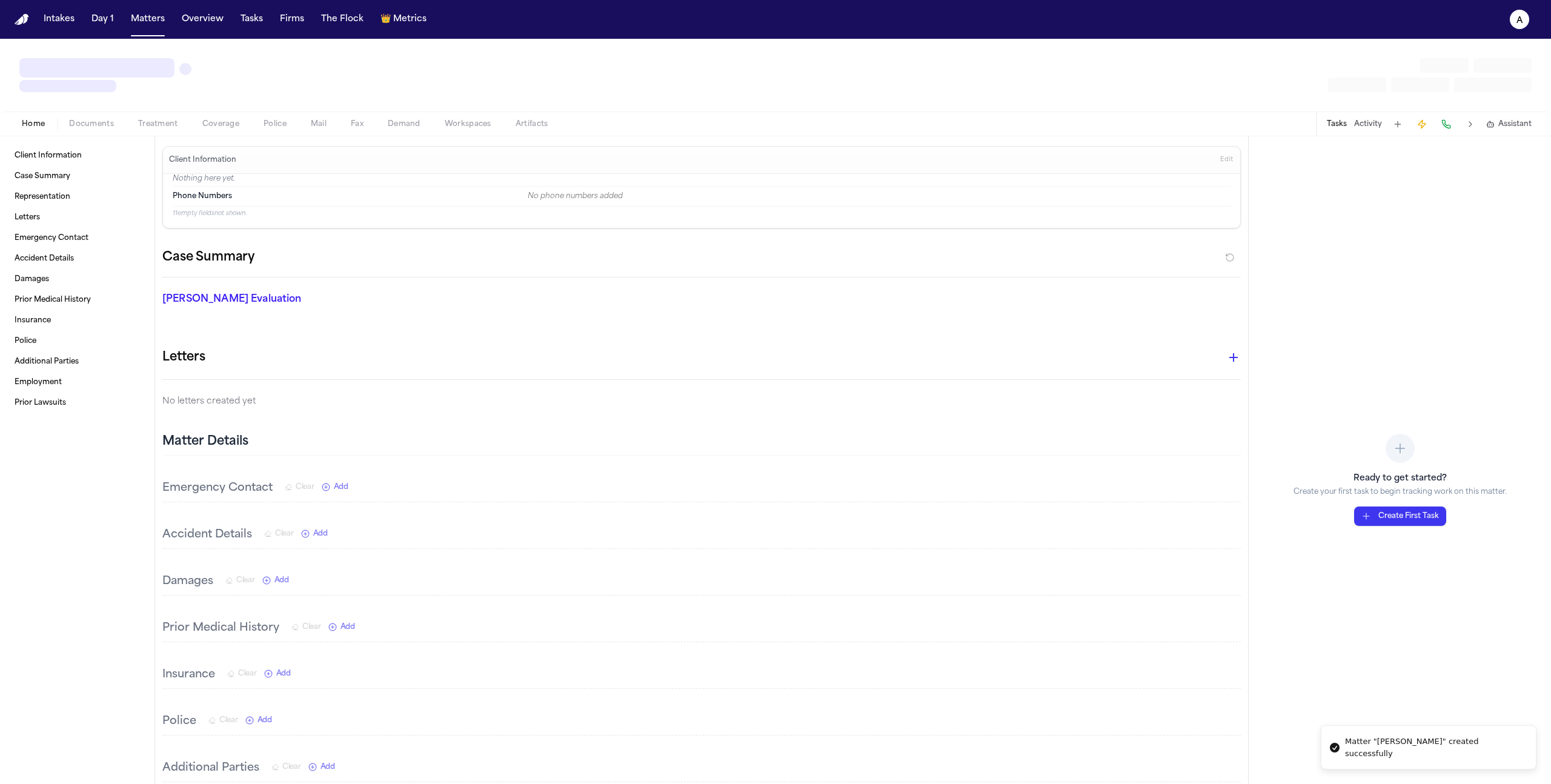
click at [1363, 130] on div "Tasks Activity Assistant" at bounding box center [1428, 123] width 225 height 24
click at [1370, 121] on div "Tasks Activity Assistant" at bounding box center [1428, 123] width 225 height 24
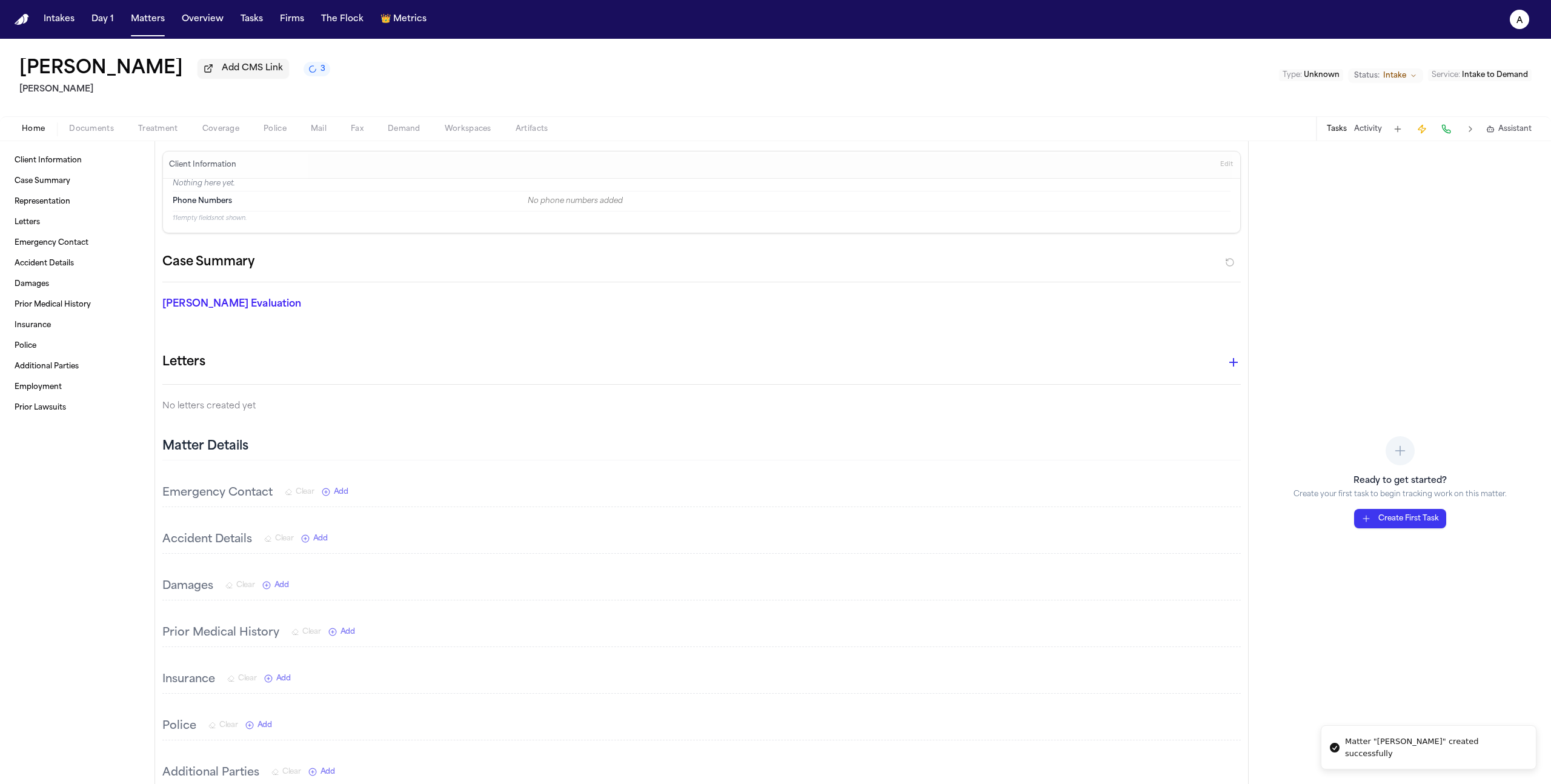
click at [1369, 134] on button "Activity" at bounding box center [1368, 128] width 28 height 10
click at [1375, 178] on textarea "Add a note to this matter" at bounding box center [1400, 170] width 282 height 39
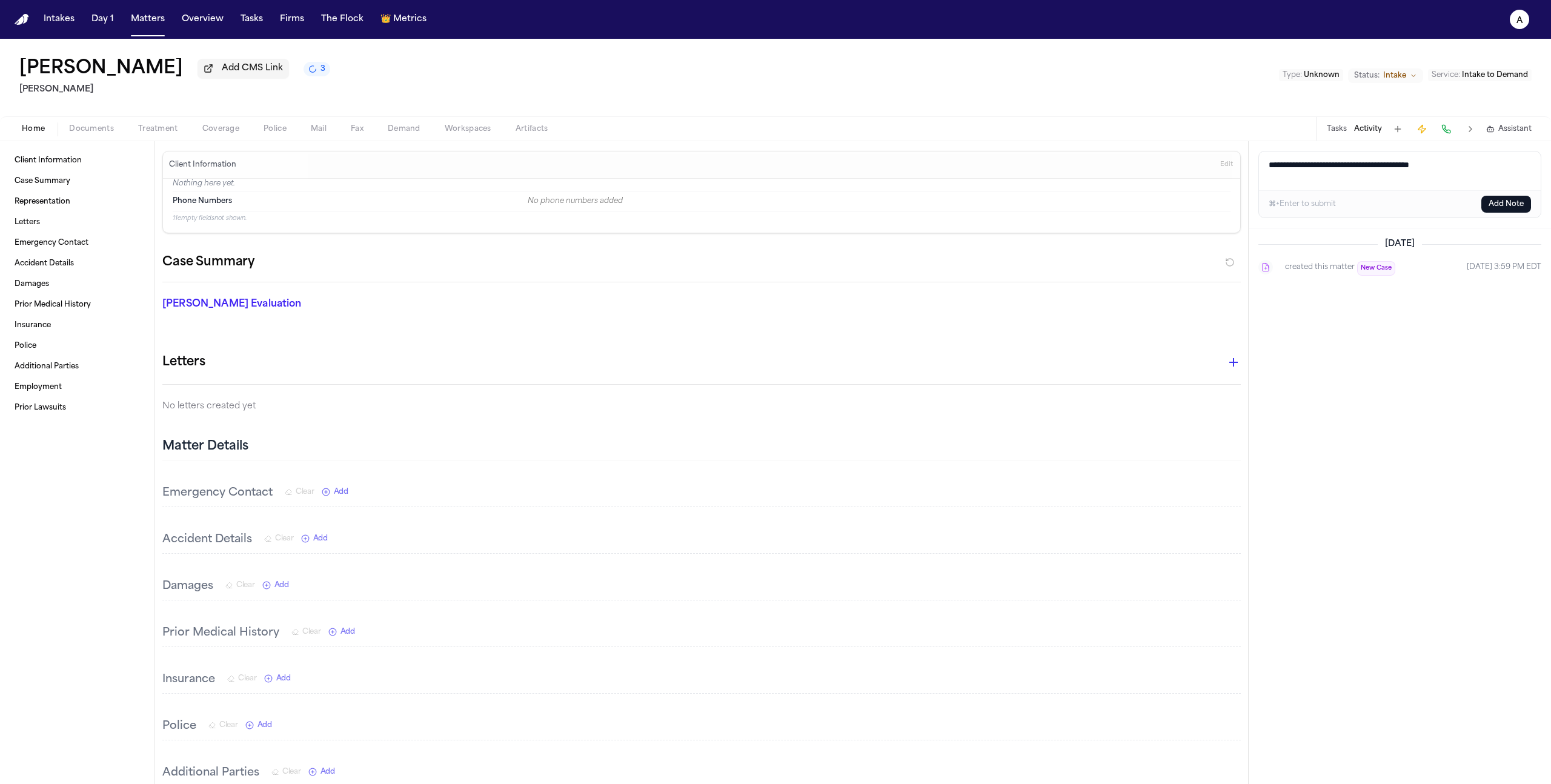
type textarea "**********"
click at [230, 128] on span "Coverage" at bounding box center [221, 128] width 37 height 10
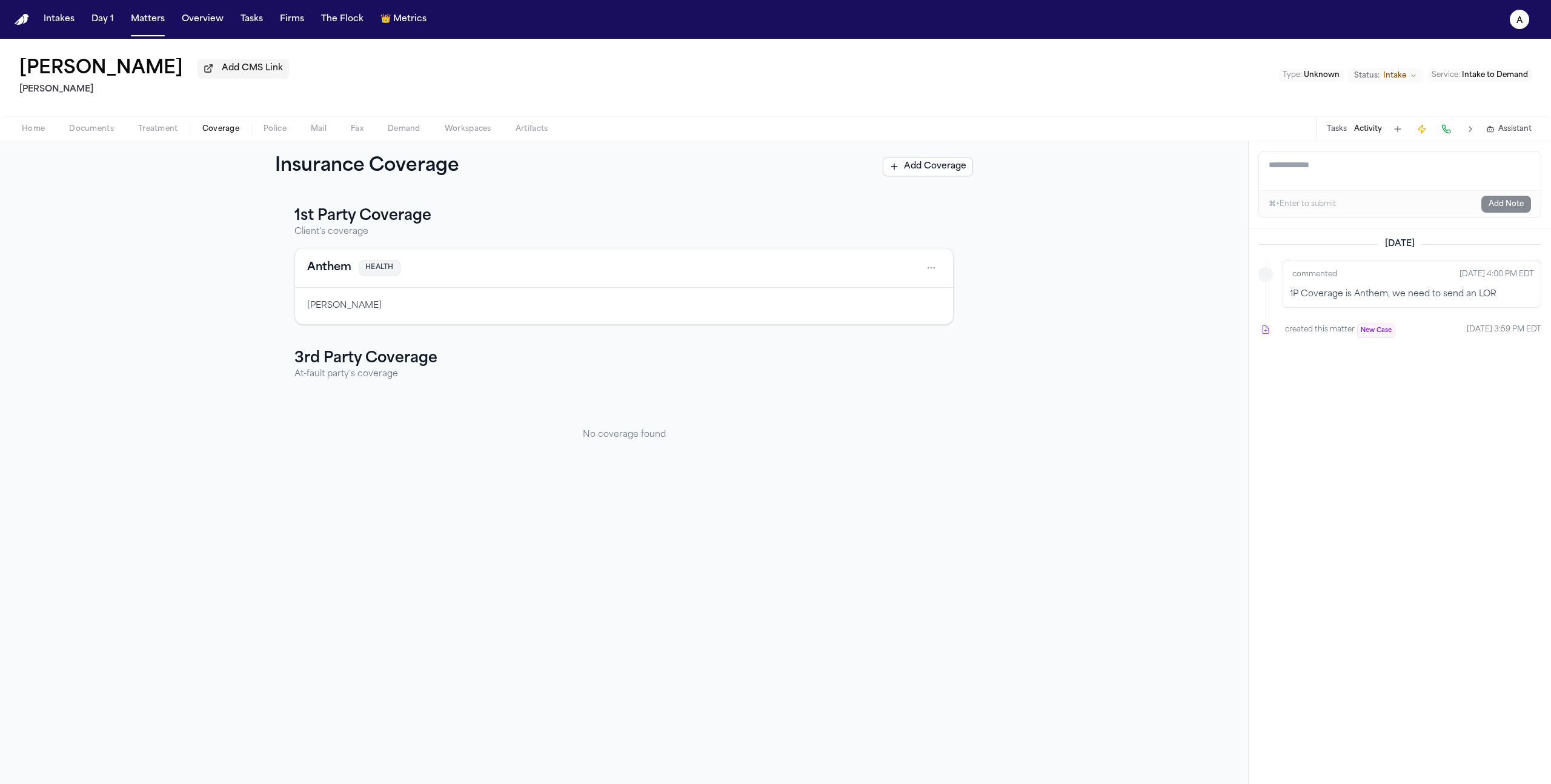
click at [476, 288] on div "Anthem HEALTH" at bounding box center [624, 268] width 658 height 39
click at [936, 268] on html "Intakes Day 1 Matters Overview Tasks Firms The Flock 👑 Metrics a John Smith Add…" at bounding box center [775, 392] width 1551 height 784
click at [1280, 249] on html "Intakes Day 1 Matters Overview Tasks Firms The Flock 👑 Metrics a John Smith Add…" at bounding box center [775, 392] width 1551 height 784
click at [1313, 179] on textarea "Add a note to this matter" at bounding box center [1400, 170] width 282 height 39
type textarea "**********"
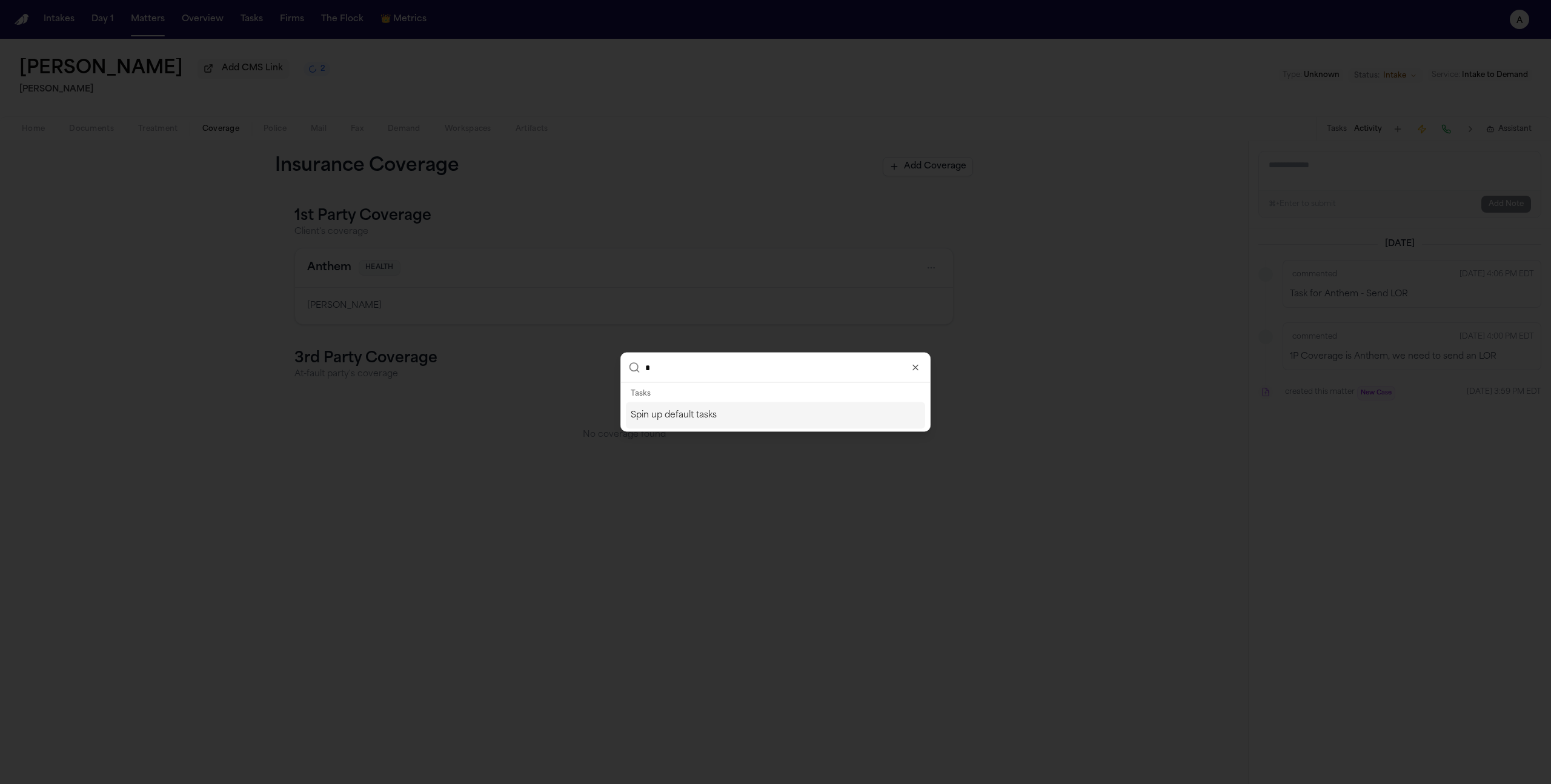
type input "*"
click at [713, 417] on div "Spin up default tasks" at bounding box center [775, 416] width 300 height 27
